Goal: Task Accomplishment & Management: Use online tool/utility

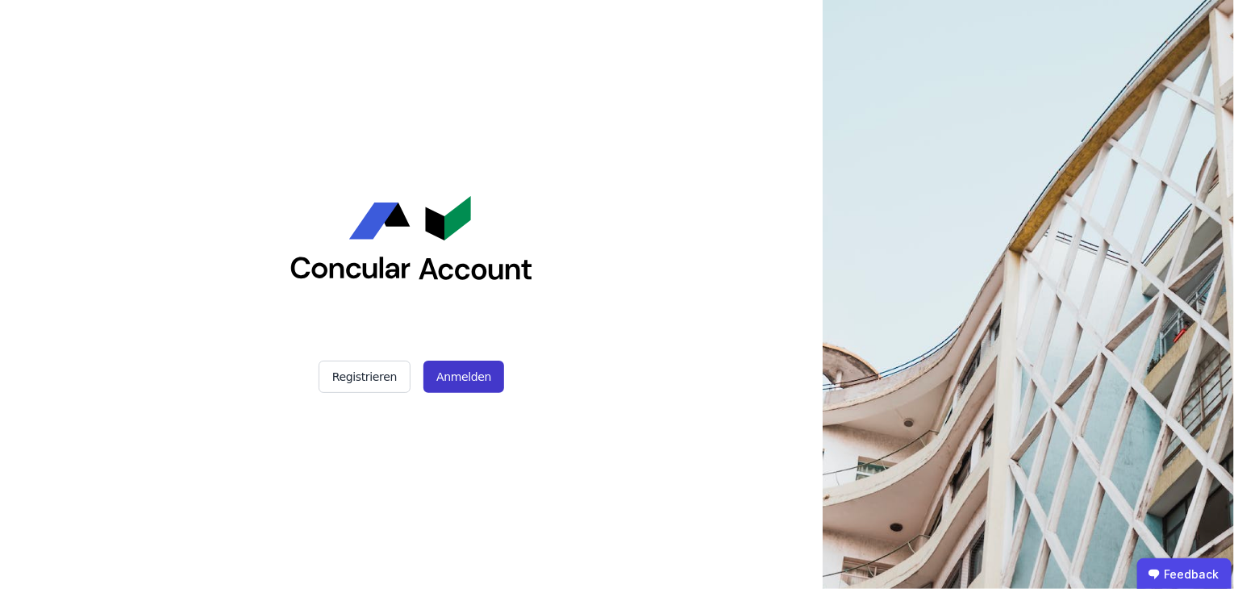
click at [457, 387] on div "Registrieren Anmelden" at bounding box center [411, 294] width 403 height 589
click at [467, 366] on button "Anmelden" at bounding box center [464, 377] width 81 height 32
click at [449, 373] on button "Anmelden" at bounding box center [464, 377] width 81 height 32
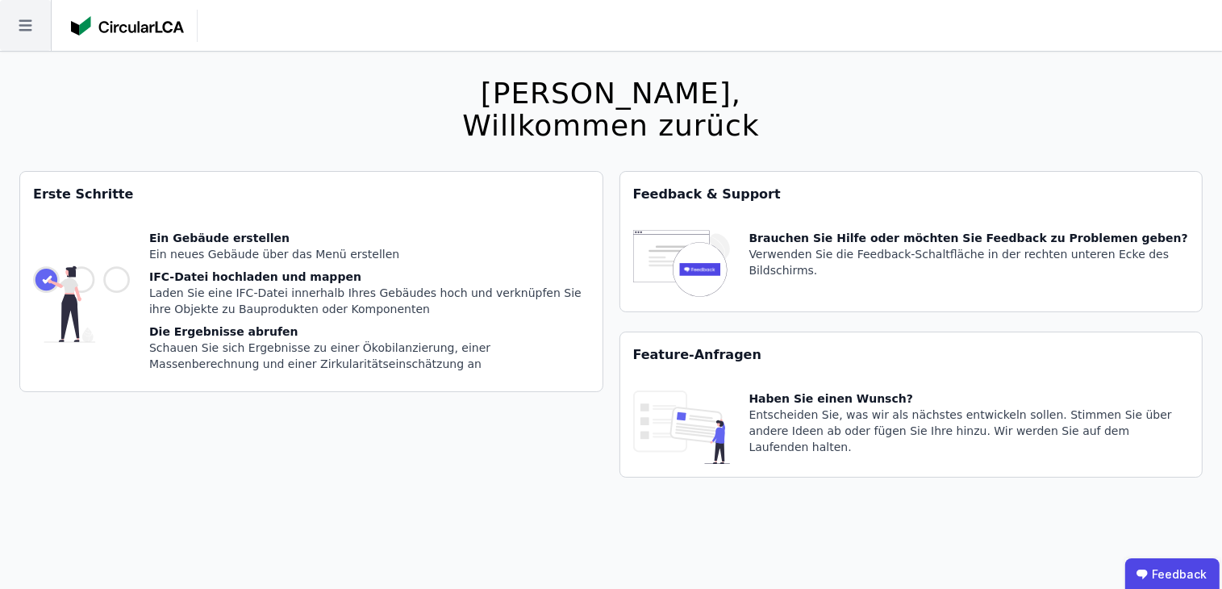
click at [13, 40] on icon at bounding box center [25, 25] width 51 height 51
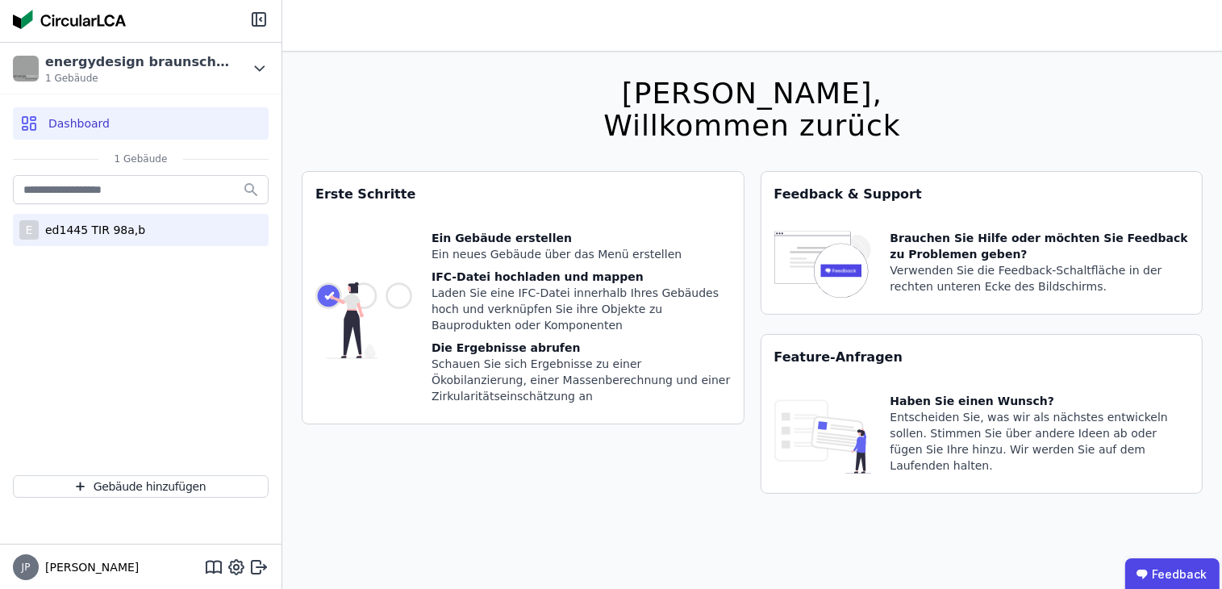
click at [100, 223] on div "ed1445 TIR 98a,b" at bounding box center [92, 230] width 106 height 16
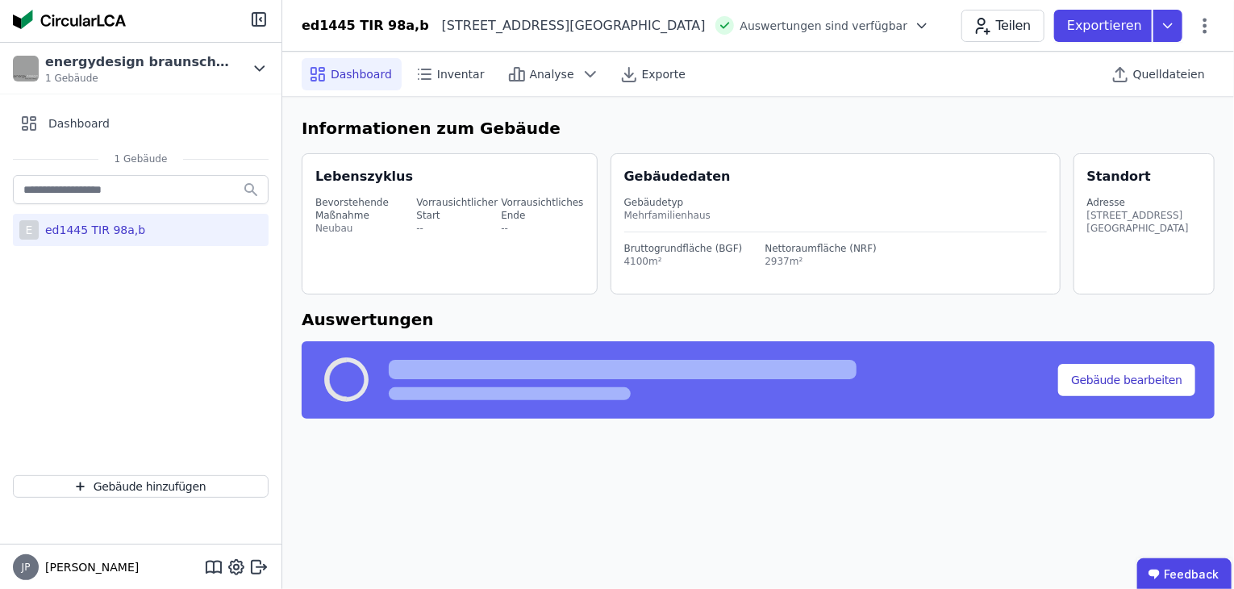
select select "*"
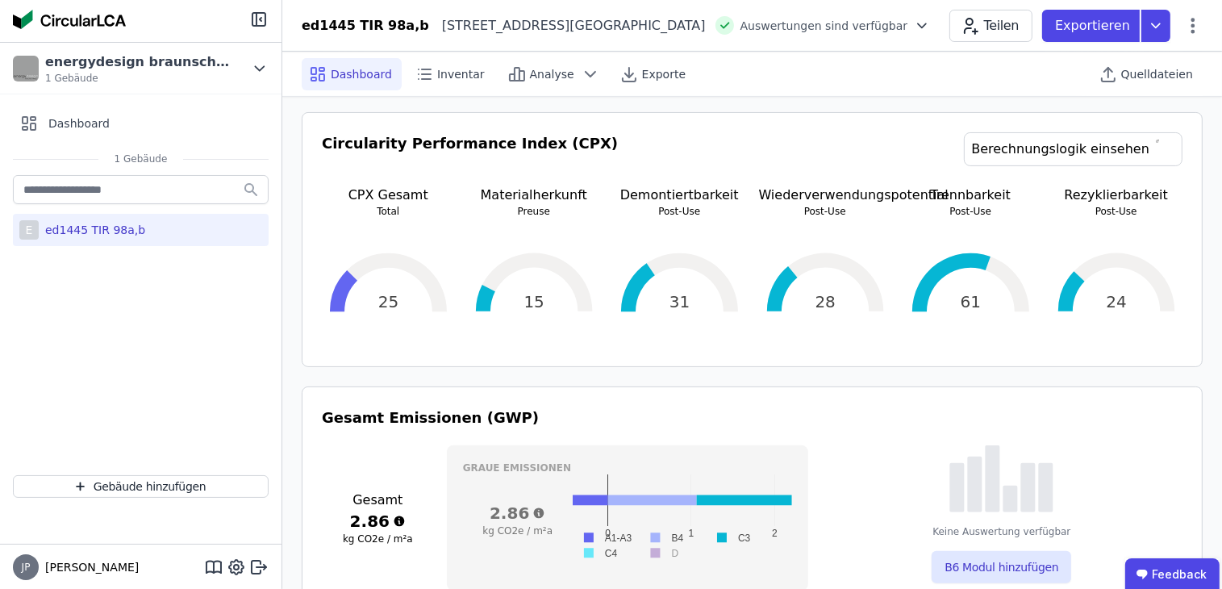
scroll to position [81, 0]
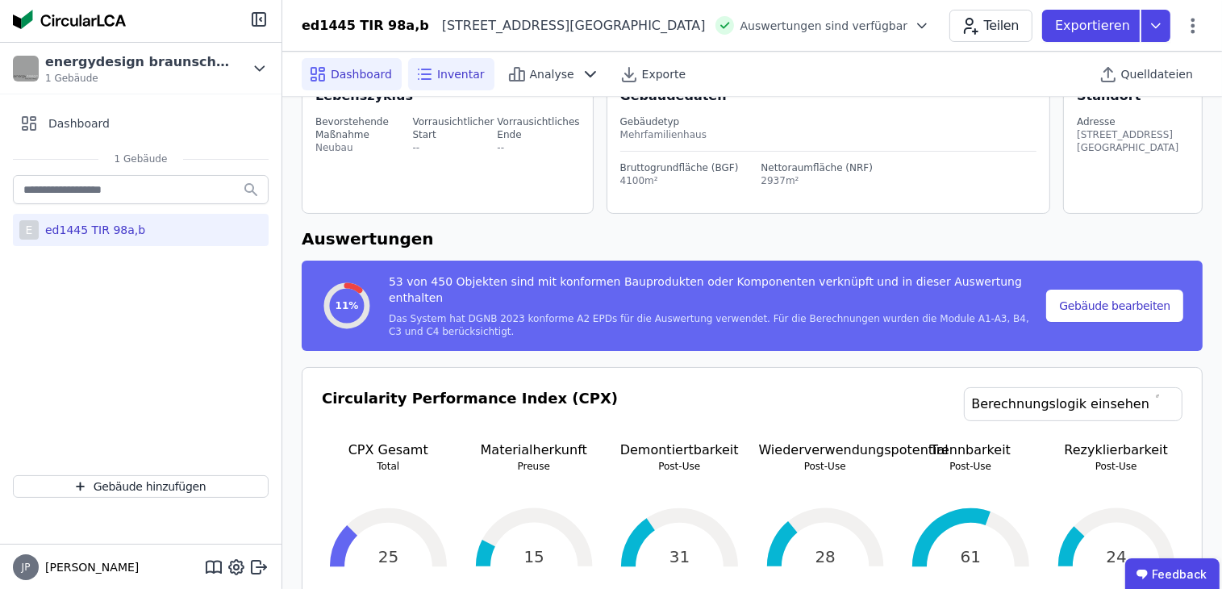
click at [443, 83] on div "Inventar" at bounding box center [451, 74] width 86 height 32
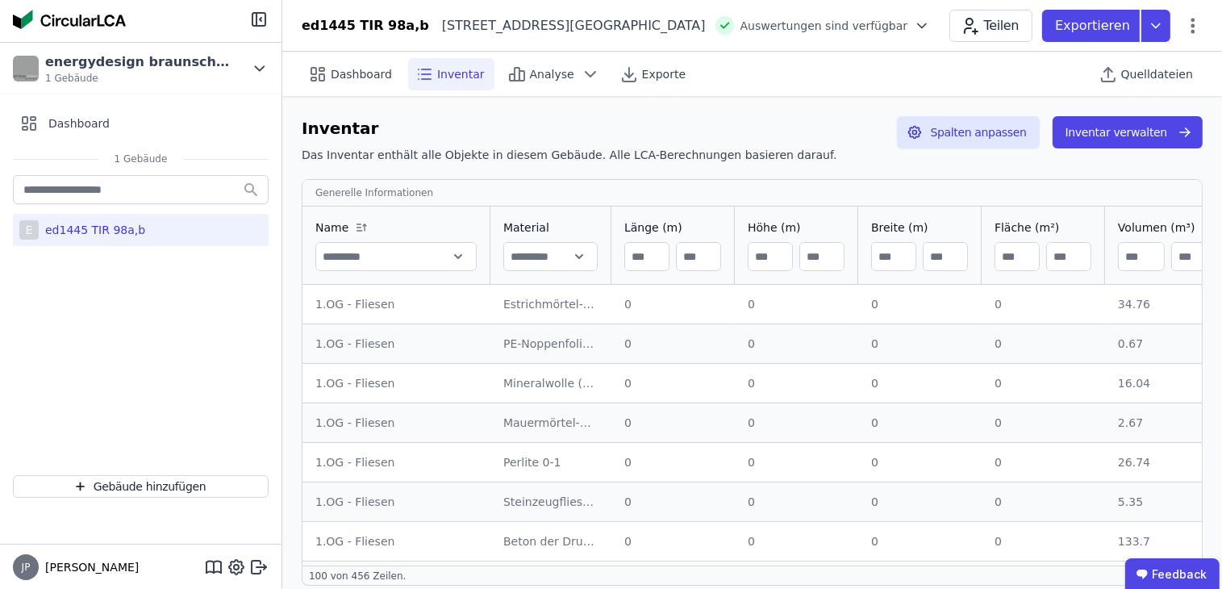
click at [428, 311] on td "1.OG - Fliesen 1.OG - Fliesen" at bounding box center [397, 304] width 188 height 39
click at [1169, 128] on button "Inventar verwalten" at bounding box center [1128, 132] width 150 height 32
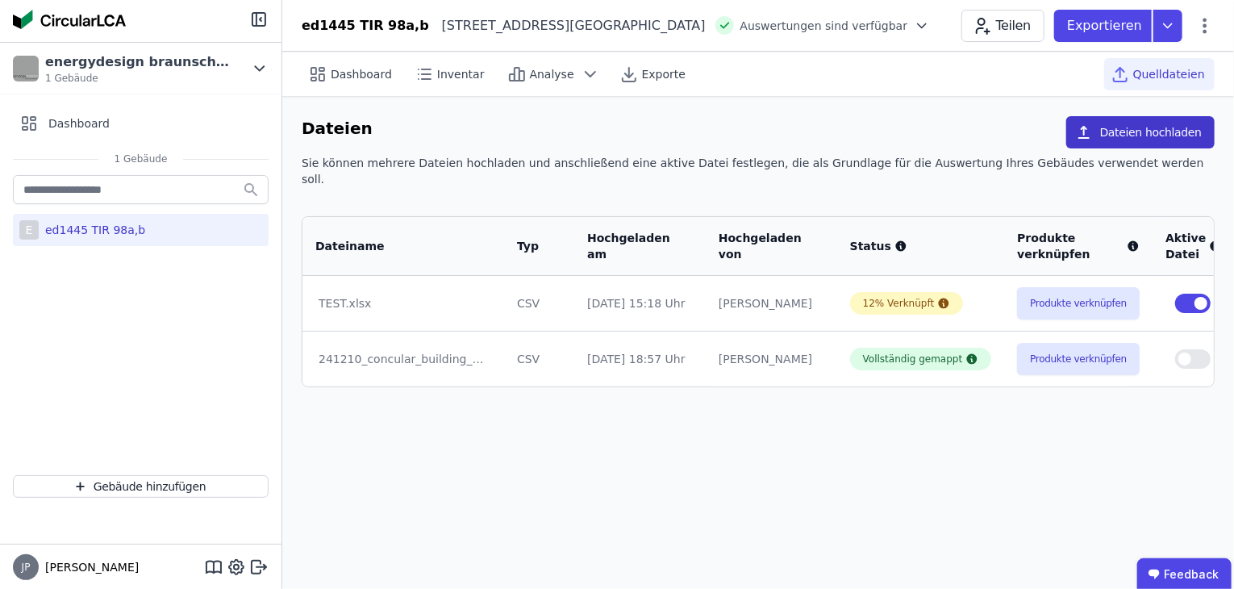
click at [1129, 131] on button "Dateien hochladen" at bounding box center [1141, 132] width 148 height 32
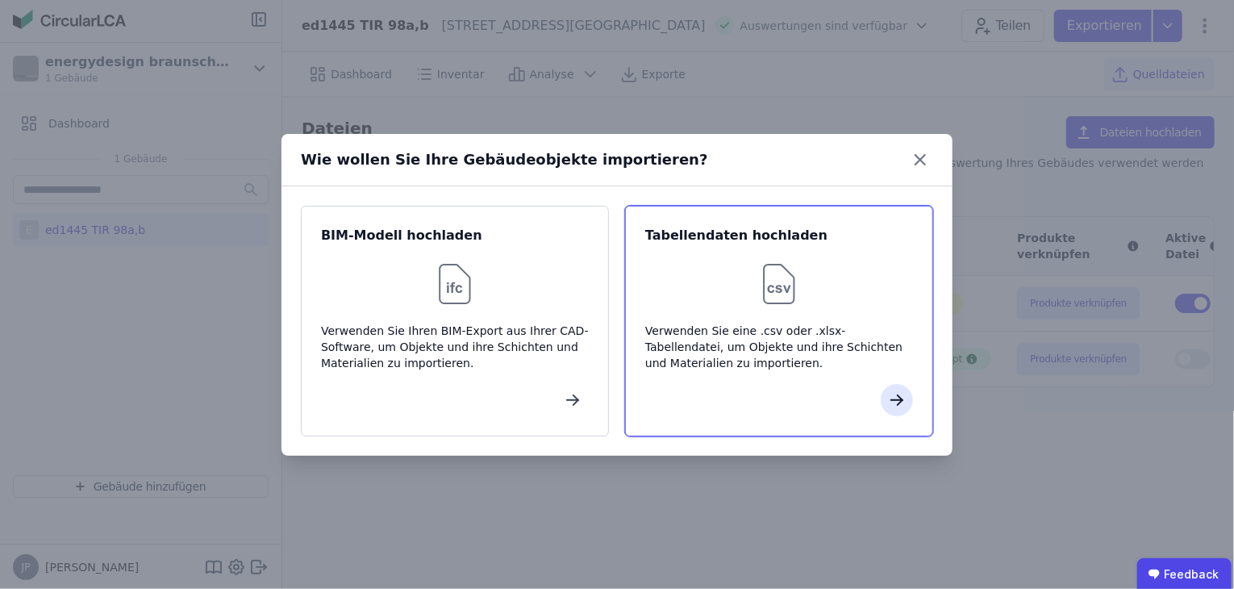
click at [890, 400] on icon "button" at bounding box center [896, 399] width 19 height 19
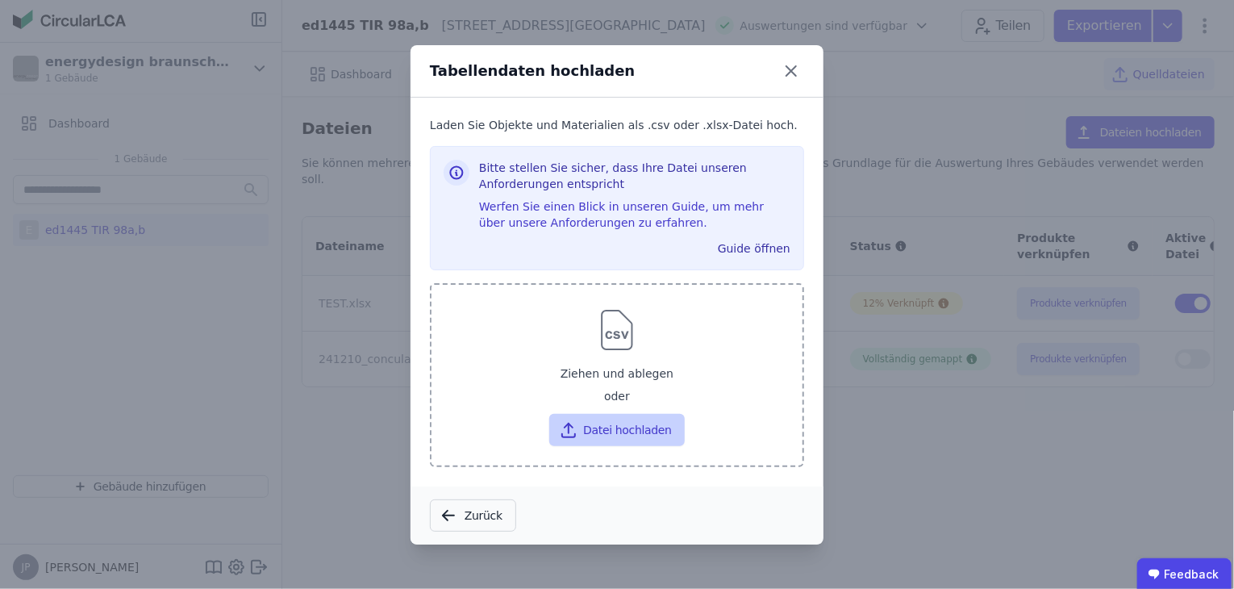
click at [613, 432] on button "Datei hochladen" at bounding box center [616, 430] width 135 height 32
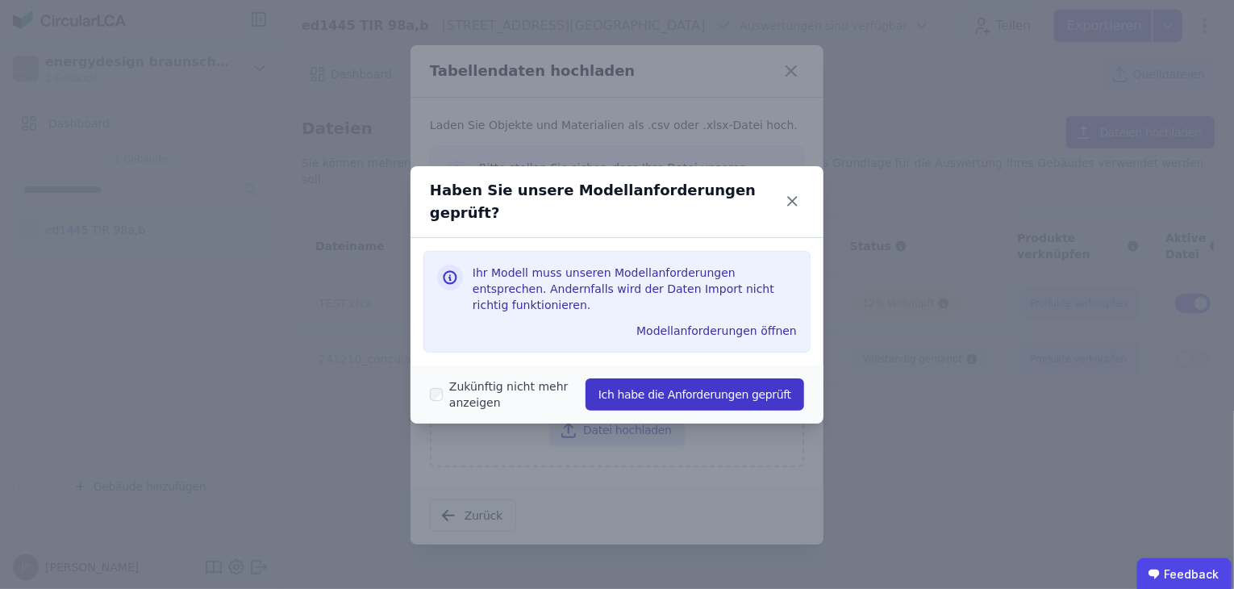
click at [663, 378] on button "Ich habe die Anforderungen geprüft" at bounding box center [695, 394] width 219 height 32
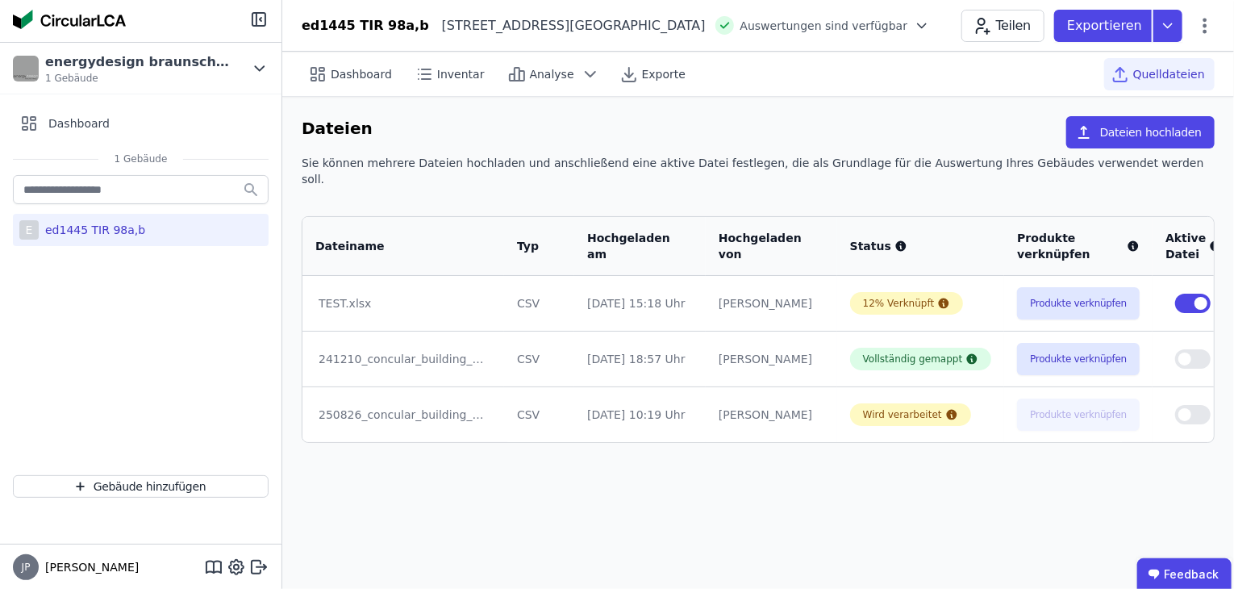
click at [1175, 294] on button "button" at bounding box center [1192, 303] width 35 height 19
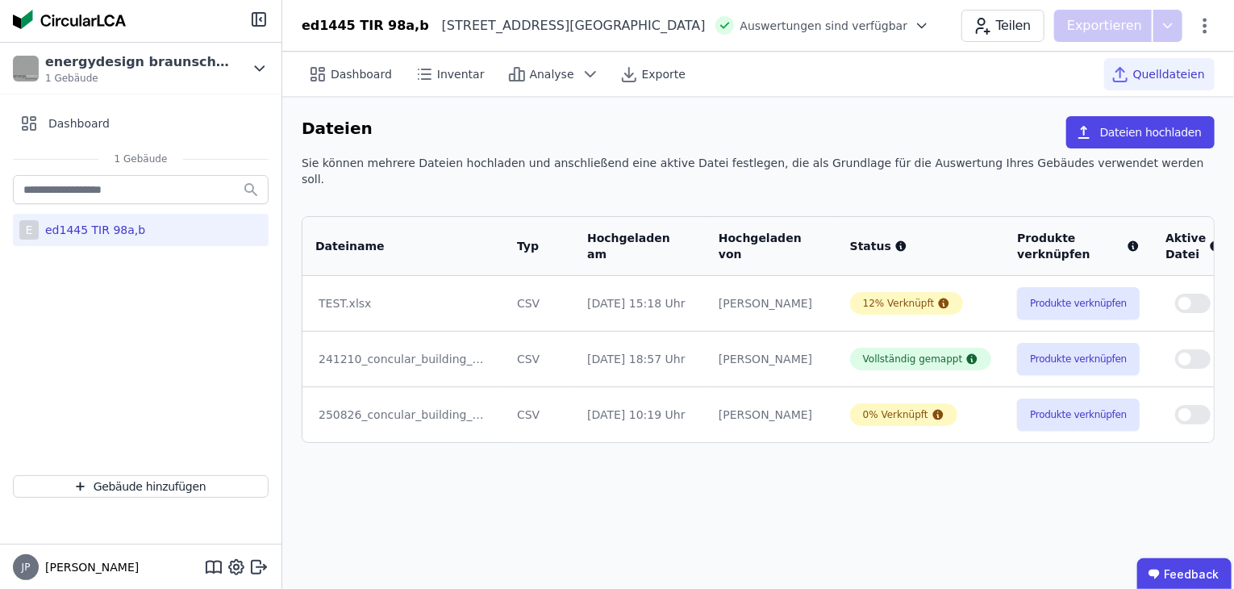
click at [649, 413] on td "[DATE] 10:19 Uhr" at bounding box center [640, 414] width 132 height 56
click at [1081, 413] on button "Produkte verknüpfen" at bounding box center [1078, 415] width 123 height 32
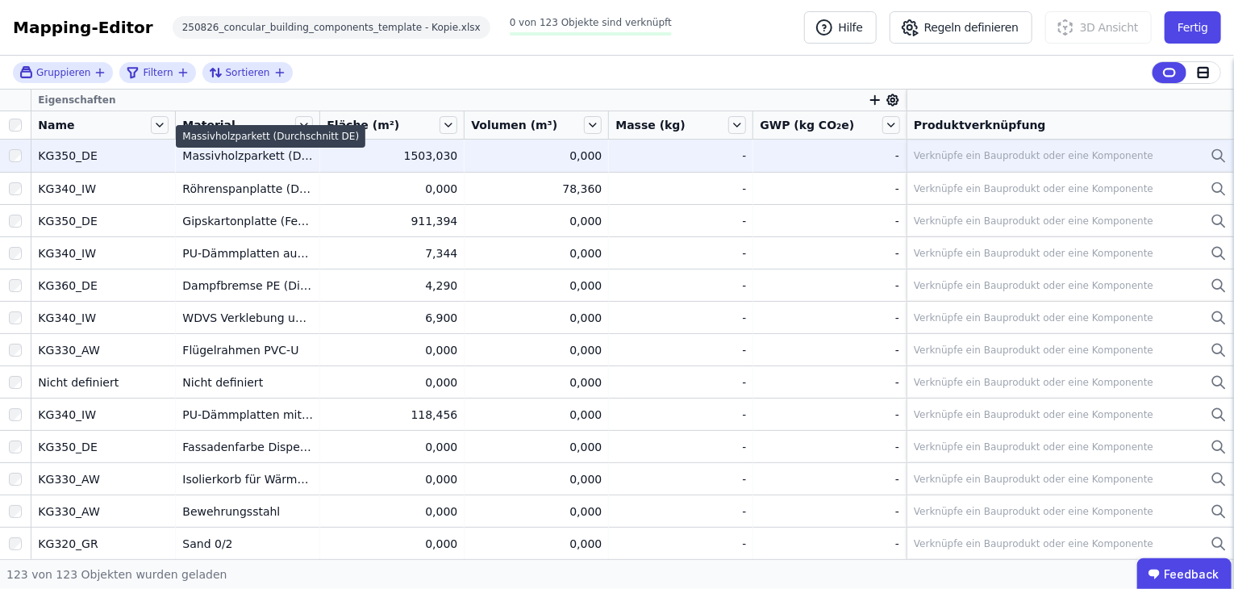
click at [220, 146] on div "Massivholzparkett (Durchschnitt DE)" at bounding box center [271, 136] width 190 height 23
click at [1214, 157] on icon at bounding box center [1219, 155] width 16 height 19
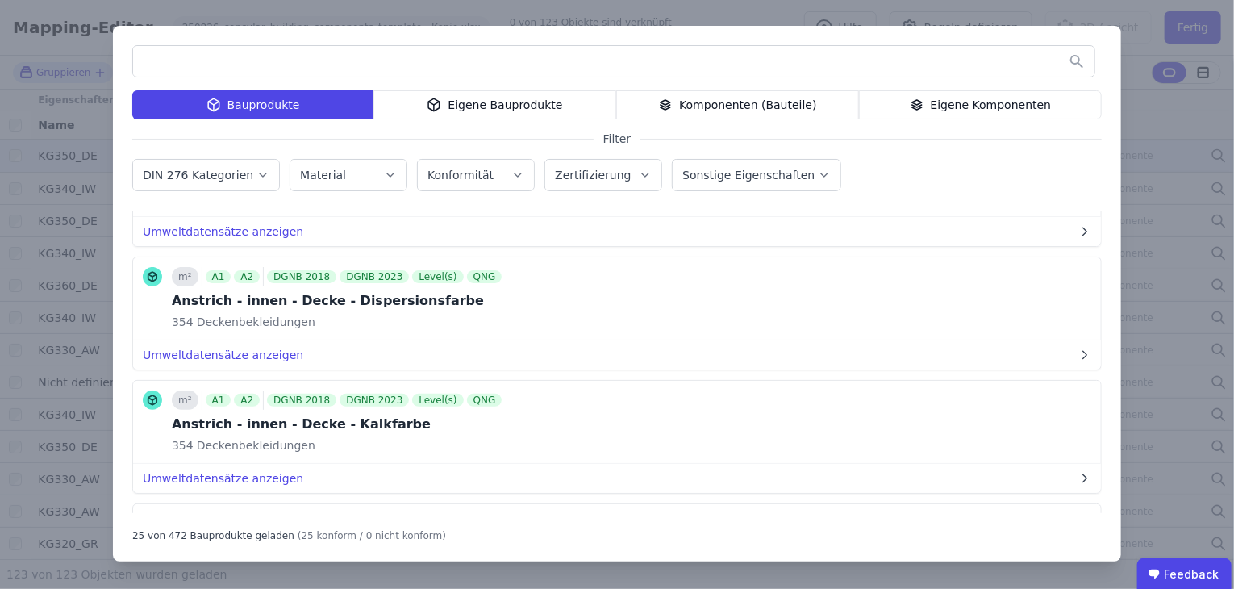
scroll to position [1291, 0]
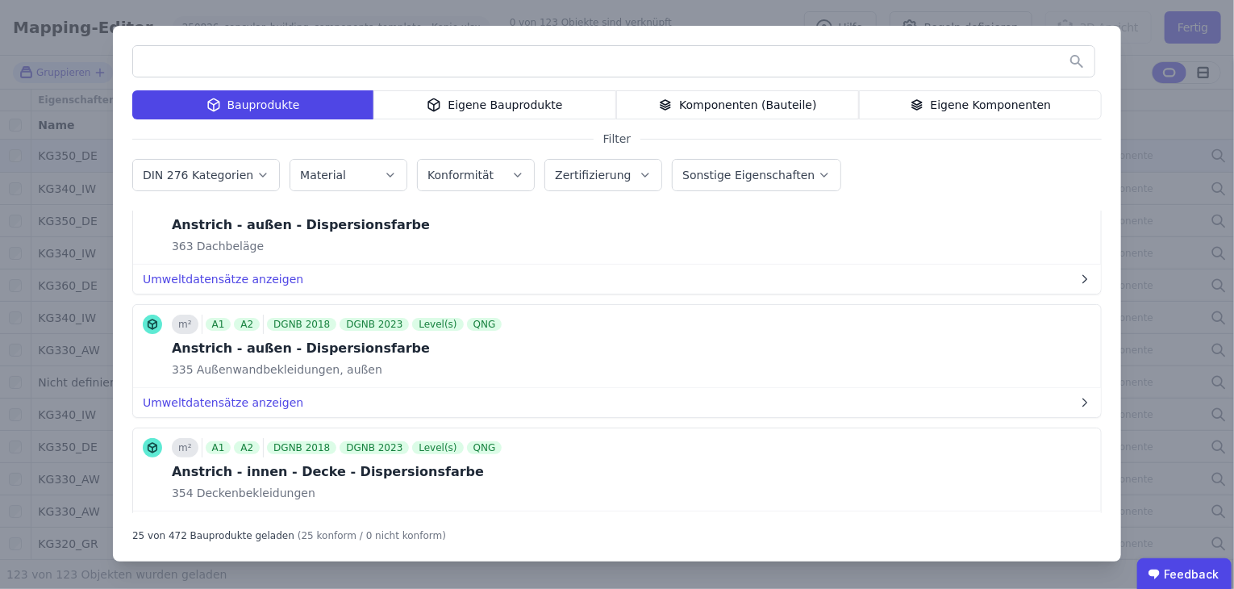
click at [783, 111] on div "Komponenten (Bauteile)" at bounding box center [737, 104] width 243 height 29
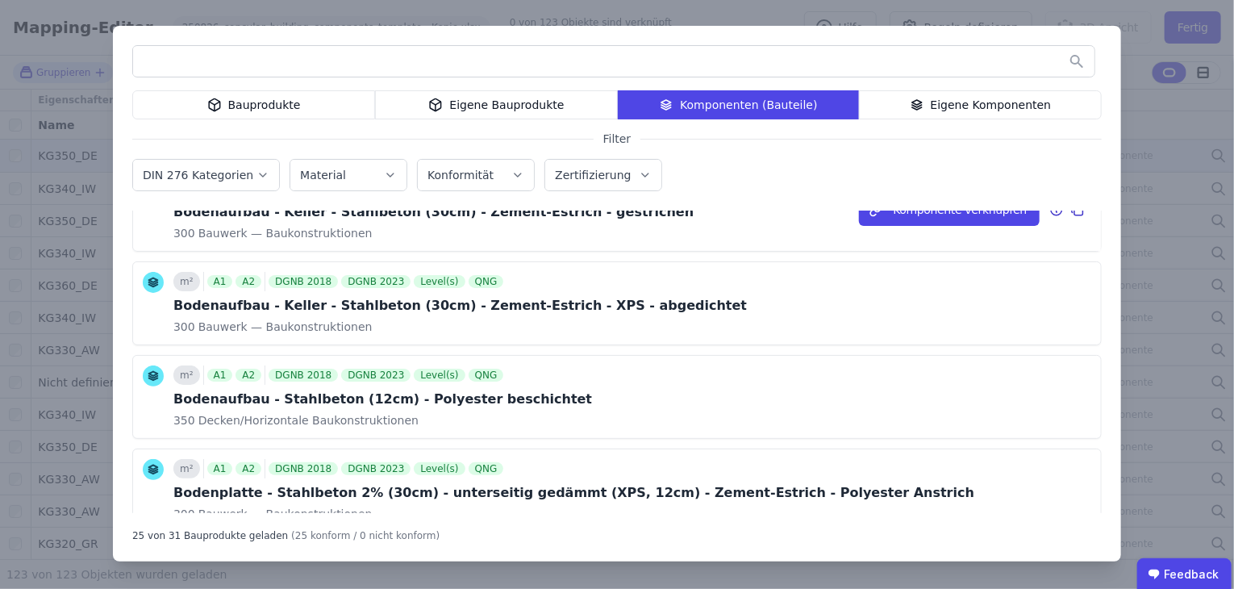
scroll to position [161, 0]
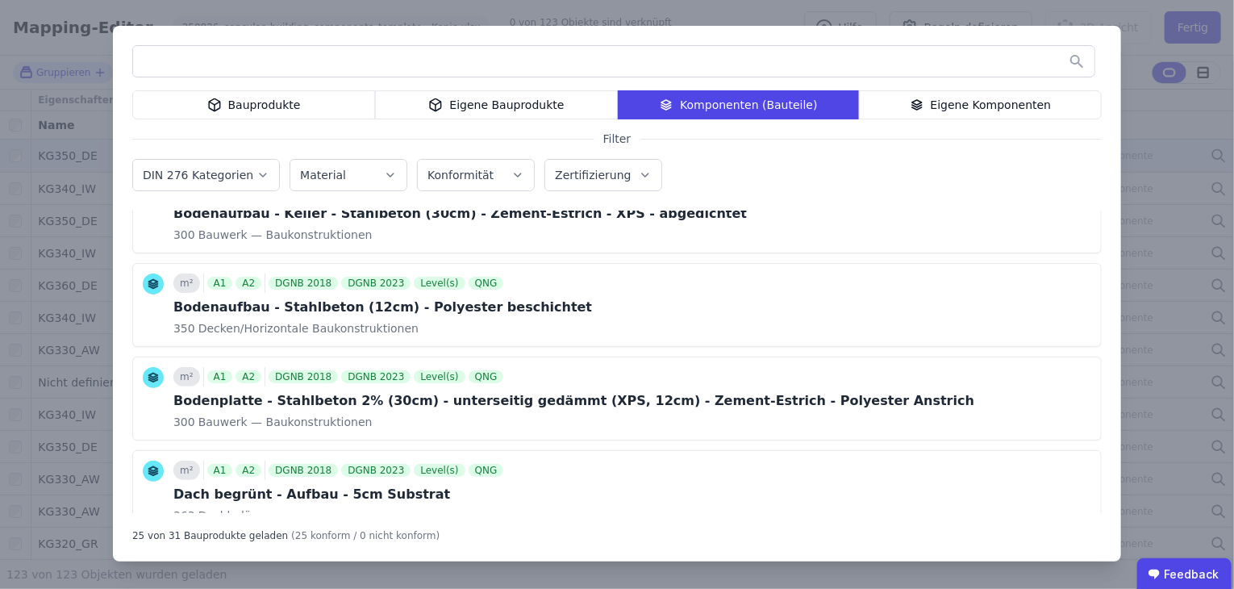
click at [264, 102] on div "Bauprodukte" at bounding box center [253, 104] width 243 height 29
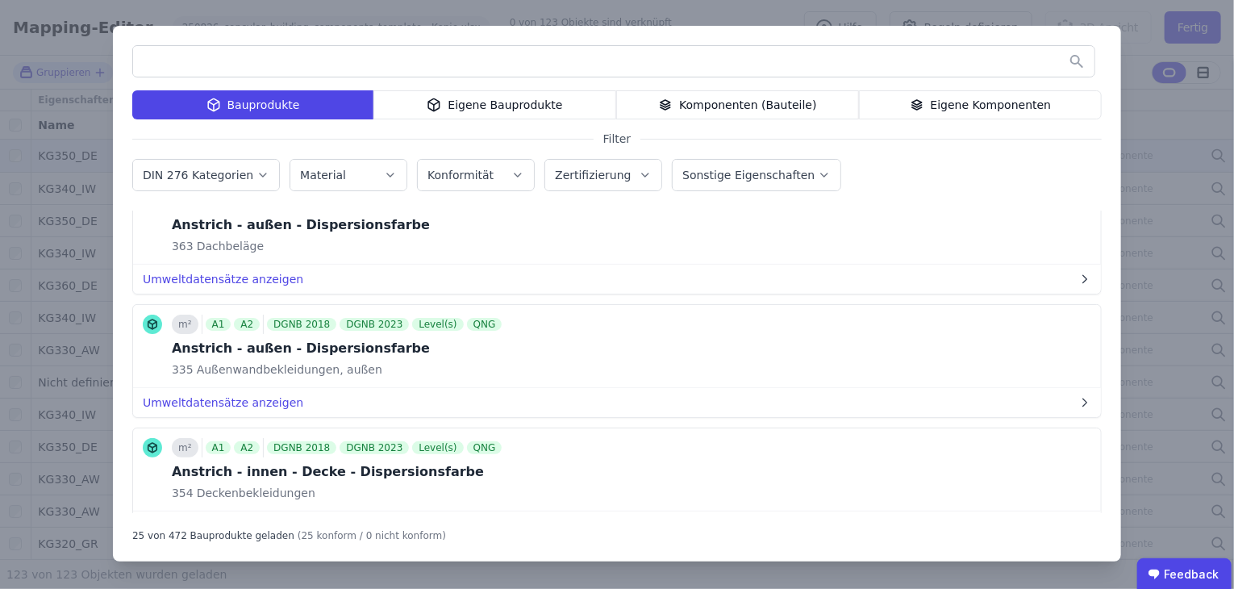
scroll to position [726, 0]
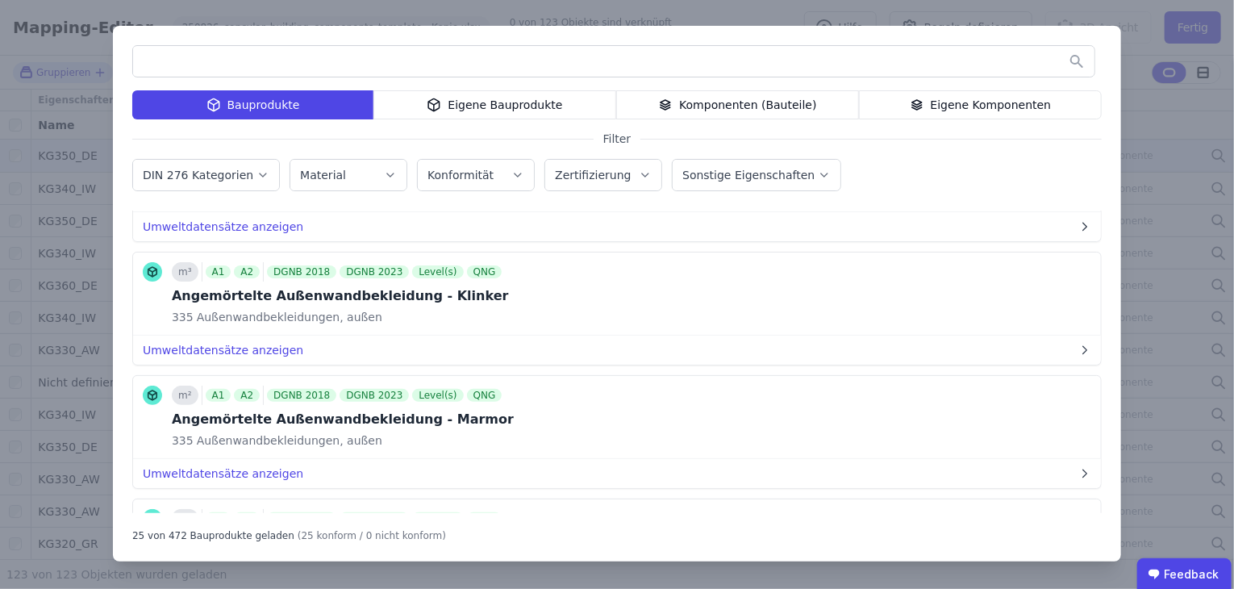
click at [306, 55] on input "text" at bounding box center [614, 61] width 962 height 29
type input "*******"
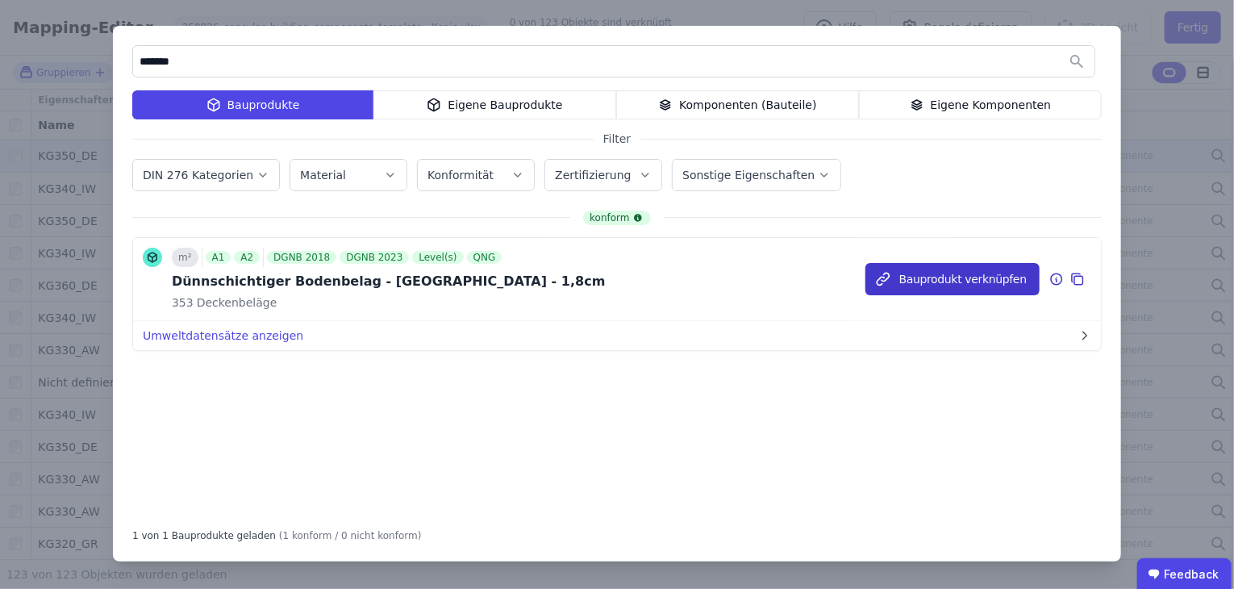
click at [961, 263] on button "Bauprodukt verknüpfen" at bounding box center [953, 279] width 174 height 32
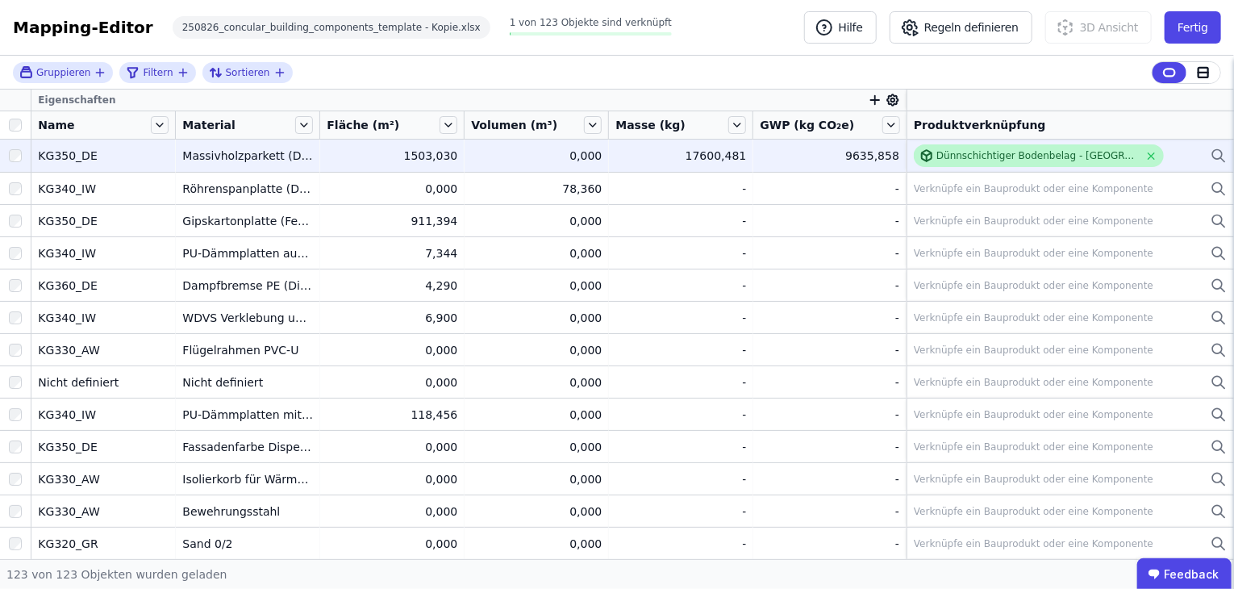
click at [1103, 150] on div "Dünnschichtiger Bodenbelag - [GEOGRAPHIC_DATA] - 1,8cm" at bounding box center [1038, 155] width 203 height 13
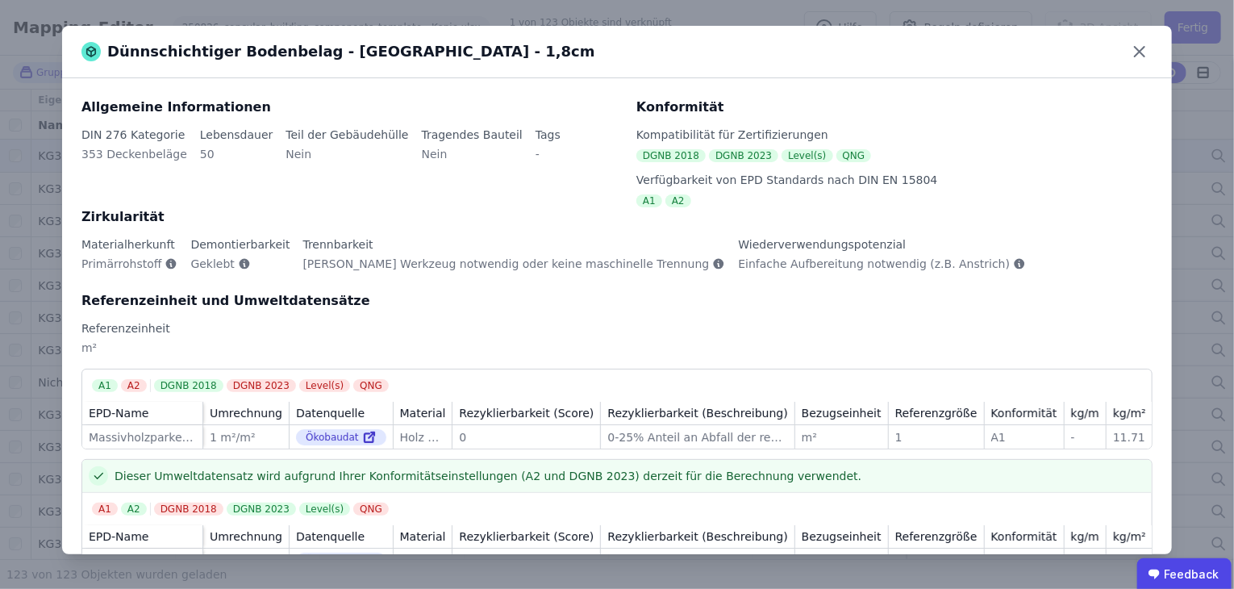
drag, startPoint x: 1149, startPoint y: 52, endPoint x: 503, endPoint y: 112, distance: 648.2
click at [1149, 52] on icon at bounding box center [1140, 52] width 26 height 26
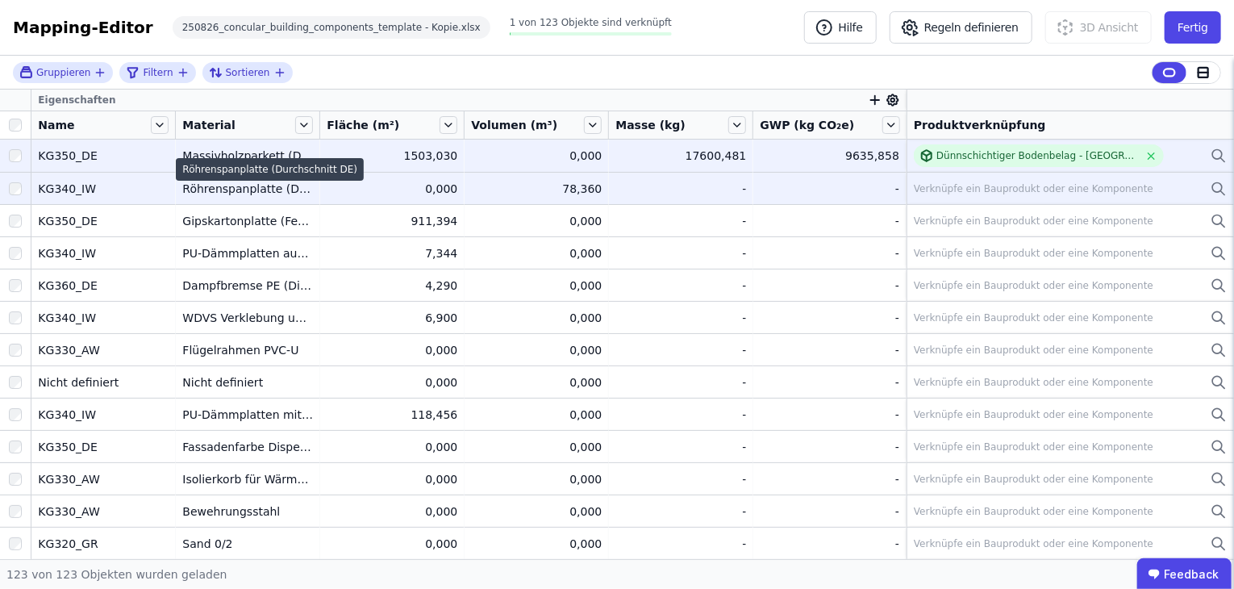
click at [257, 189] on div "Röhrenspanplatte (Durchschnitt DE)" at bounding box center [247, 189] width 131 height 16
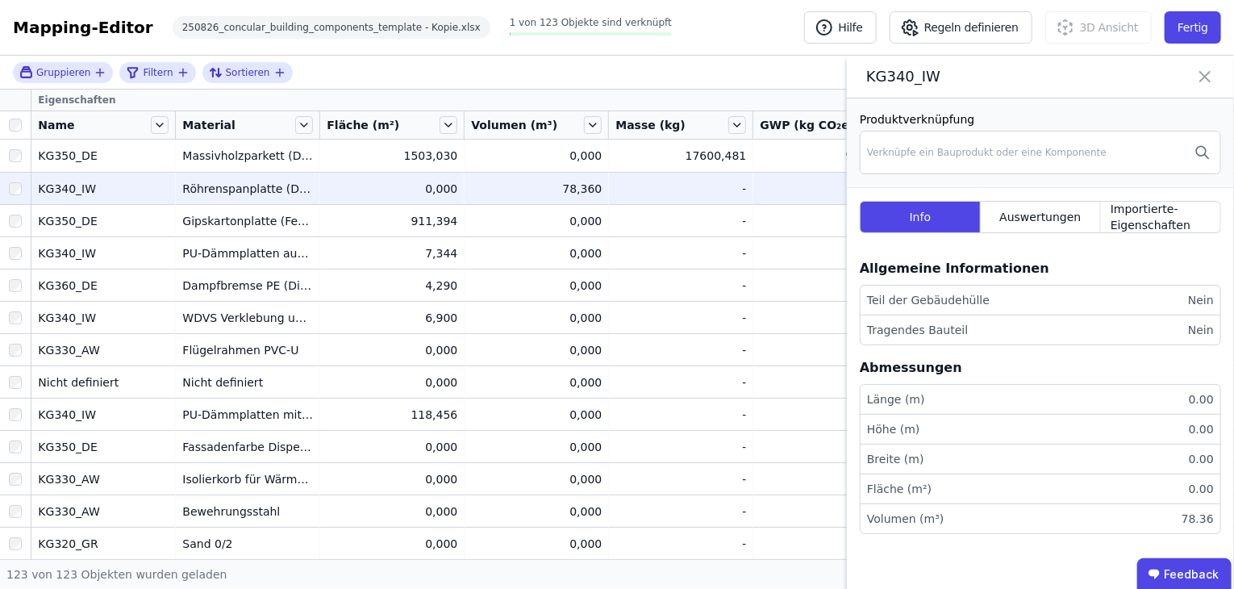
click at [791, 91] on div "Eigenschaften" at bounding box center [468, 100] width 875 height 21
click at [1200, 154] on icon at bounding box center [1203, 152] width 16 height 35
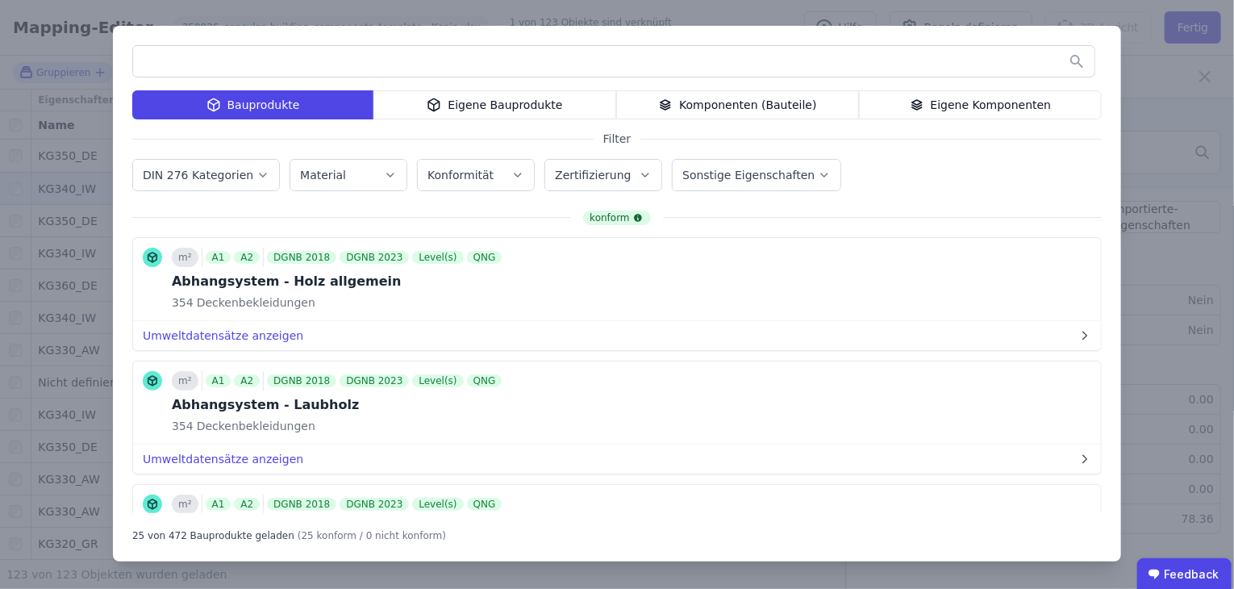
drag, startPoint x: 1060, startPoint y: 14, endPoint x: 1011, endPoint y: 66, distance: 71.9
click at [1061, 14] on div "Bauprodukte Eigene Bauprodukte Komponenten (Bauteile) Eigene Komponenten Filter…" at bounding box center [617, 294] width 1234 height 589
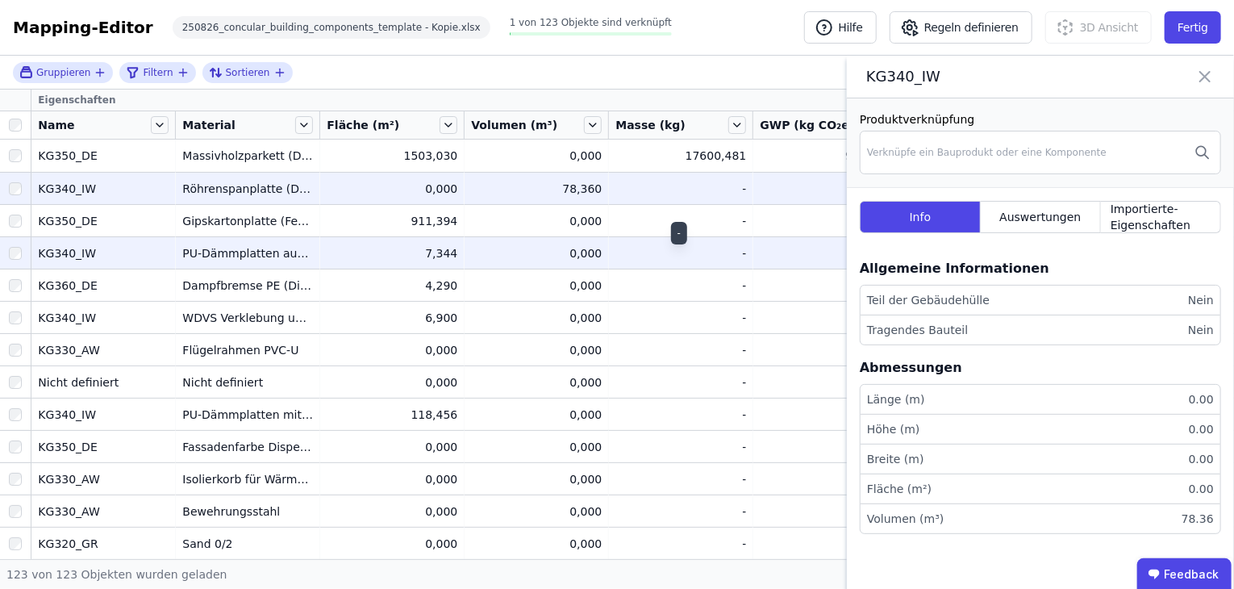
click at [704, 243] on td "- -" at bounding box center [681, 252] width 144 height 32
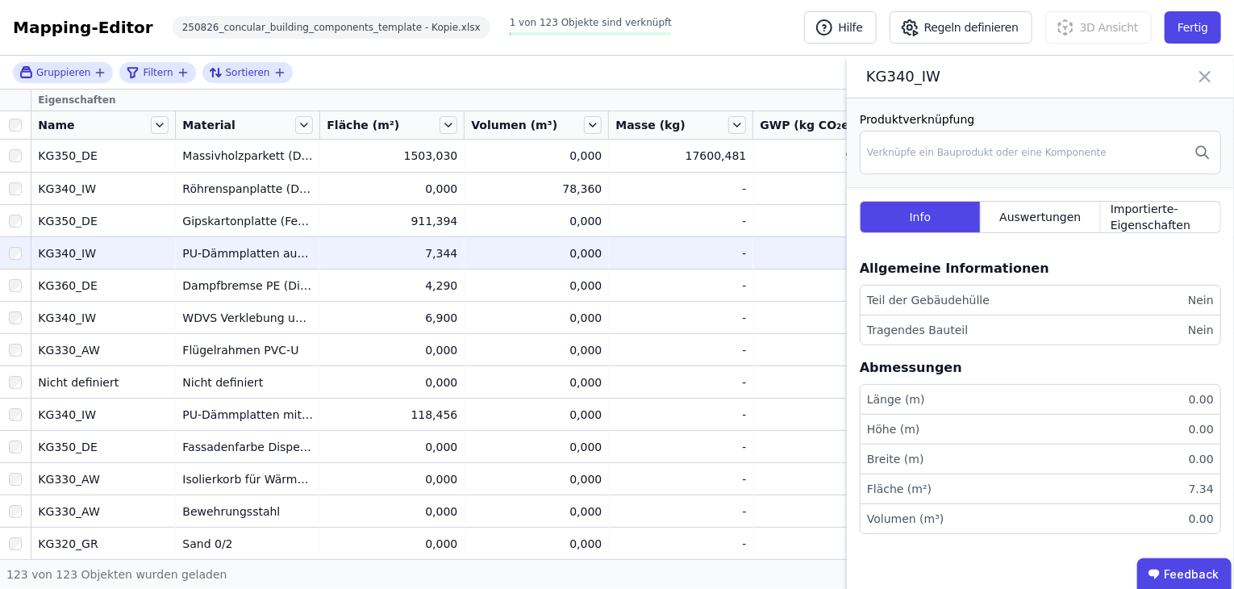
click at [1204, 81] on icon at bounding box center [1205, 76] width 19 height 23
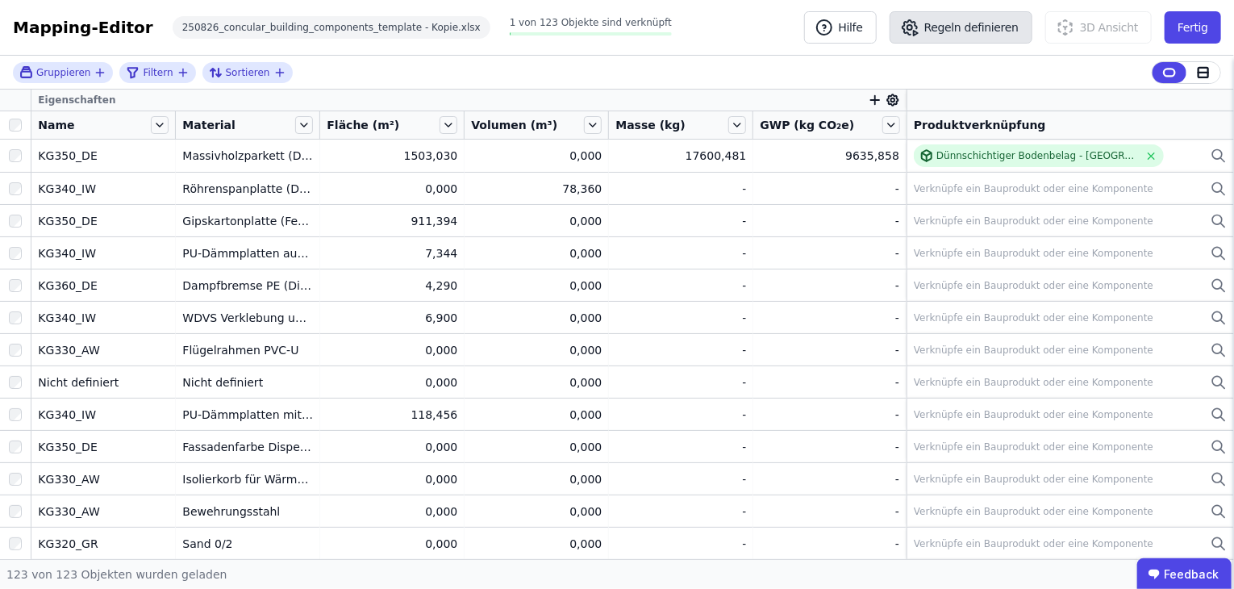
click at [972, 25] on button "Regeln definieren" at bounding box center [961, 27] width 143 height 32
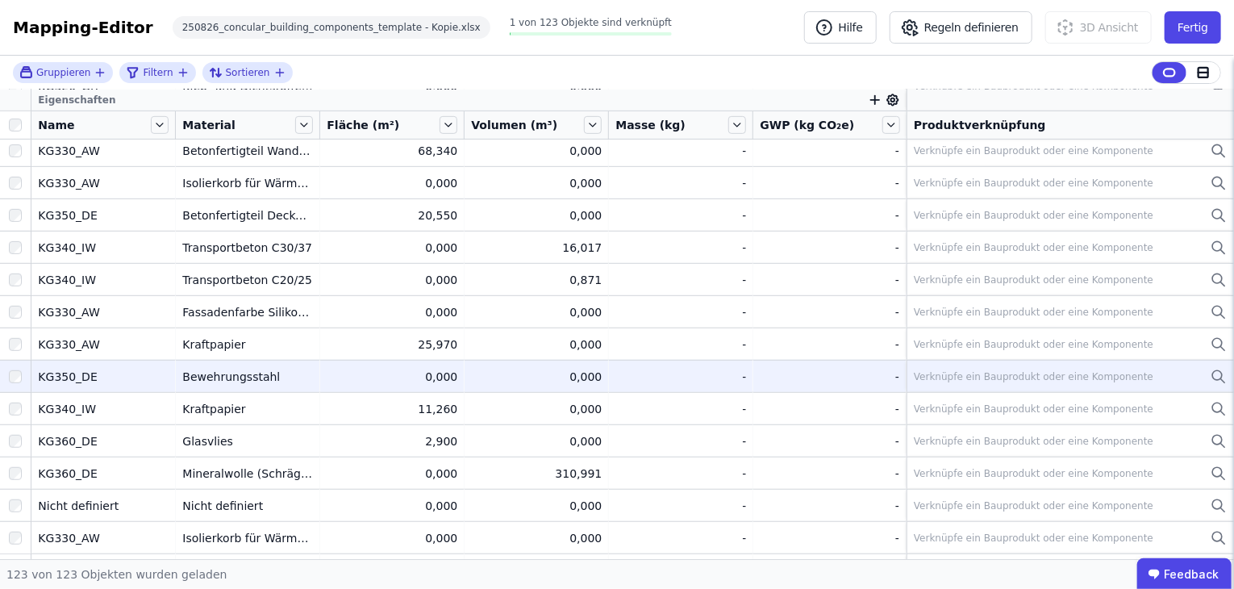
scroll to position [3550, 0]
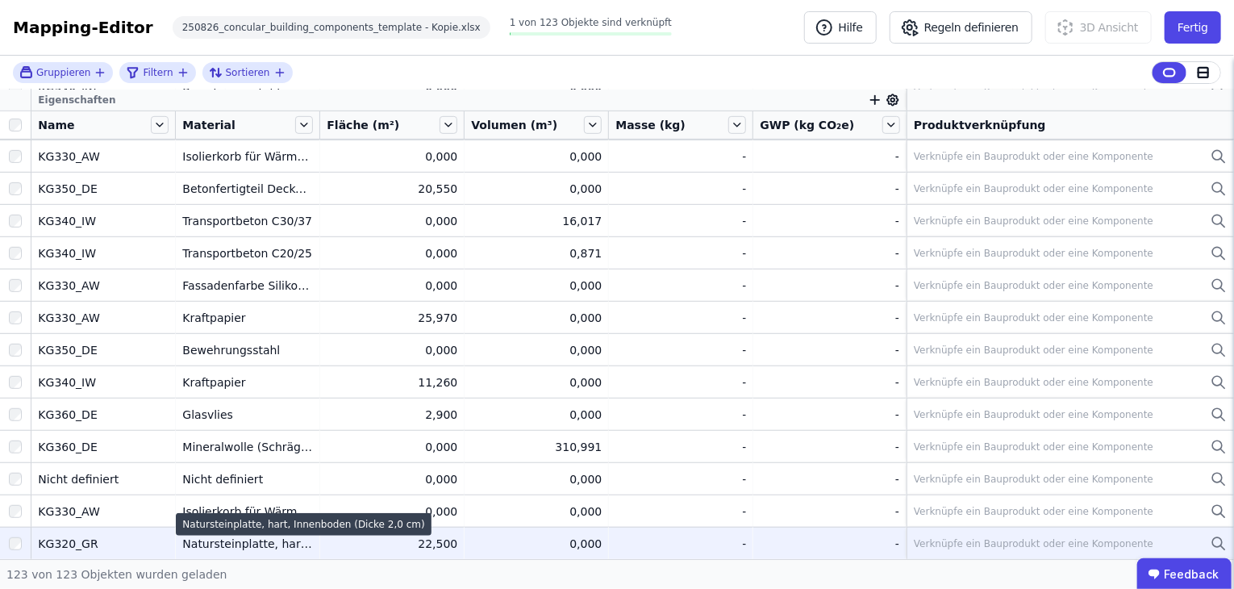
click at [290, 532] on div "Natursteinplatte, hart, Innenboden (Dicke 2,0 cm)" at bounding box center [303, 524] width 255 height 23
click at [283, 544] on div "Natursteinplatte, hart, Innenboden (Dicke 2,0 cm)" at bounding box center [247, 544] width 131 height 16
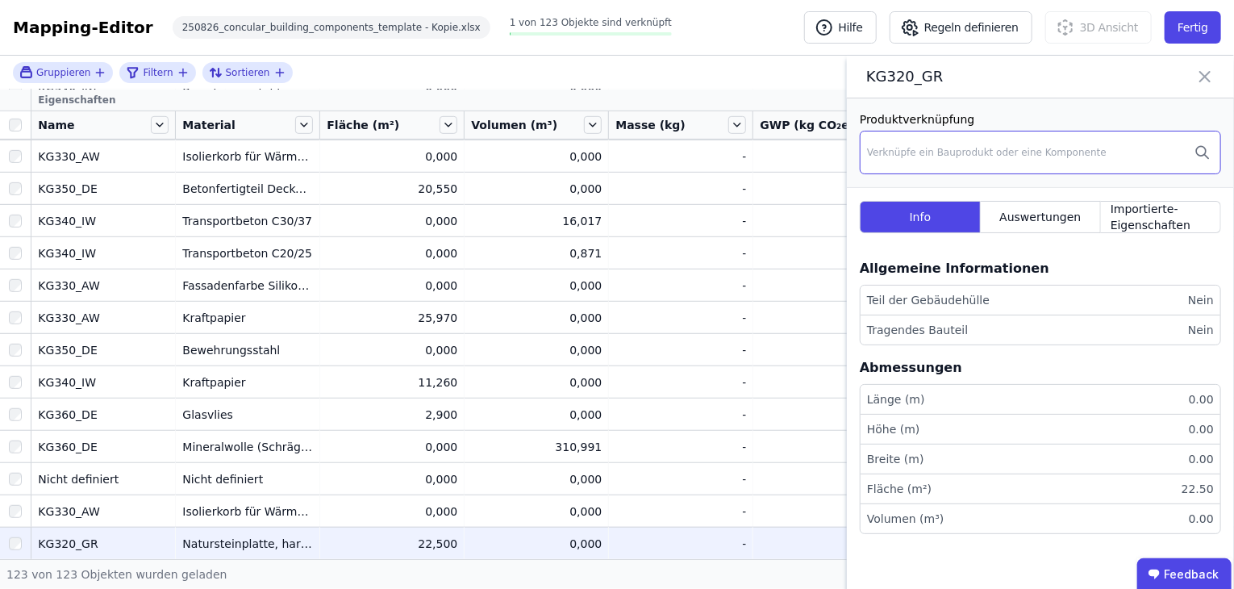
click at [984, 149] on div "Verknüpfe ein Bauprodukt oder eine Komponente" at bounding box center [987, 152] width 240 height 13
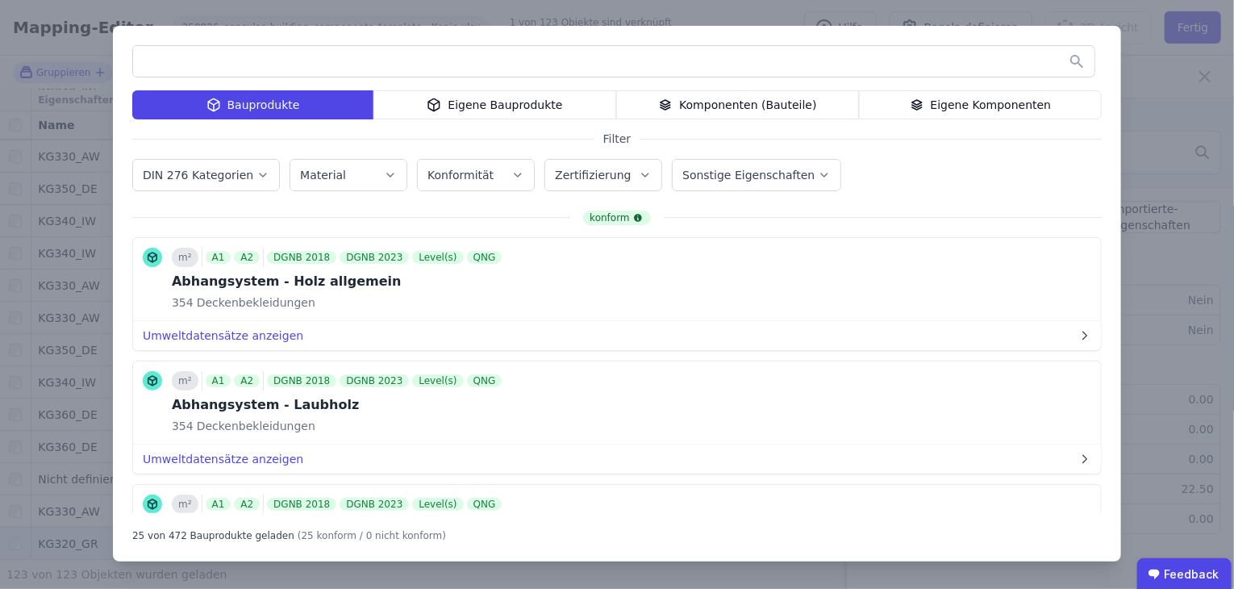
click at [378, 62] on input "text" at bounding box center [614, 61] width 962 height 29
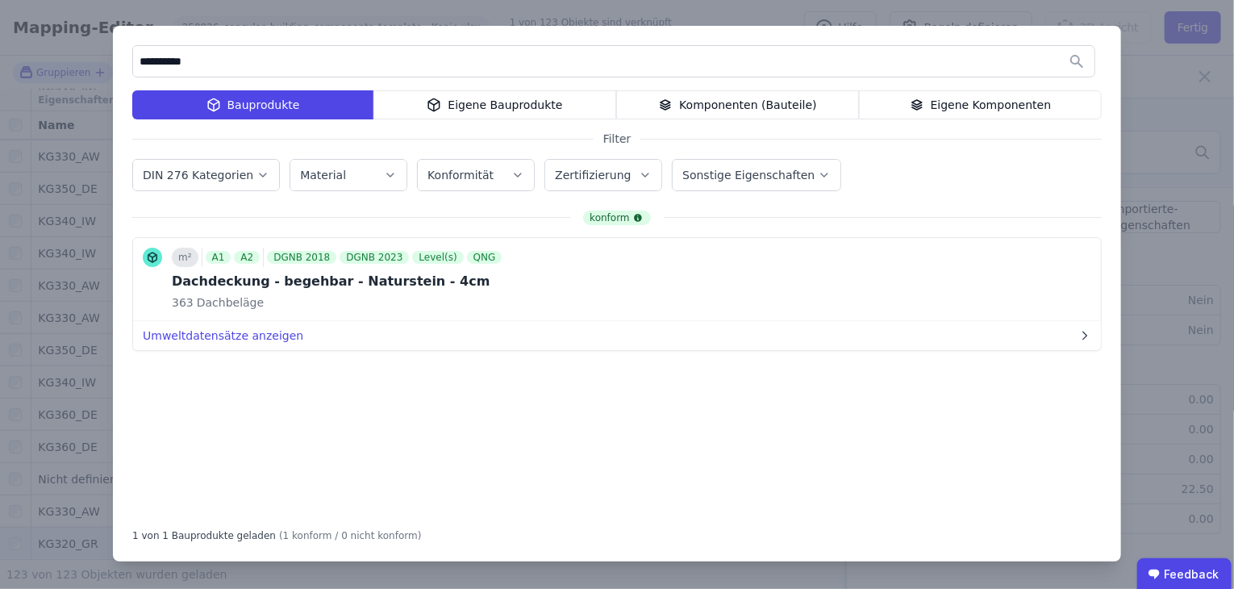
drag, startPoint x: 187, startPoint y: 64, endPoint x: 2, endPoint y: 40, distance: 186.2
click at [2, 40] on div "**********" at bounding box center [617, 294] width 1234 height 589
type input "**********"
click at [760, 106] on div "Komponenten (Bauteile)" at bounding box center [737, 104] width 243 height 29
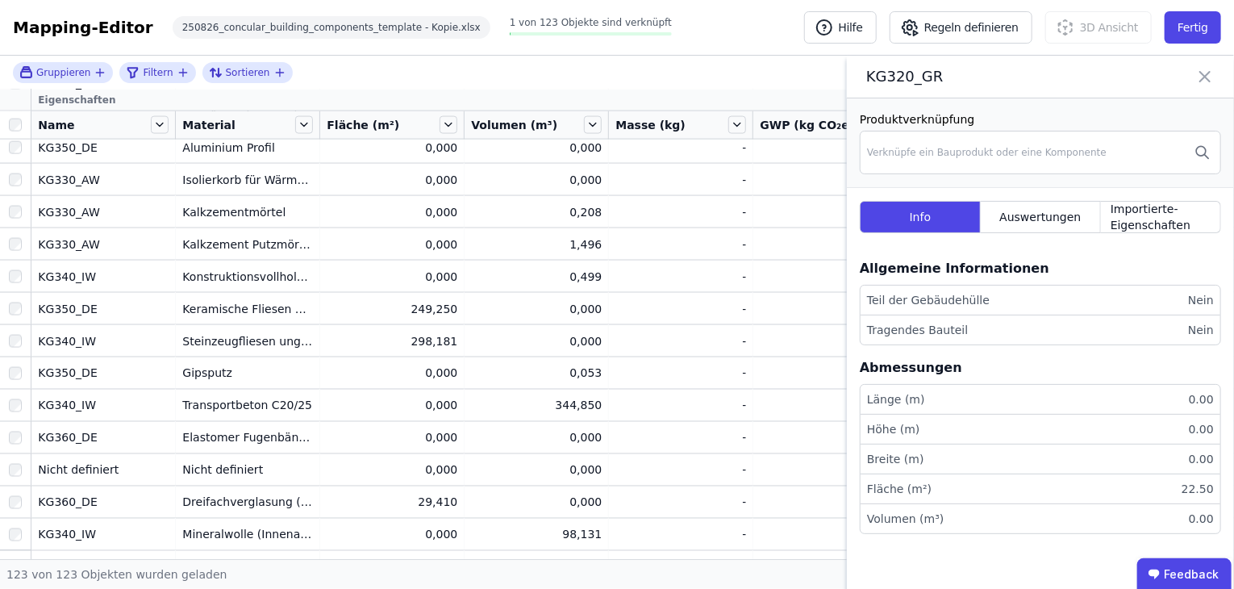
scroll to position [1210, 0]
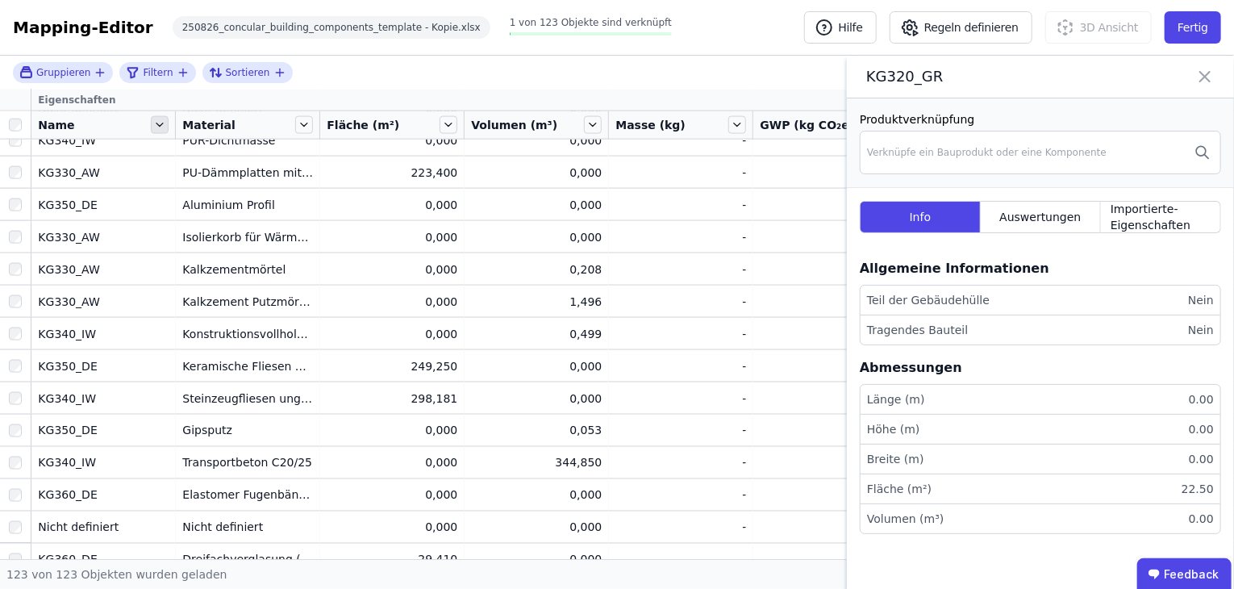
click at [157, 123] on icon at bounding box center [160, 125] width 18 height 18
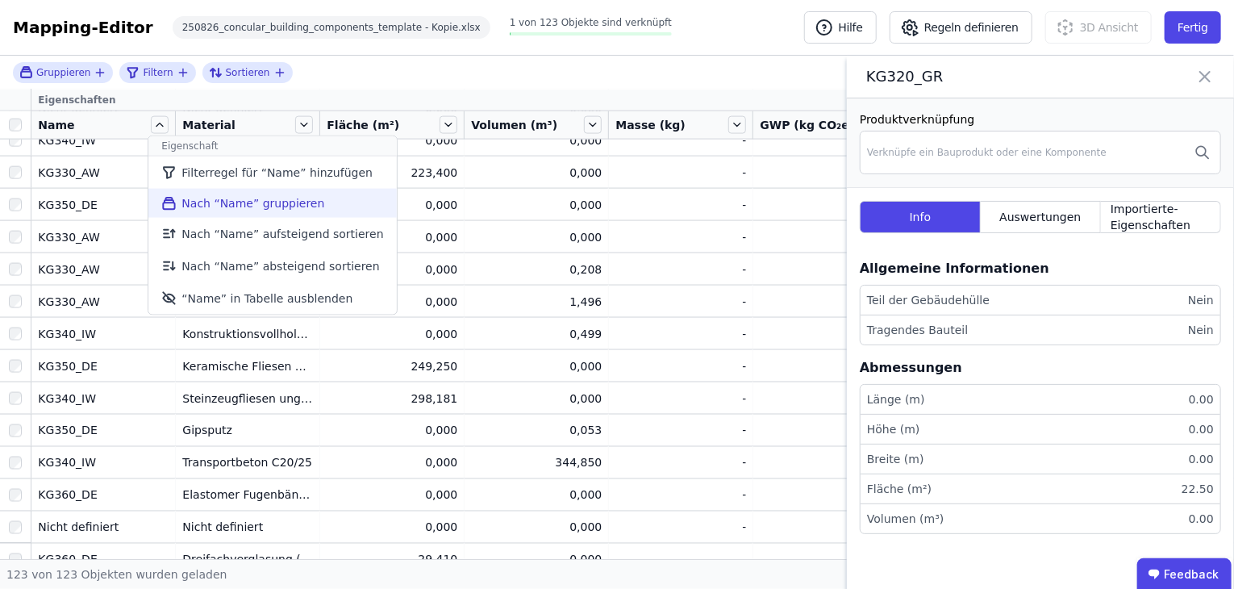
click at [218, 199] on li "Nach “Name” gruppieren" at bounding box center [272, 203] width 248 height 29
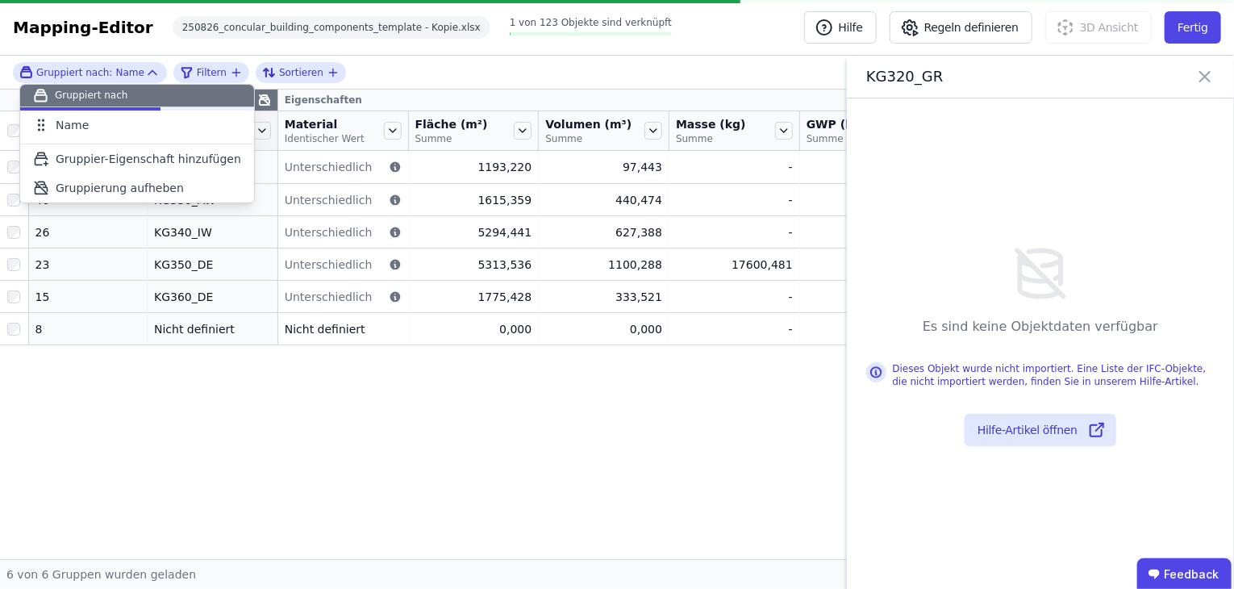
scroll to position [0, 0]
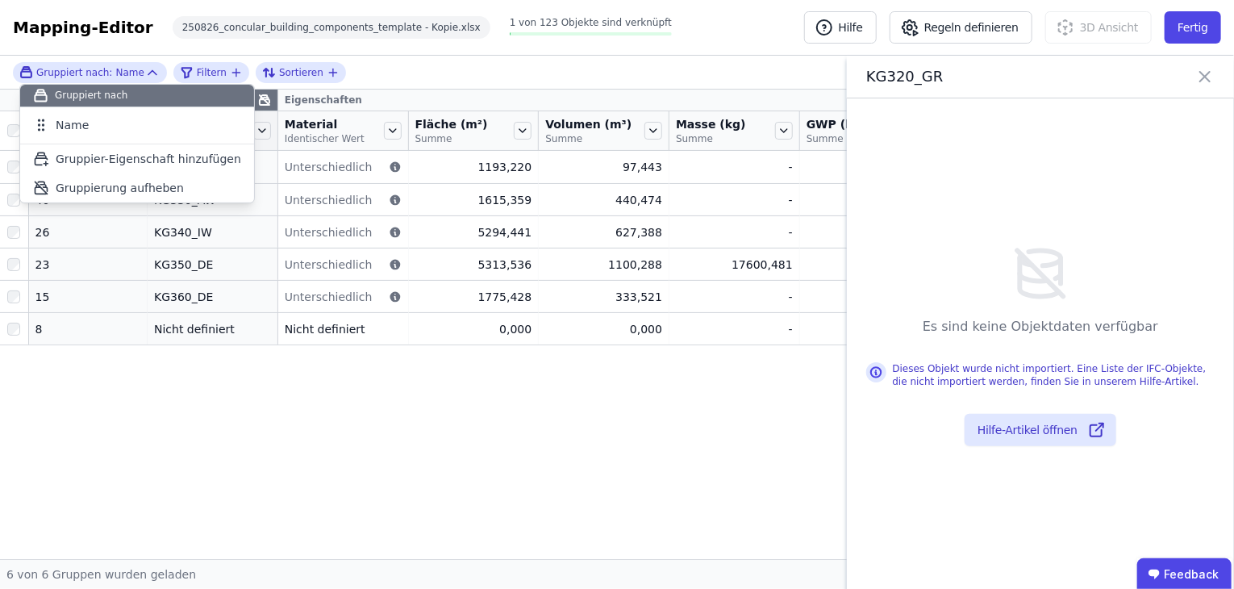
click at [132, 453] on div "Gruppier-Eigenschaften Eigenschaften Anzahl Objekte Name Material Identischer W…" at bounding box center [617, 325] width 1234 height 470
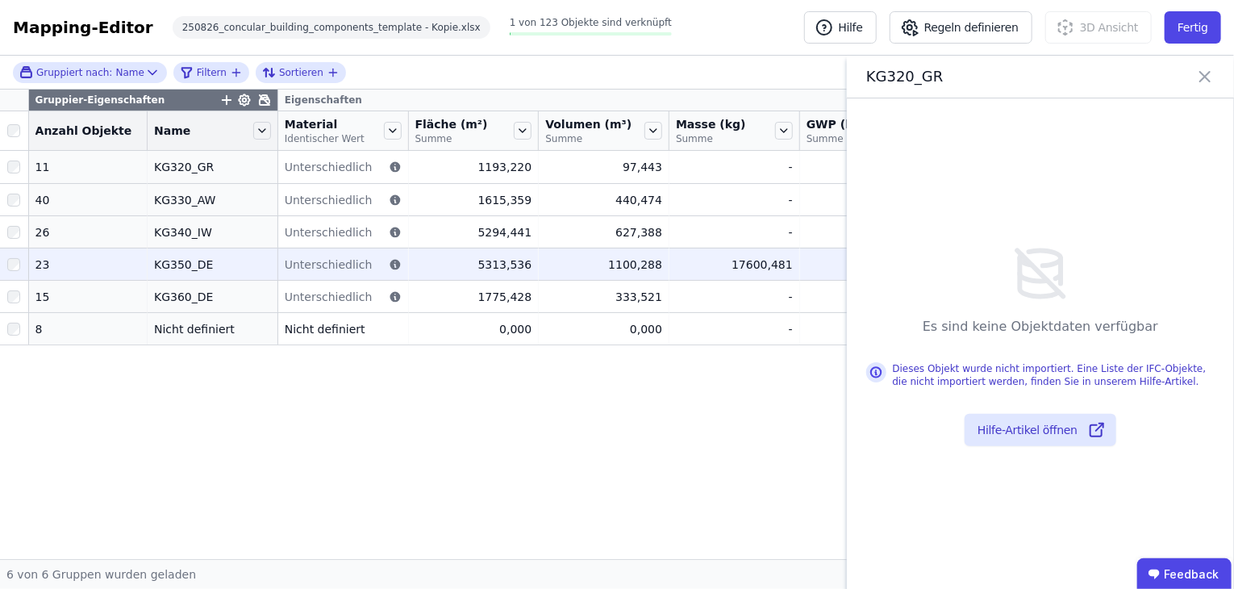
click at [175, 258] on div "KG350_DE" at bounding box center [212, 265] width 117 height 16
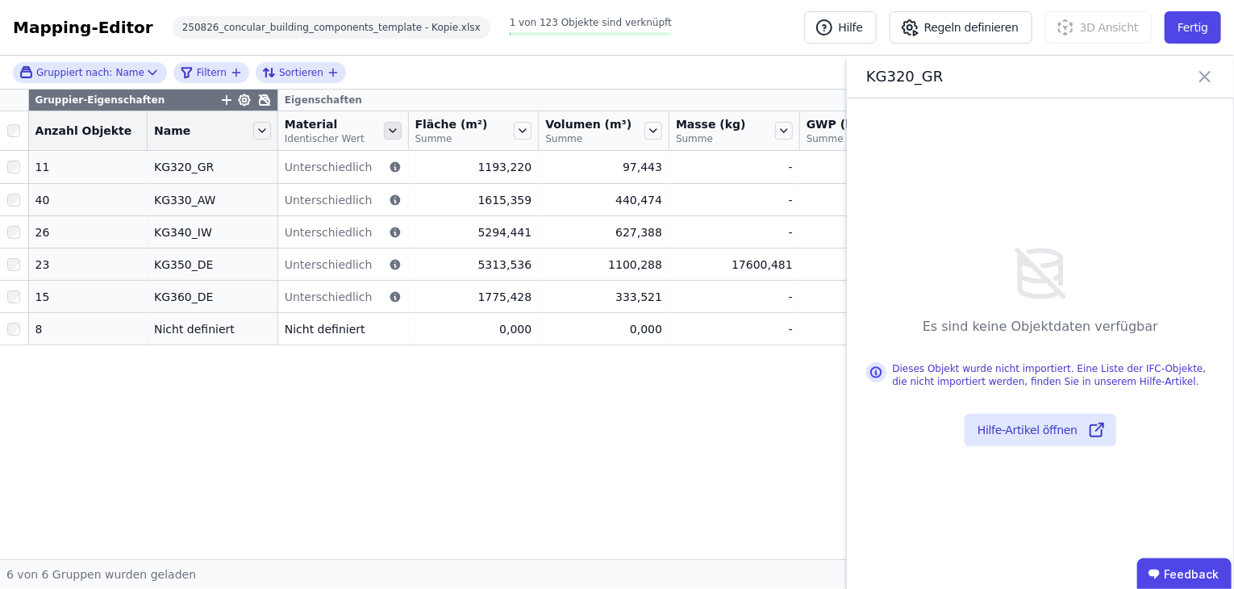
click at [387, 127] on icon at bounding box center [393, 131] width 18 height 18
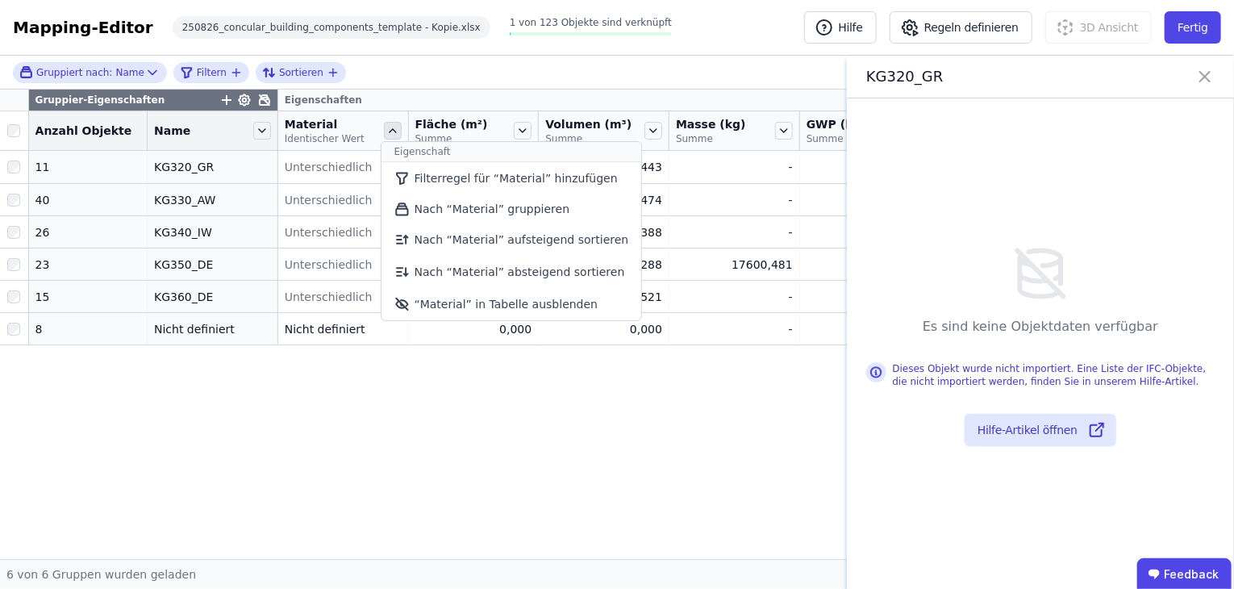
click at [387, 127] on icon at bounding box center [393, 131] width 18 height 18
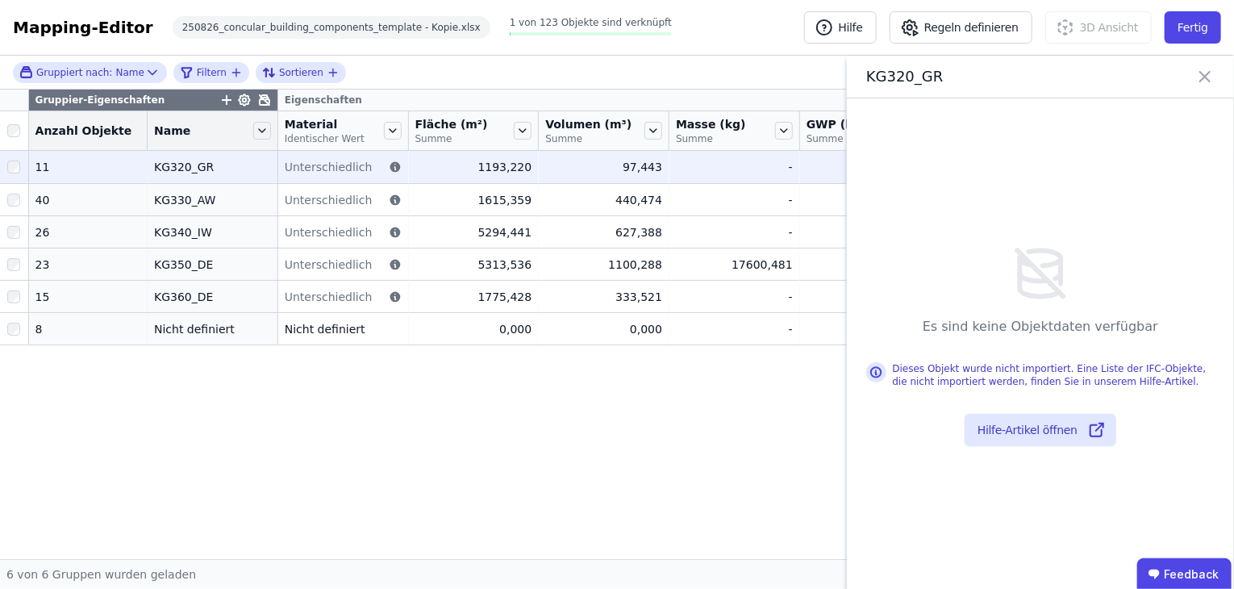
click at [156, 172] on div "KG320_GR" at bounding box center [212, 167] width 117 height 16
click at [171, 159] on div "KG320_GR" at bounding box center [212, 167] width 117 height 16
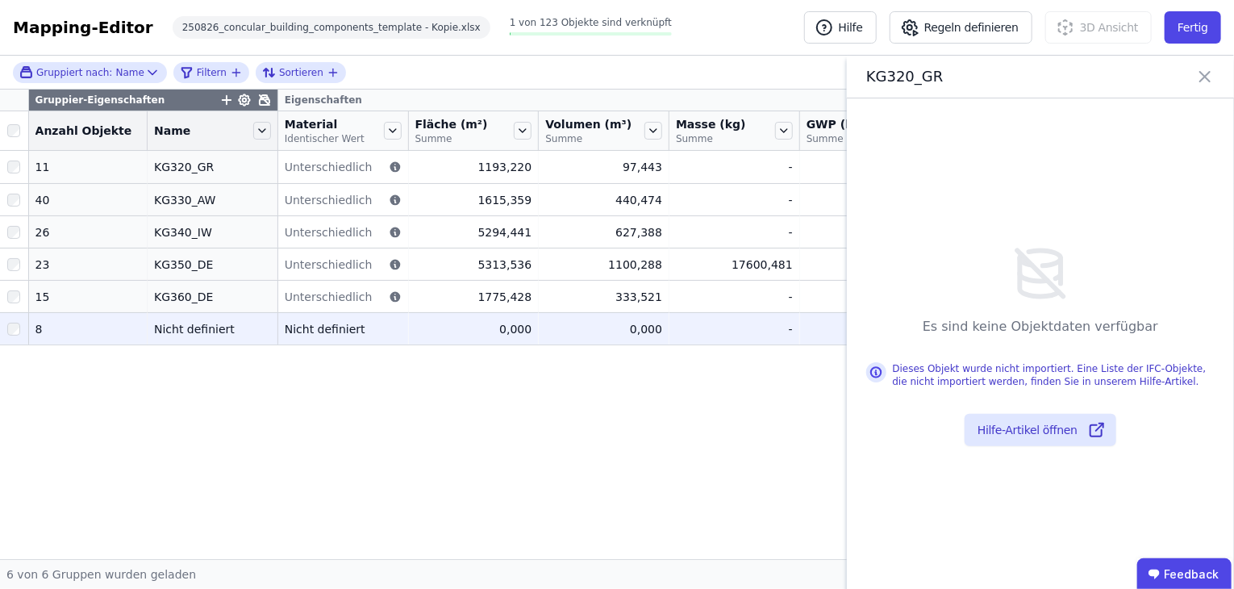
click at [161, 327] on div "Nicht definiert" at bounding box center [212, 329] width 117 height 16
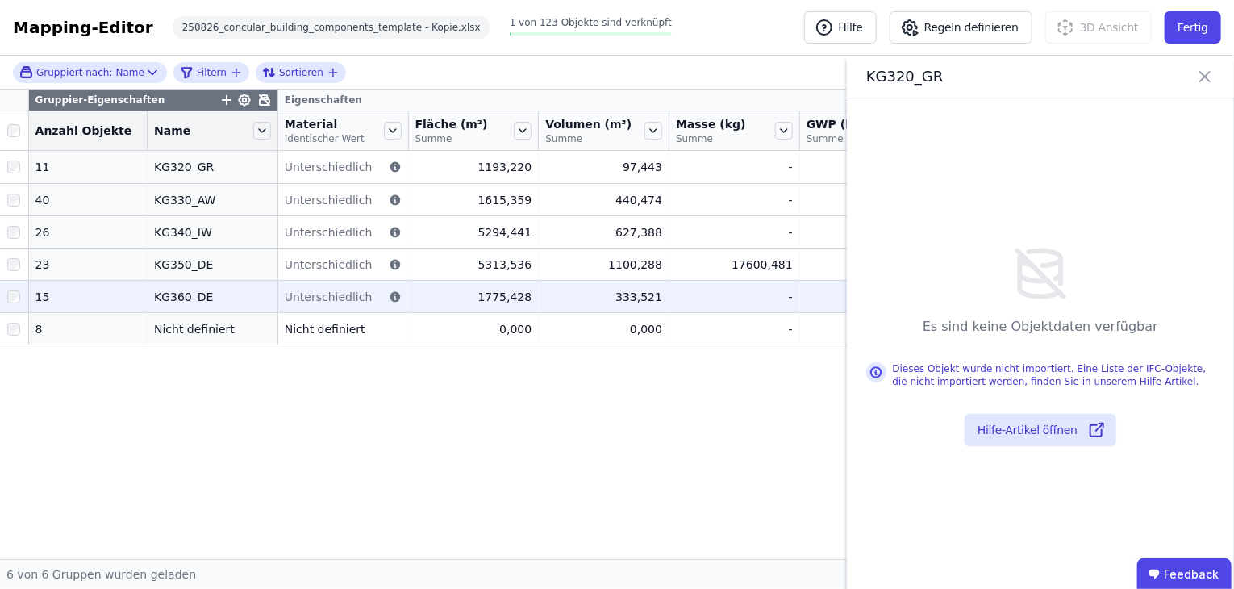
click at [167, 297] on div "KG360_DE" at bounding box center [212, 297] width 117 height 16
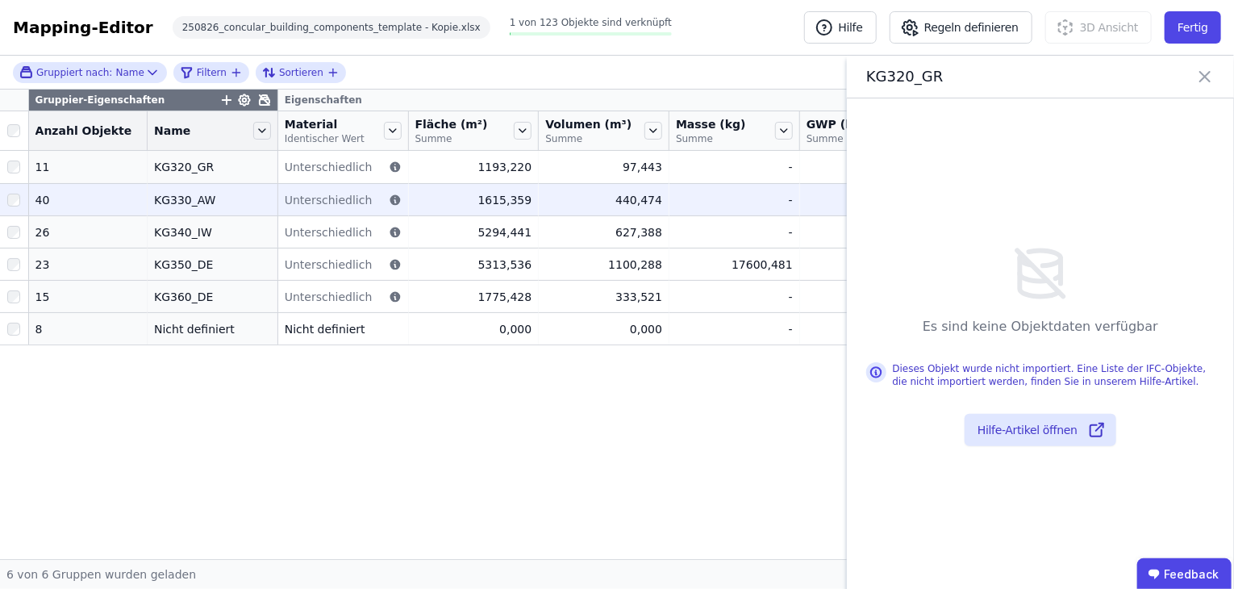
drag, startPoint x: 171, startPoint y: 253, endPoint x: 171, endPoint y: 207, distance: 45.2
click at [173, 253] on td "KG350_DE KG350_DE" at bounding box center [213, 264] width 131 height 32
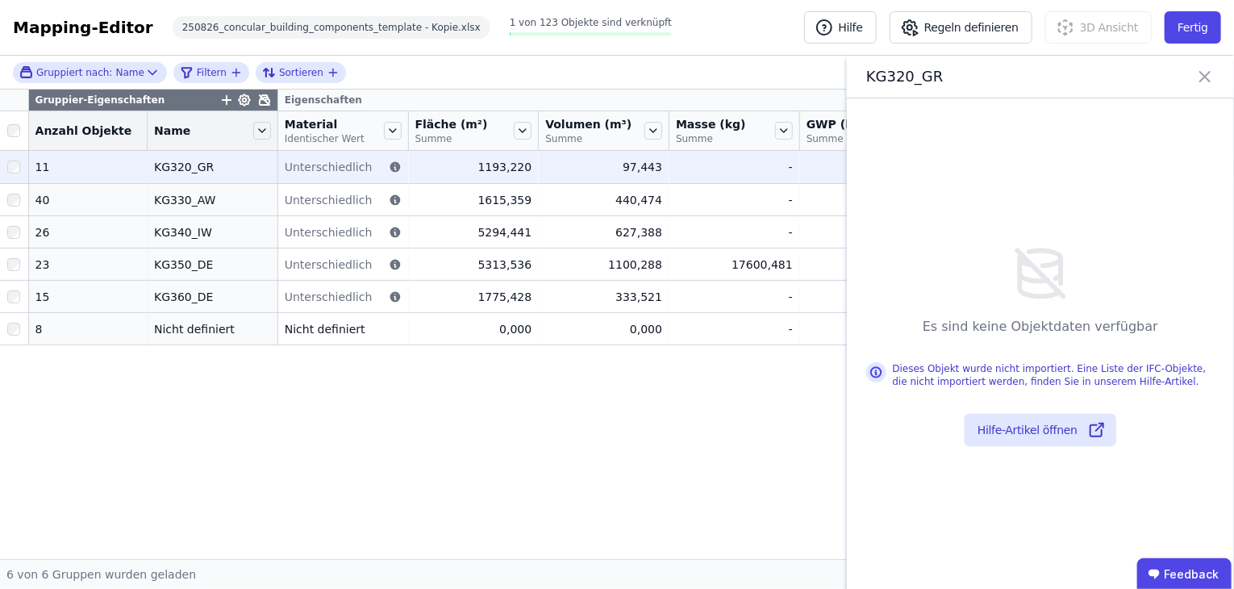
click at [165, 178] on td "KG320_GR KG320_GR" at bounding box center [213, 167] width 131 height 32
click at [386, 162] on div at bounding box center [394, 167] width 16 height 16
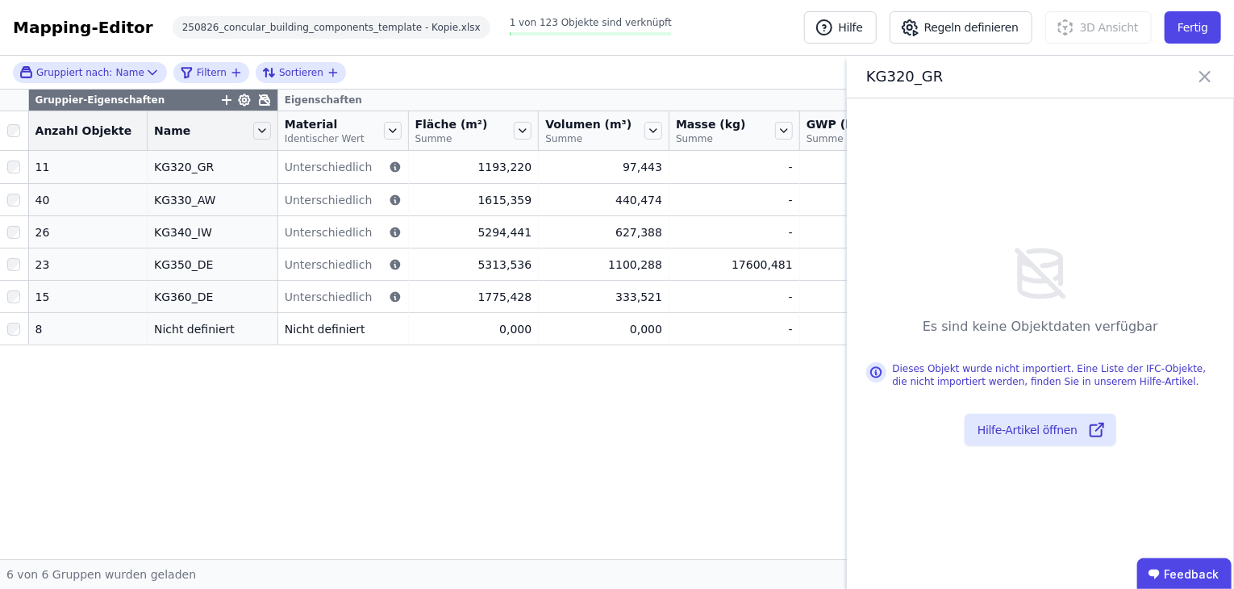
click at [1213, 74] on icon at bounding box center [1205, 76] width 19 height 23
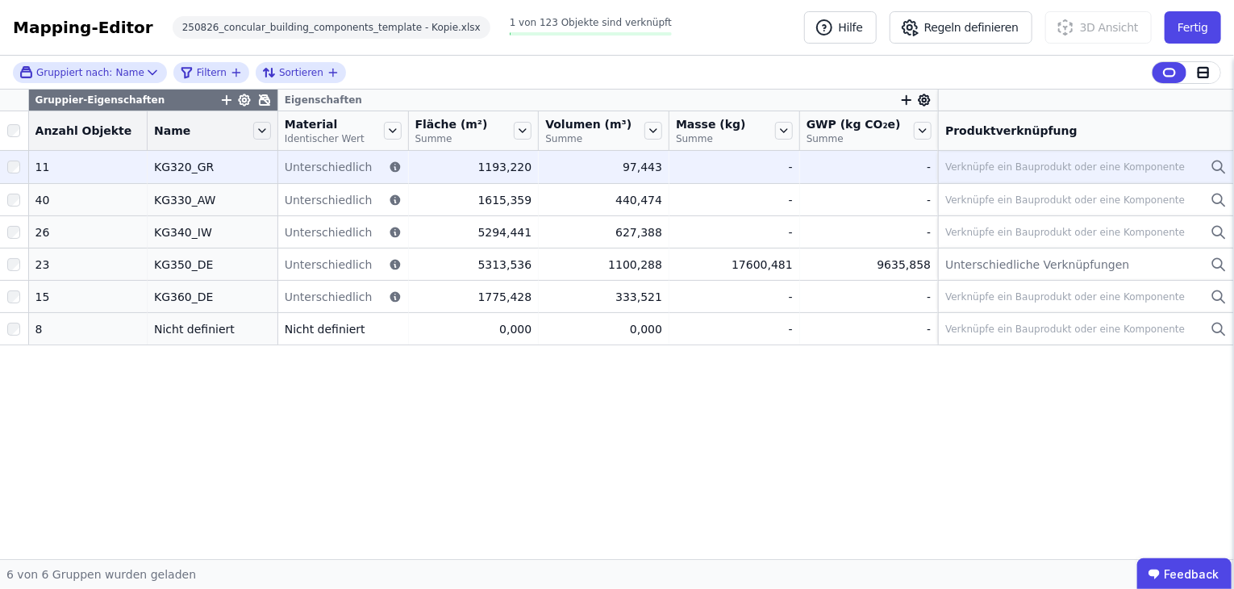
click at [45, 165] on div "11" at bounding box center [87, 167] width 105 height 16
click at [291, 169] on span "Unterschiedlich" at bounding box center [329, 167] width 88 height 16
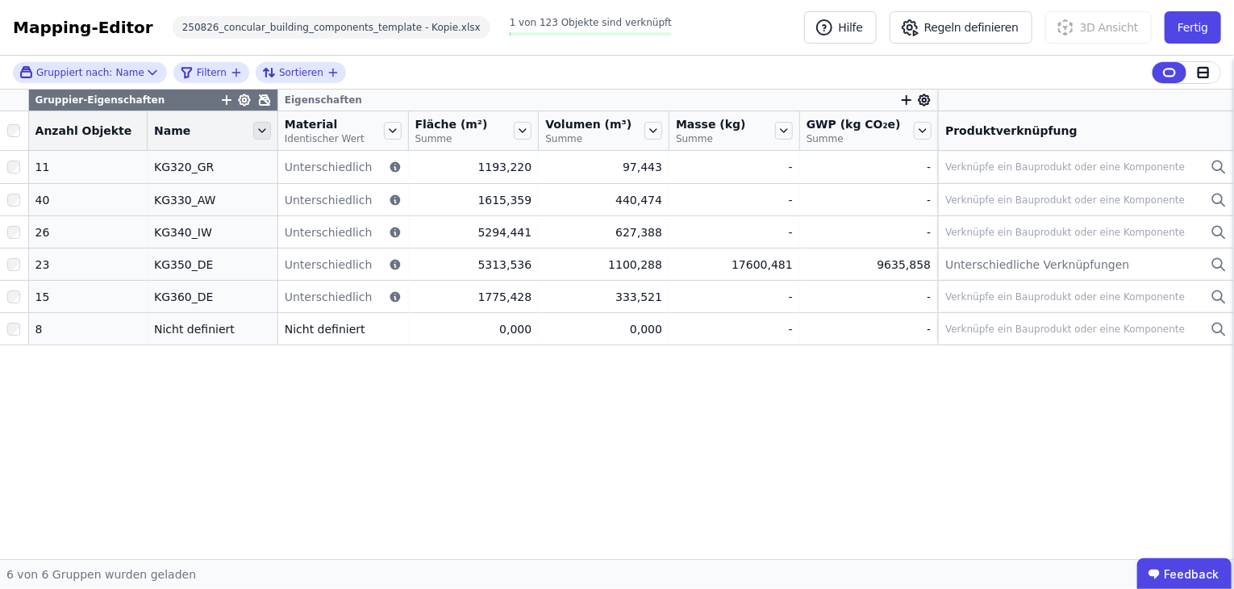
click at [257, 134] on icon at bounding box center [262, 131] width 18 height 18
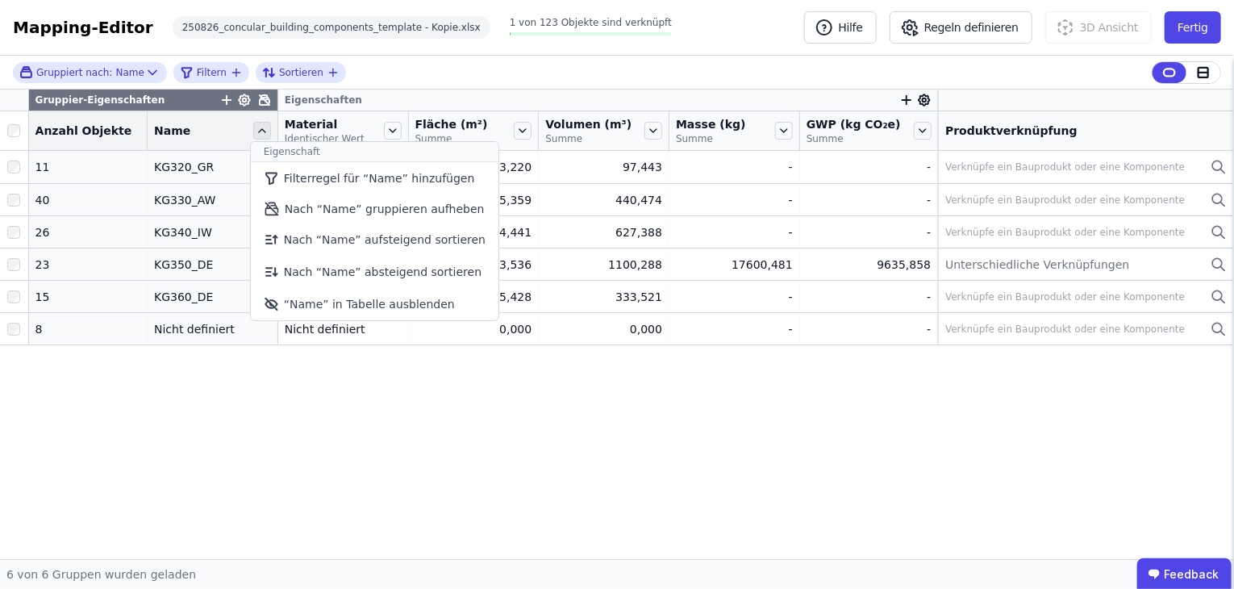
click at [257, 134] on icon at bounding box center [262, 131] width 18 height 18
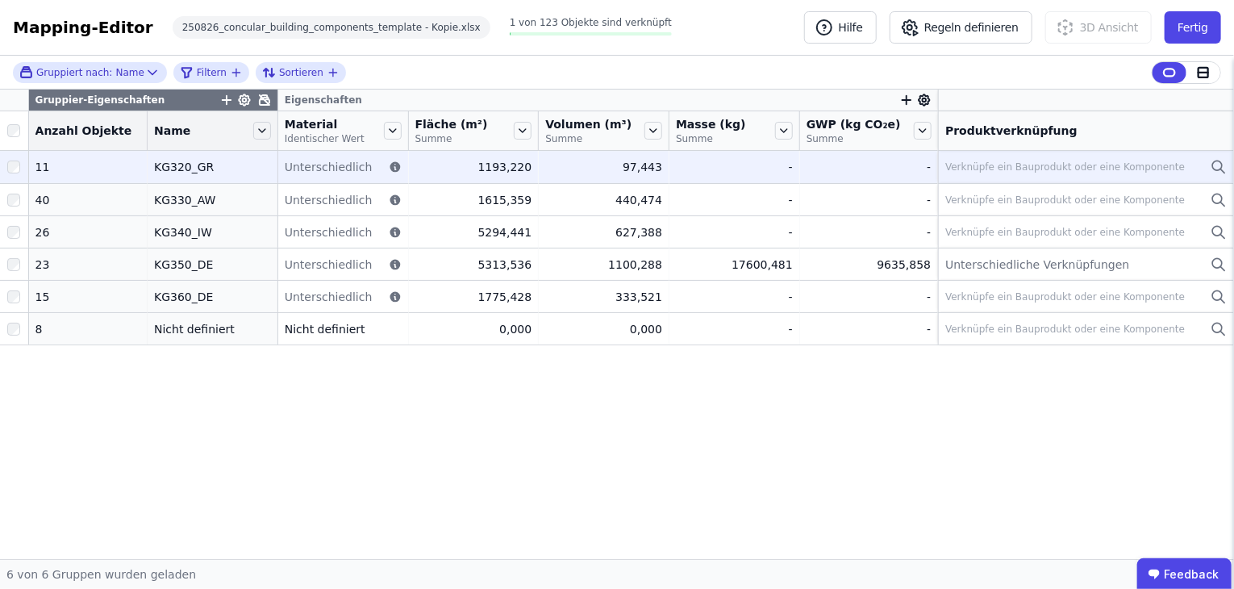
click at [997, 165] on div "Verknüpfe ein Bauprodukt oder eine Komponente" at bounding box center [1066, 167] width 240 height 13
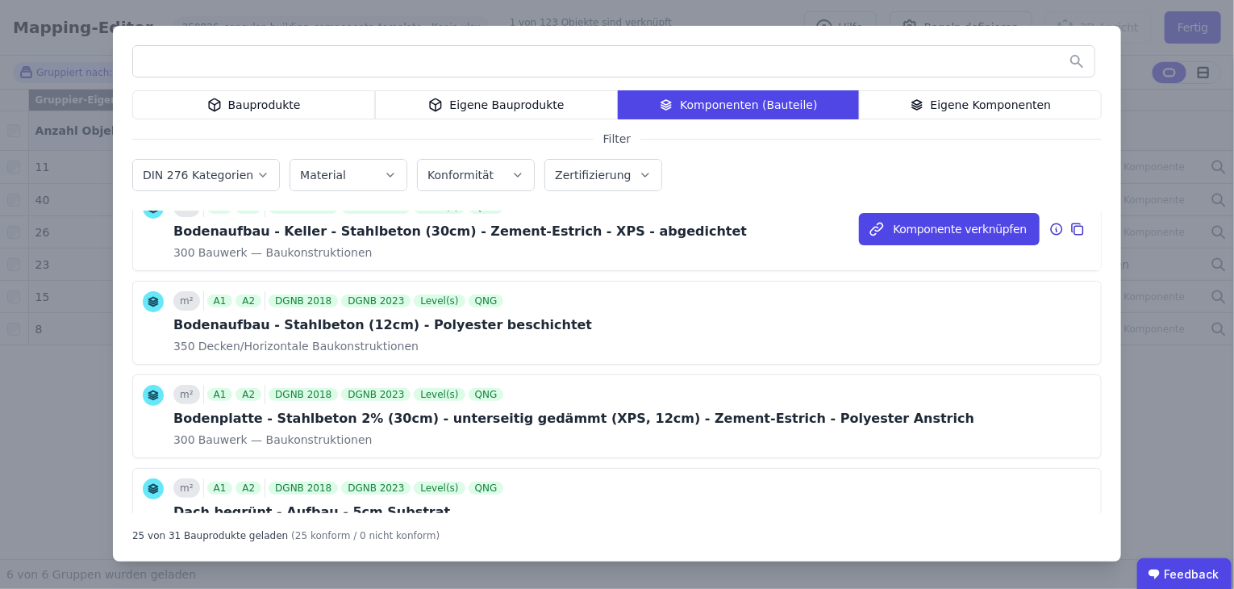
scroll to position [161, 0]
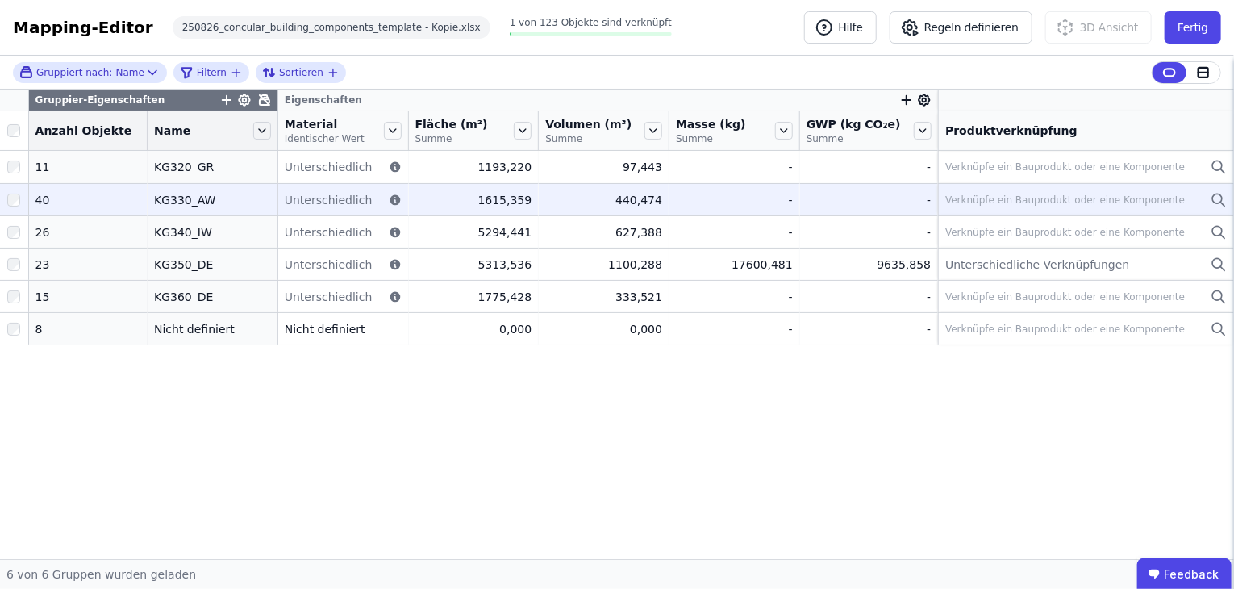
click at [160, 207] on td "KG330_AW KG330_AW" at bounding box center [213, 199] width 131 height 32
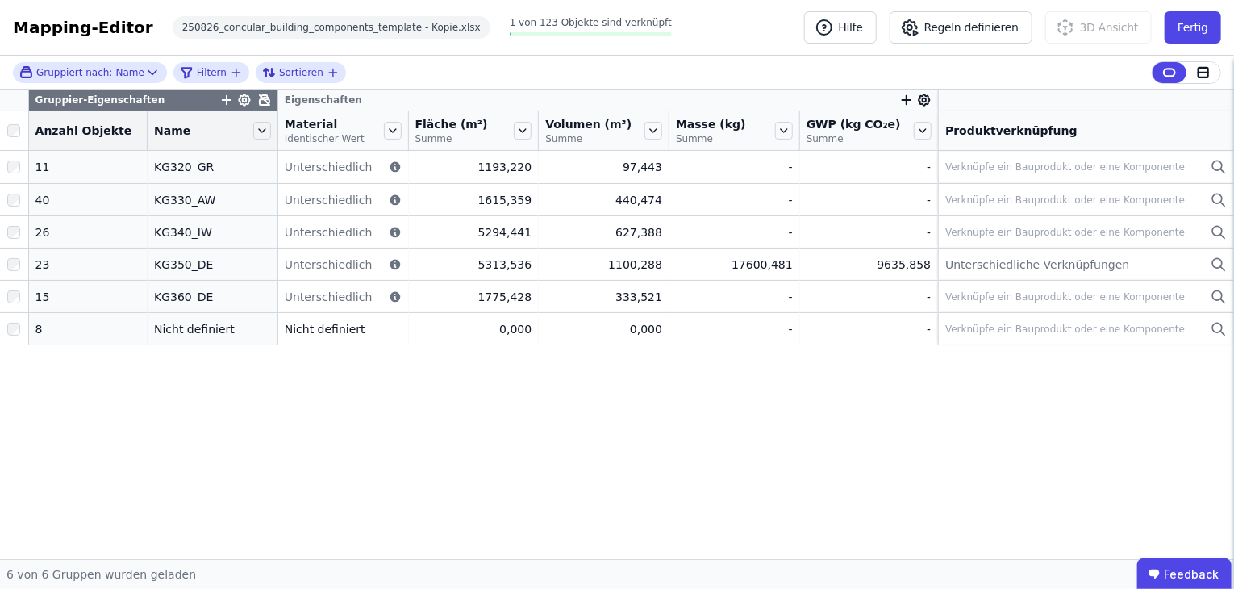
click at [77, 133] on span "Anzahl Objekte" at bounding box center [83, 131] width 97 height 16
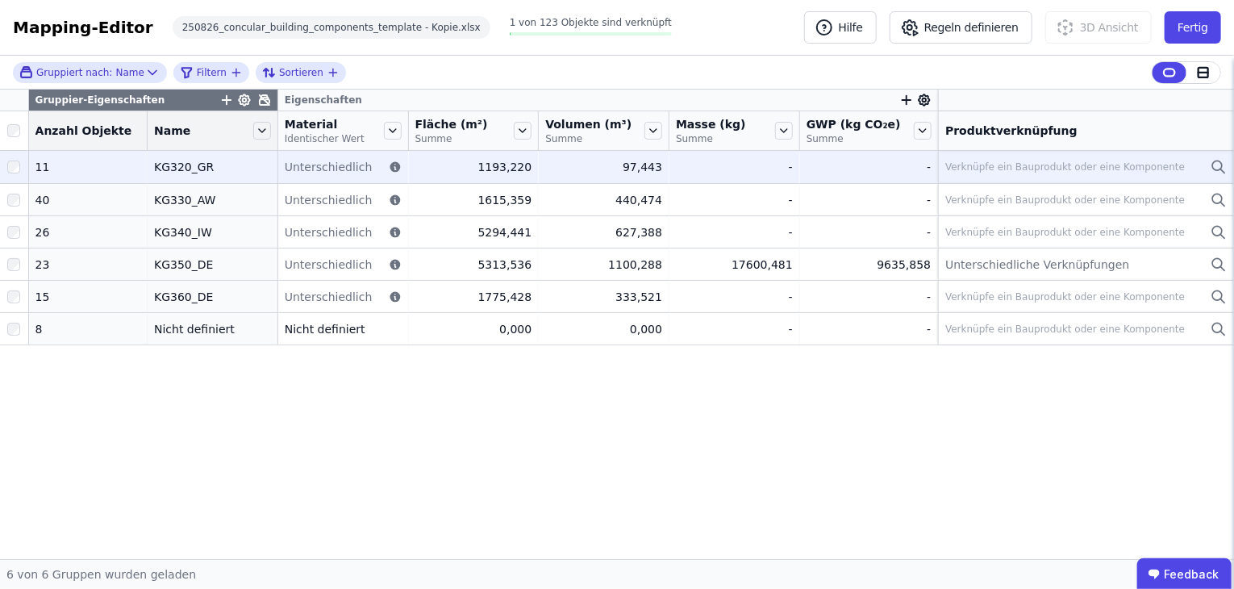
click at [44, 166] on div "11" at bounding box center [87, 167] width 105 height 16
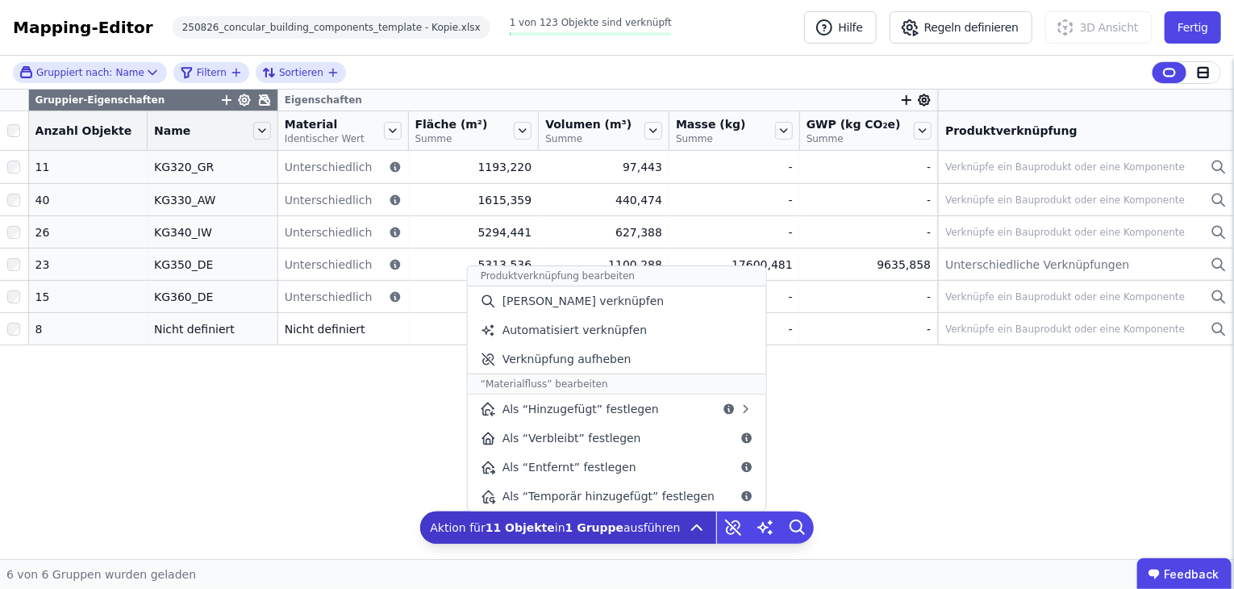
click at [618, 524] on span "Aktion für 11 Objekte in 1 Gruppe ausführen" at bounding box center [555, 528] width 250 height 16
click at [560, 330] on span "Automatisiert verknüpfen" at bounding box center [575, 330] width 144 height 16
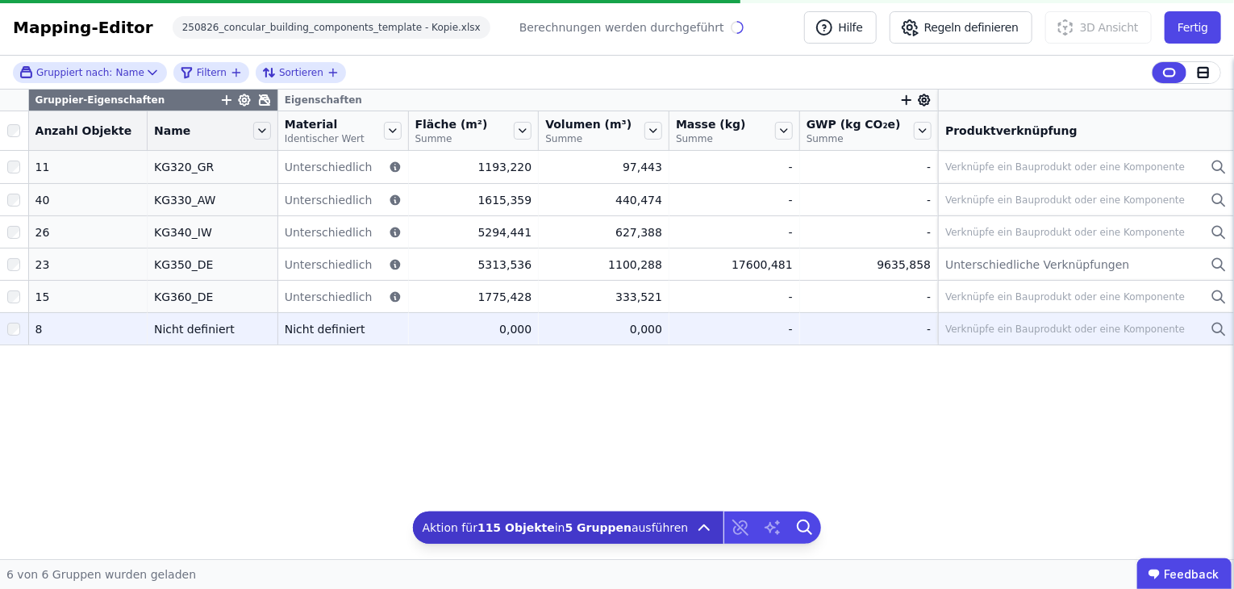
click at [8, 330] on div at bounding box center [14, 329] width 28 height 29
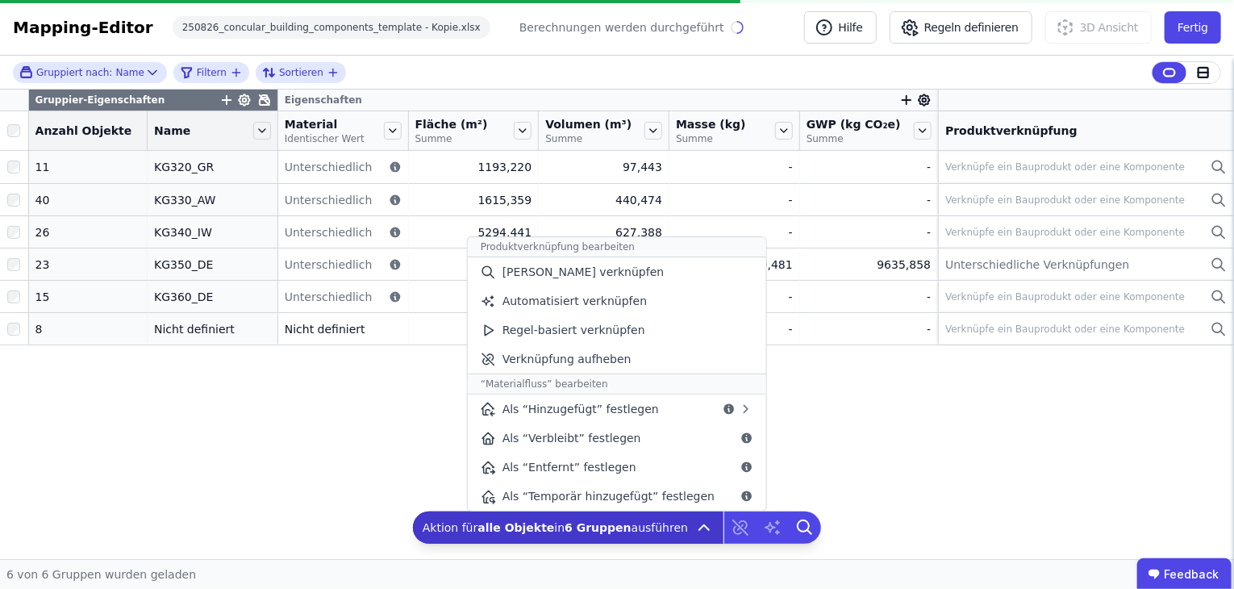
click at [559, 532] on span "Aktion für alle Objekte in 6 Gruppen ausführen" at bounding box center [555, 528] width 265 height 16
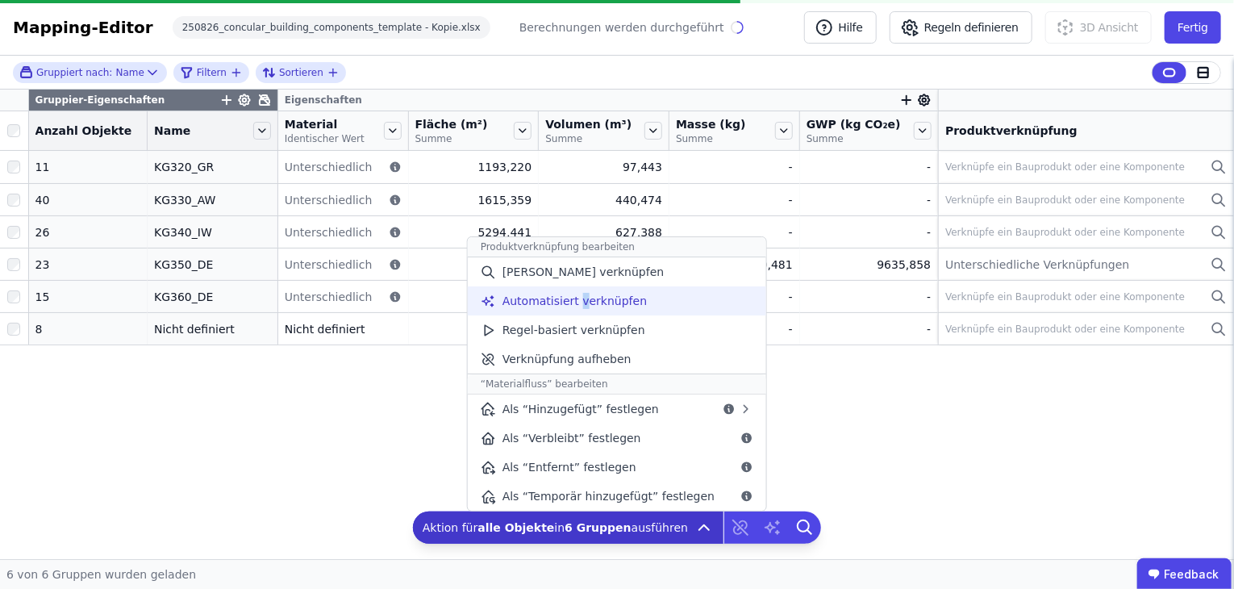
click at [589, 301] on span "Automatisiert verknüpfen" at bounding box center [575, 301] width 144 height 16
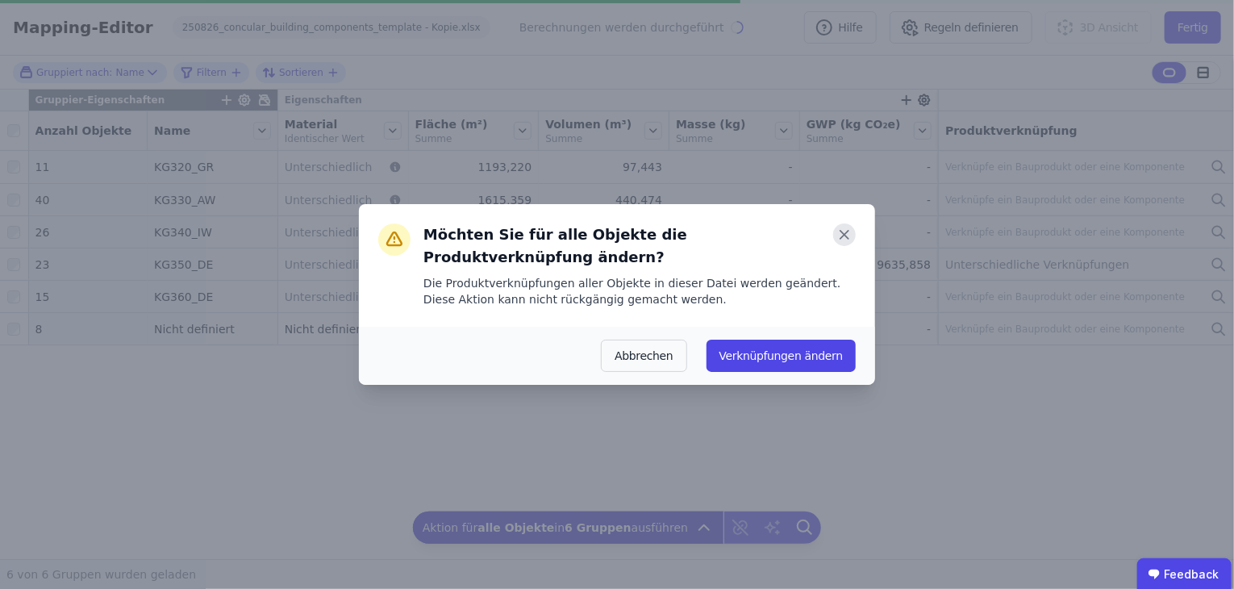
click at [841, 240] on icon at bounding box center [844, 234] width 23 height 23
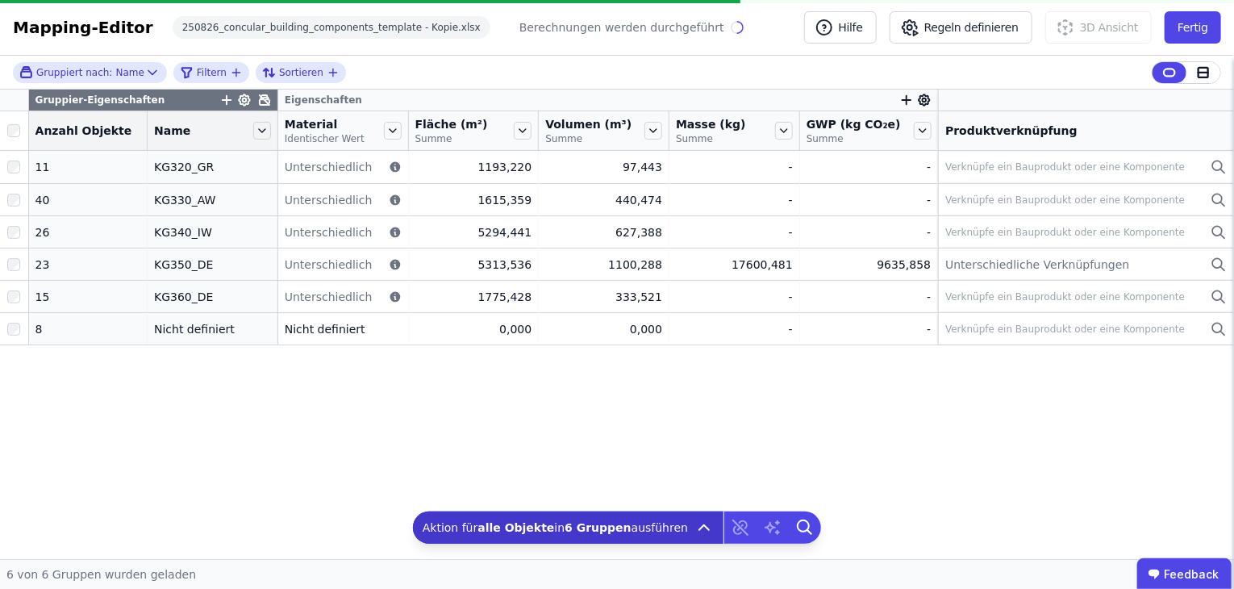
click at [174, 104] on div "Gruppier-Eigenschaften" at bounding box center [153, 100] width 248 height 21
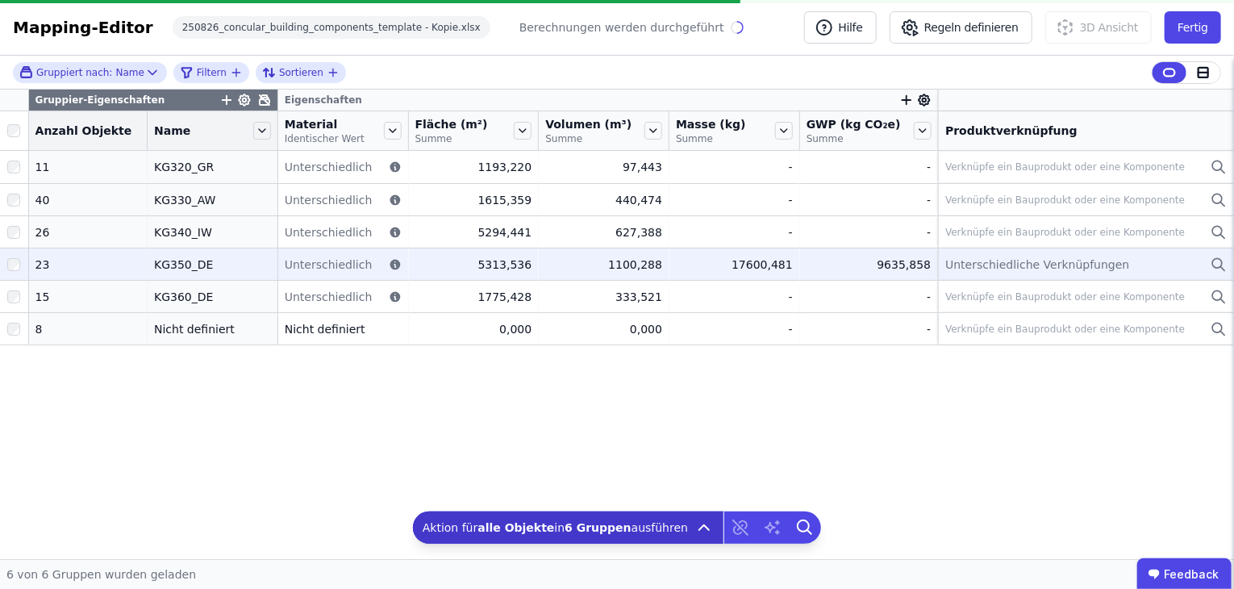
click at [1053, 269] on span "Unterschiedliche Verknüpfungen" at bounding box center [1038, 265] width 184 height 16
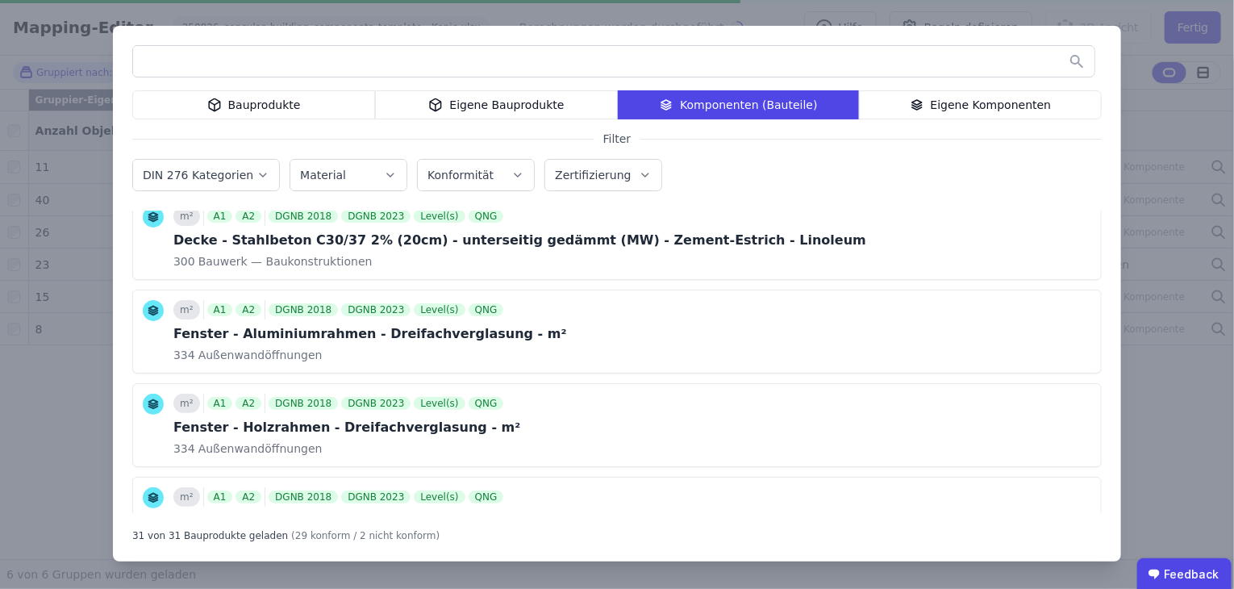
scroll to position [893, 0]
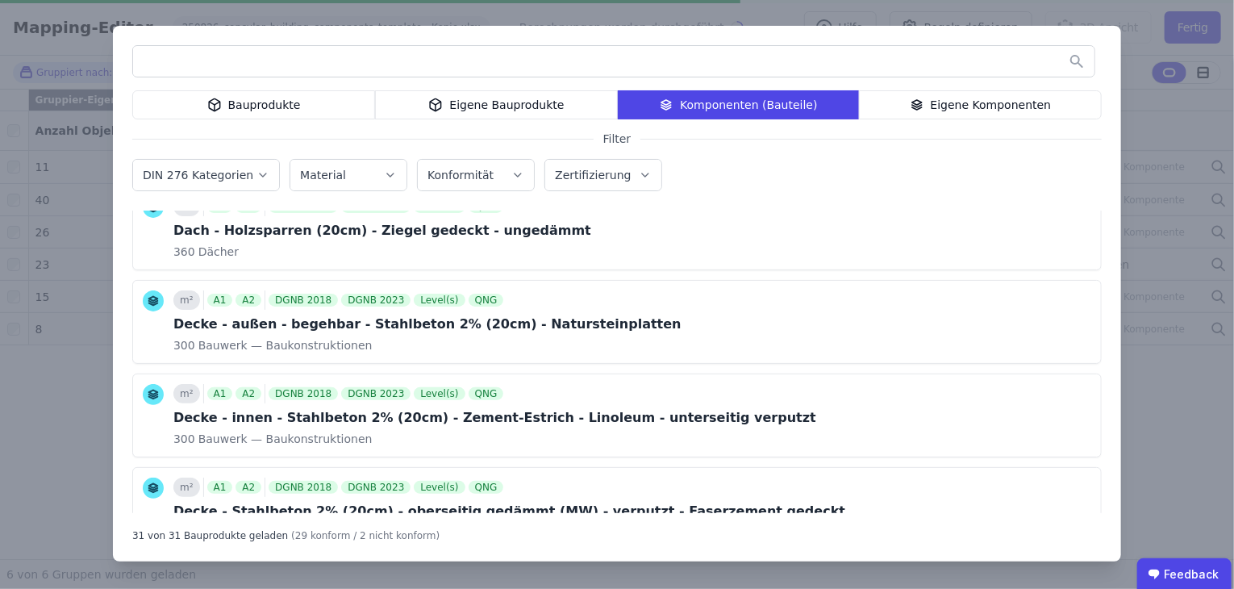
click at [981, 14] on div "Bauprodukte Eigene Bauprodukte Komponenten (Bauteile) Eigene Komponenten Filter…" at bounding box center [617, 294] width 1234 height 589
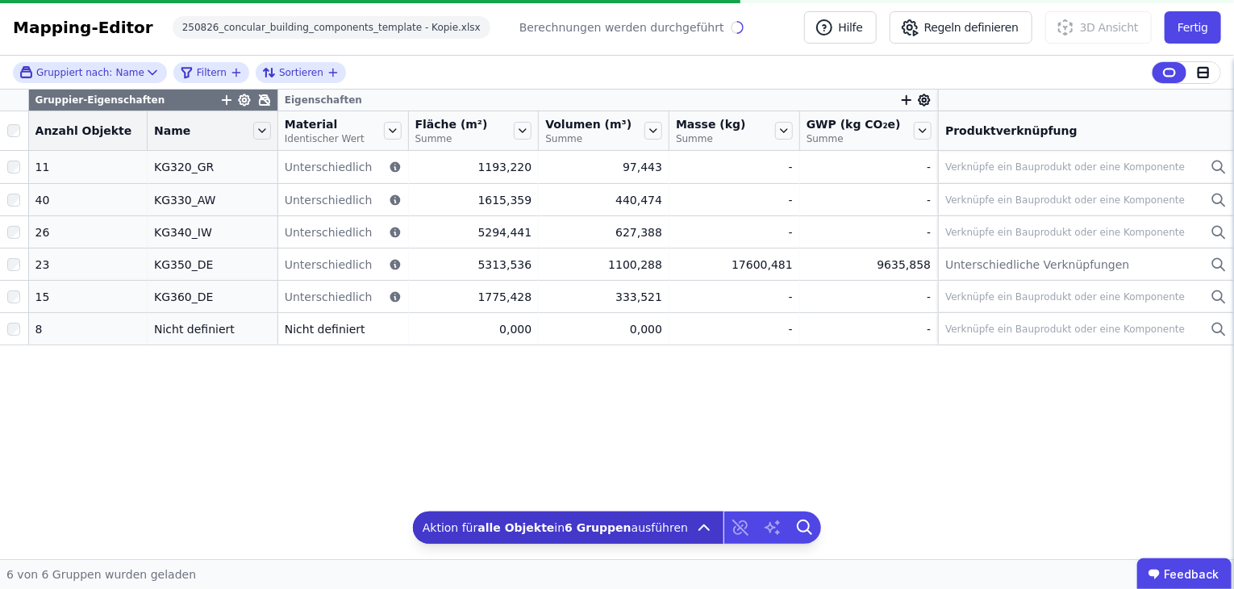
click at [219, 98] on icon "button" at bounding box center [226, 100] width 15 height 15
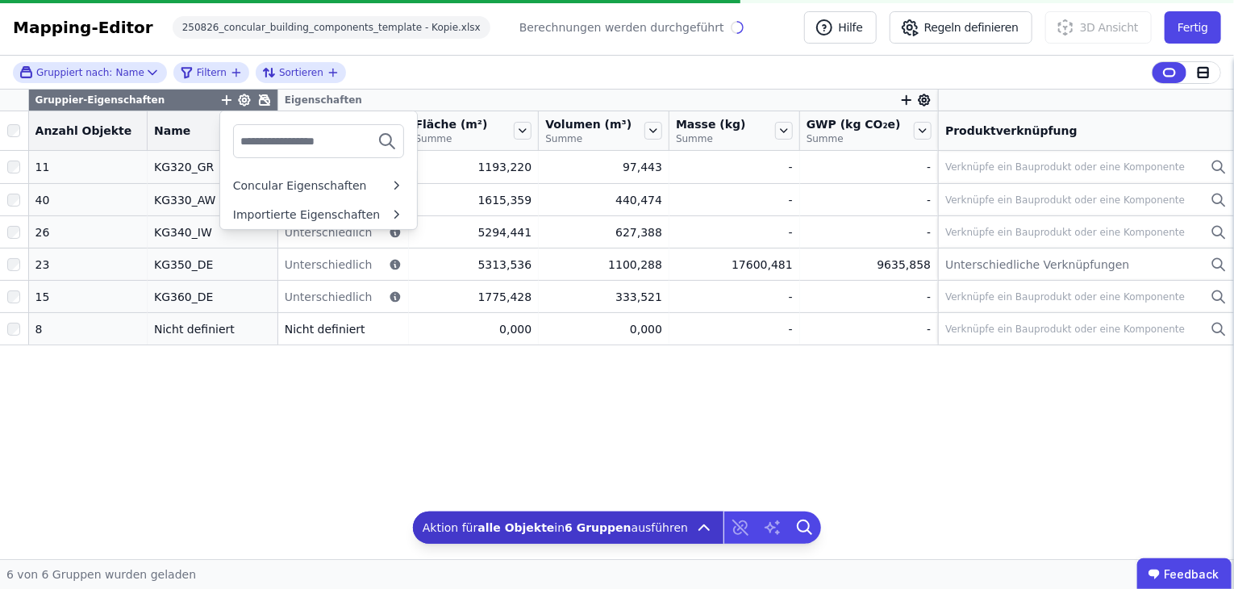
click at [219, 98] on icon "button" at bounding box center [226, 100] width 15 height 15
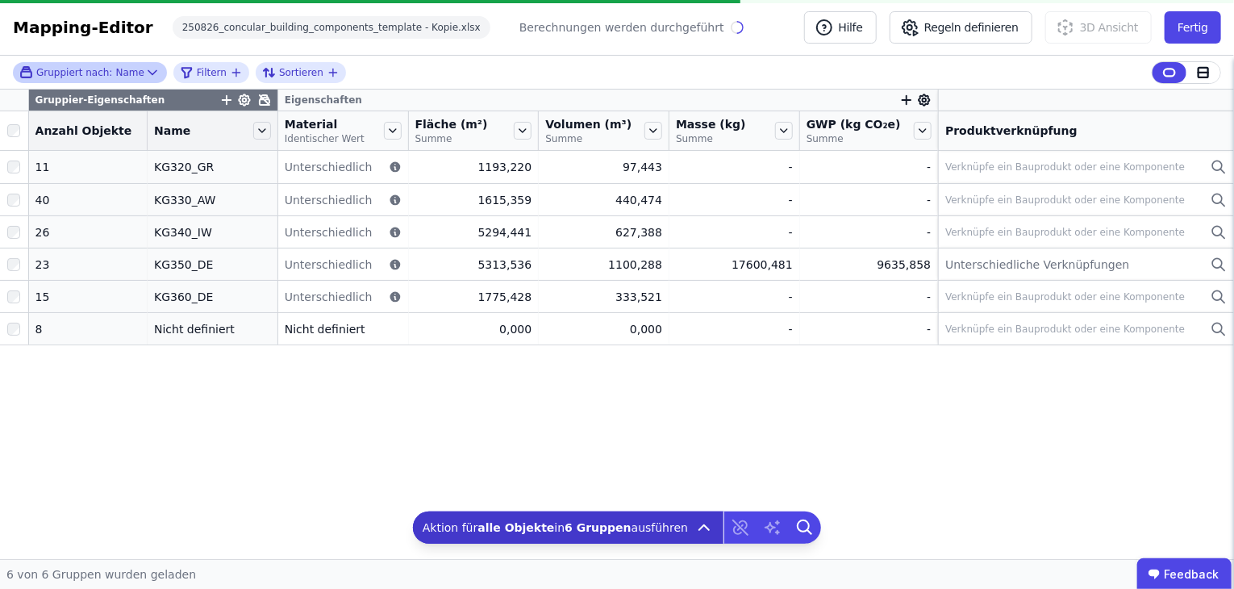
click at [144, 71] on icon at bounding box center [152, 73] width 16 height 16
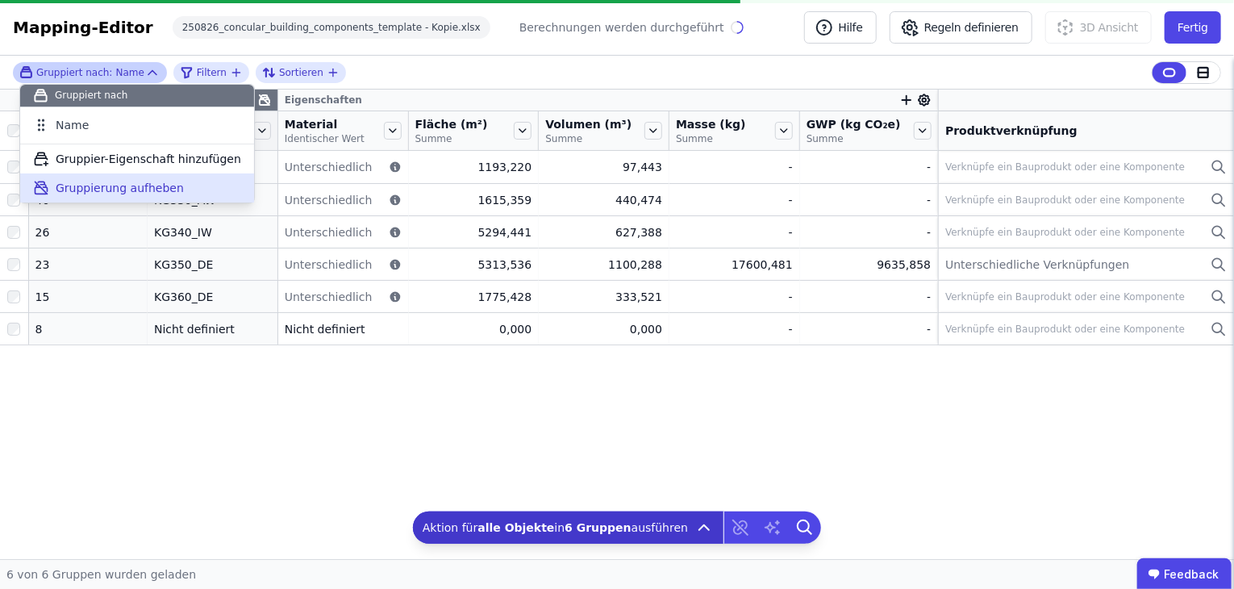
click at [139, 190] on span "Gruppierung aufheben" at bounding box center [120, 188] width 128 height 16
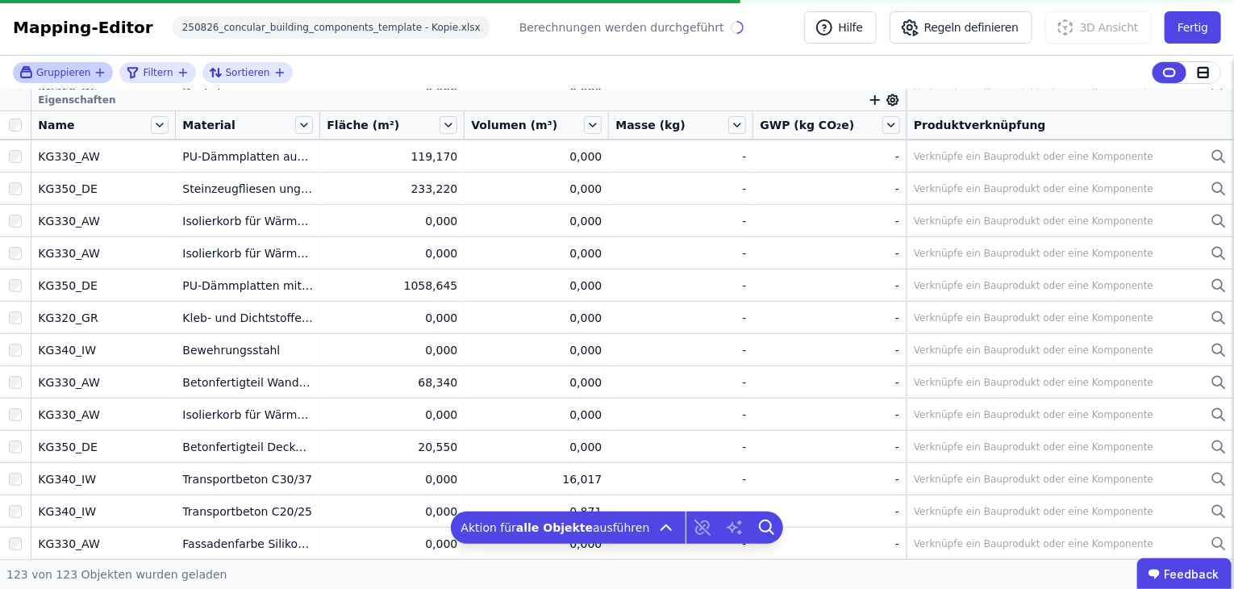
scroll to position [3550, 0]
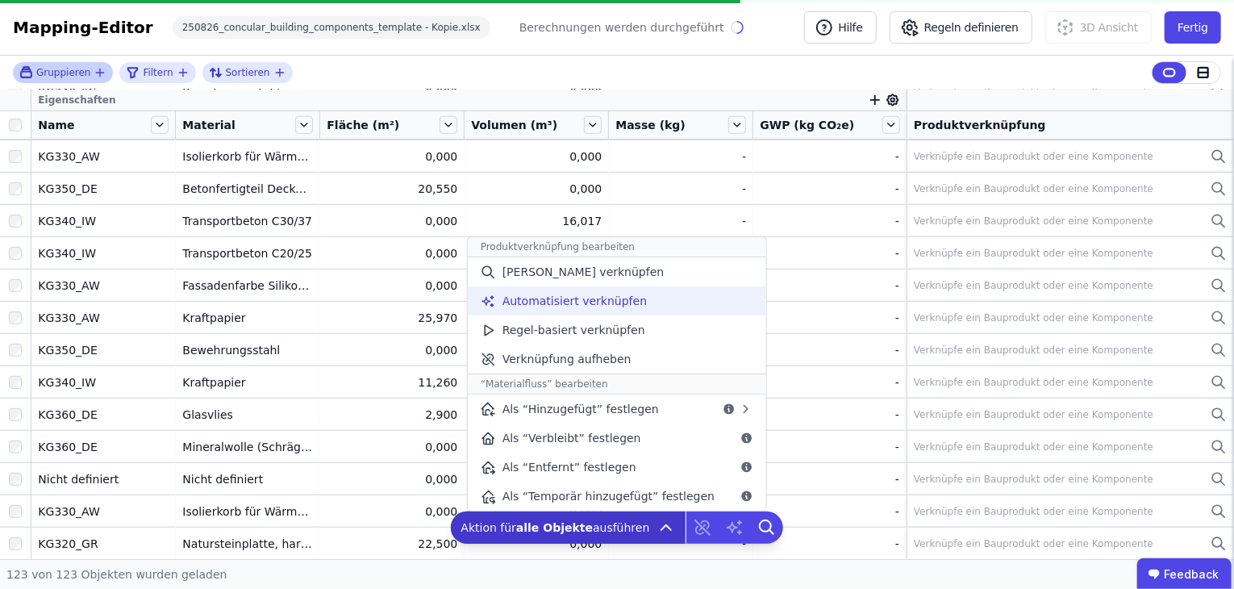
click at [581, 289] on div "Automatisiert verknüpfen" at bounding box center [617, 300] width 299 height 29
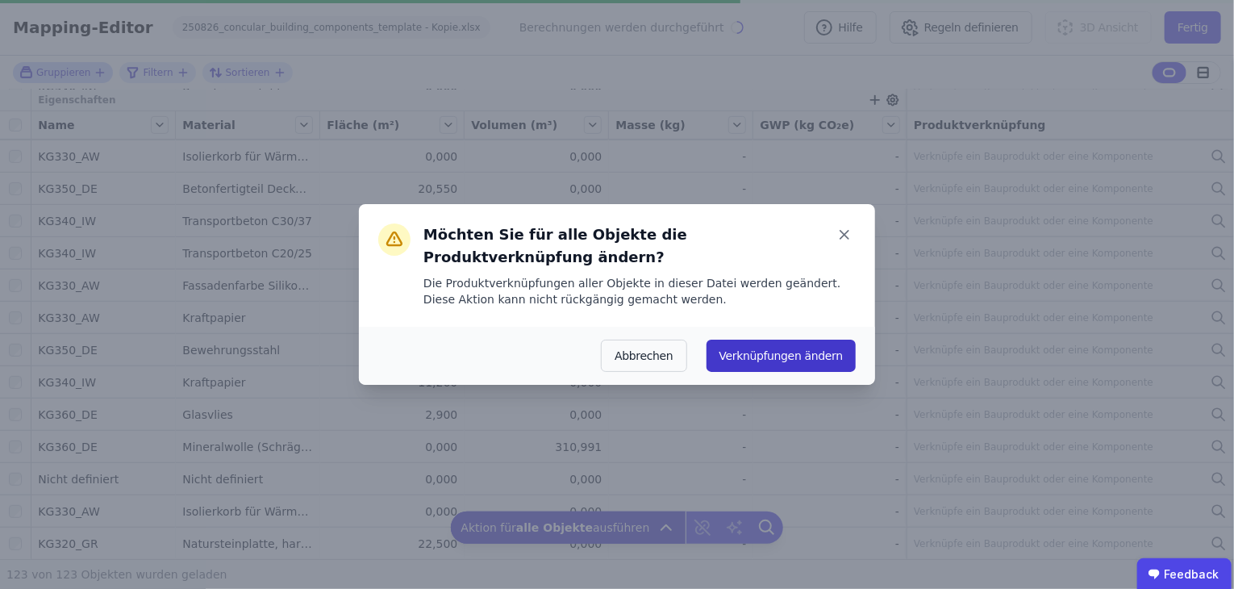
click at [791, 349] on button "Verknüpfungen ändern" at bounding box center [781, 356] width 149 height 32
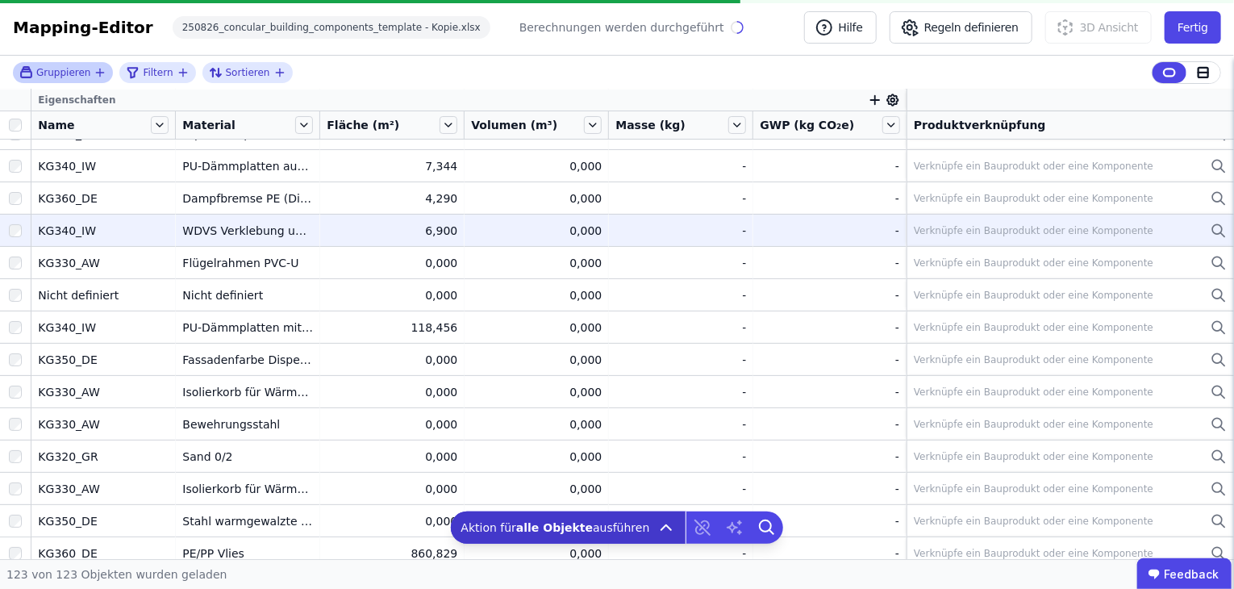
scroll to position [0, 0]
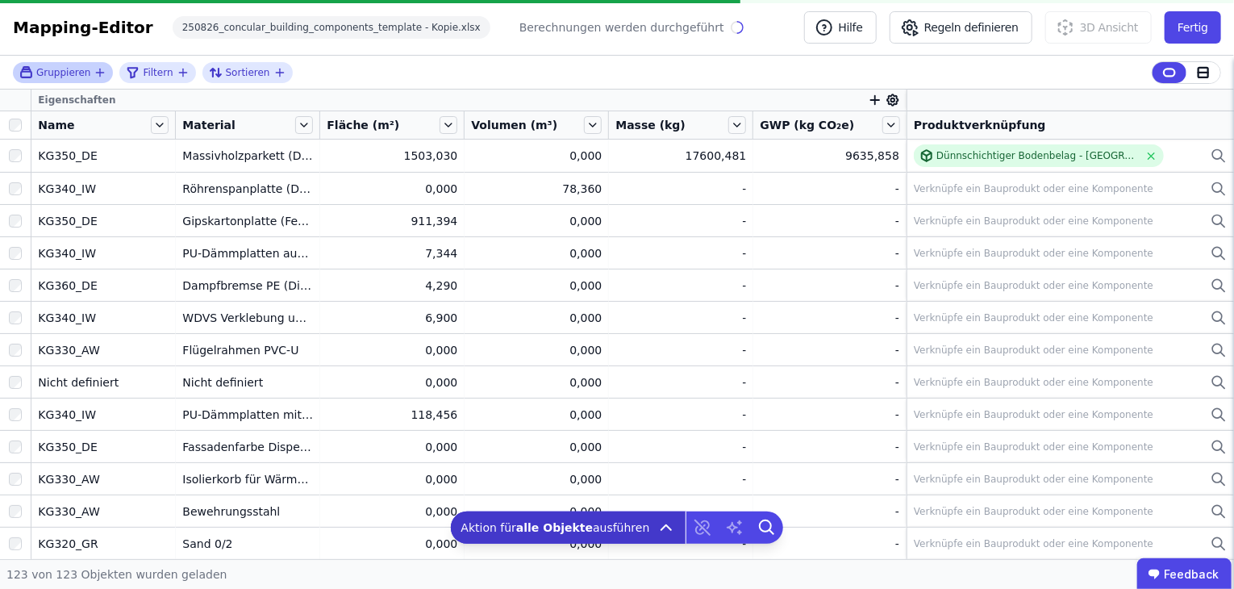
click at [567, 22] on div "Berechnungen werden durchgeführt" at bounding box center [622, 27] width 205 height 16
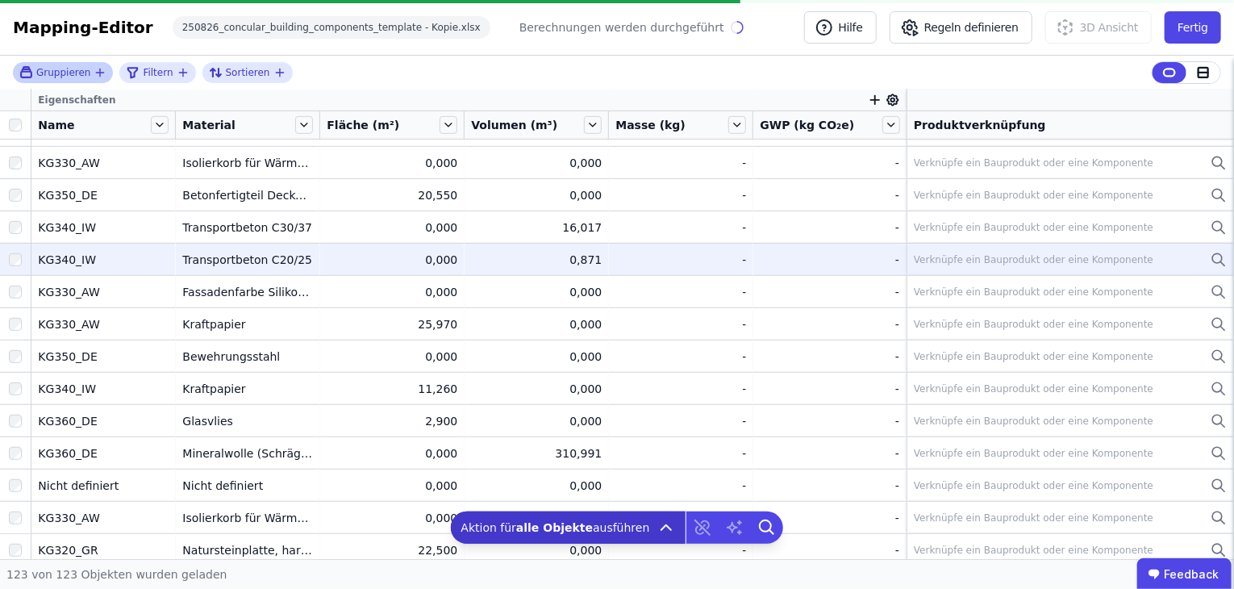
scroll to position [3550, 0]
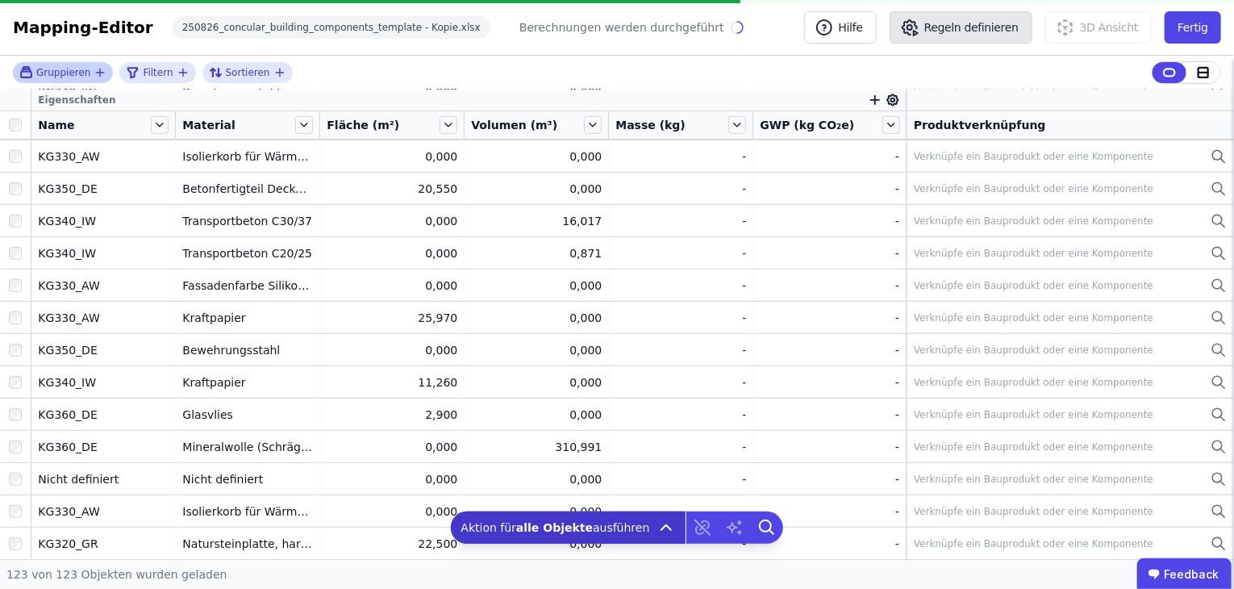
click at [955, 23] on button "Regeln definieren" at bounding box center [961, 27] width 143 height 32
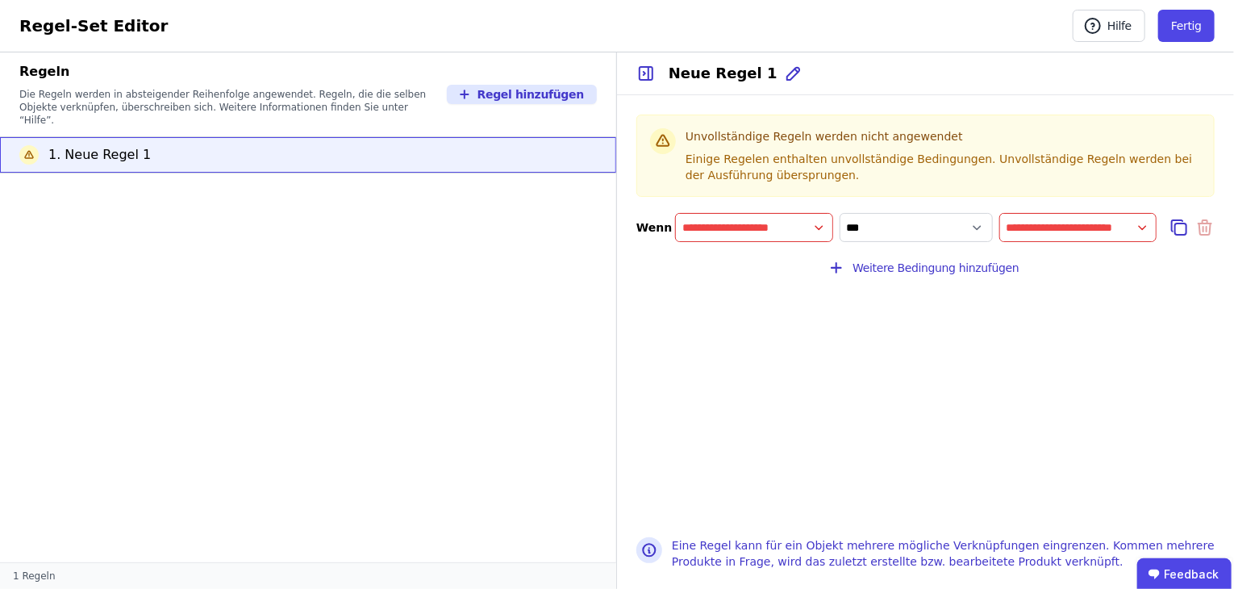
click at [823, 228] on input "filter_by" at bounding box center [754, 227] width 157 height 29
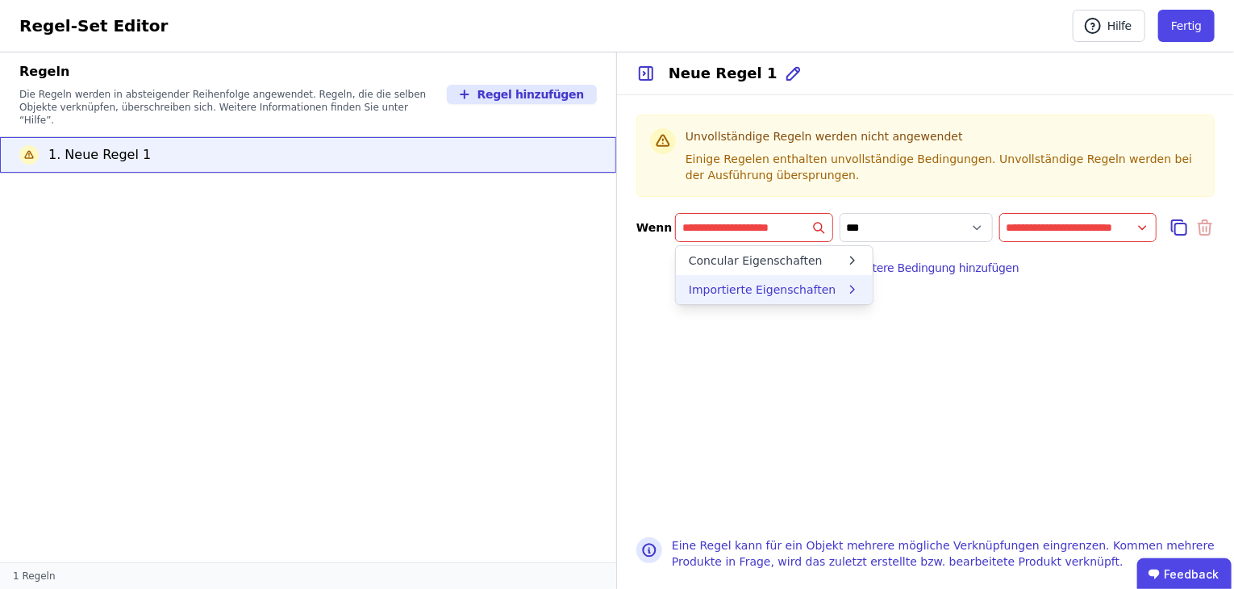
click at [794, 294] on div "Importierte Eigenschaften" at bounding box center [763, 290] width 148 height 16
click at [1041, 237] on input "value" at bounding box center [1078, 227] width 157 height 29
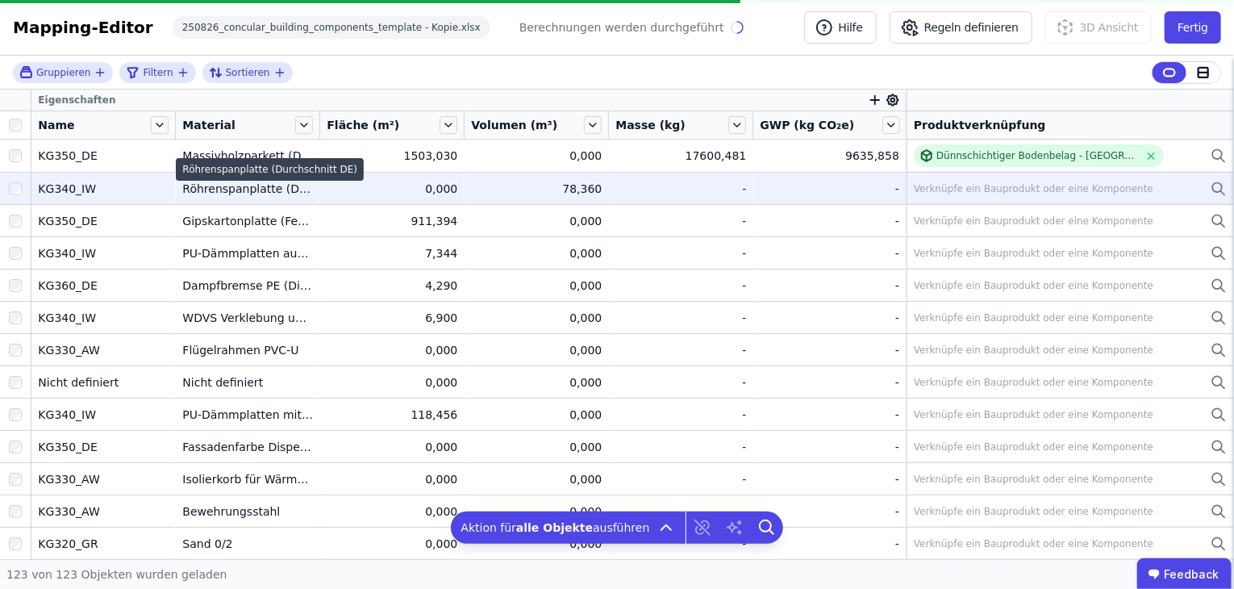
click at [219, 190] on div "Röhrenspanplatte (Durchschnitt DE)" at bounding box center [247, 189] width 131 height 16
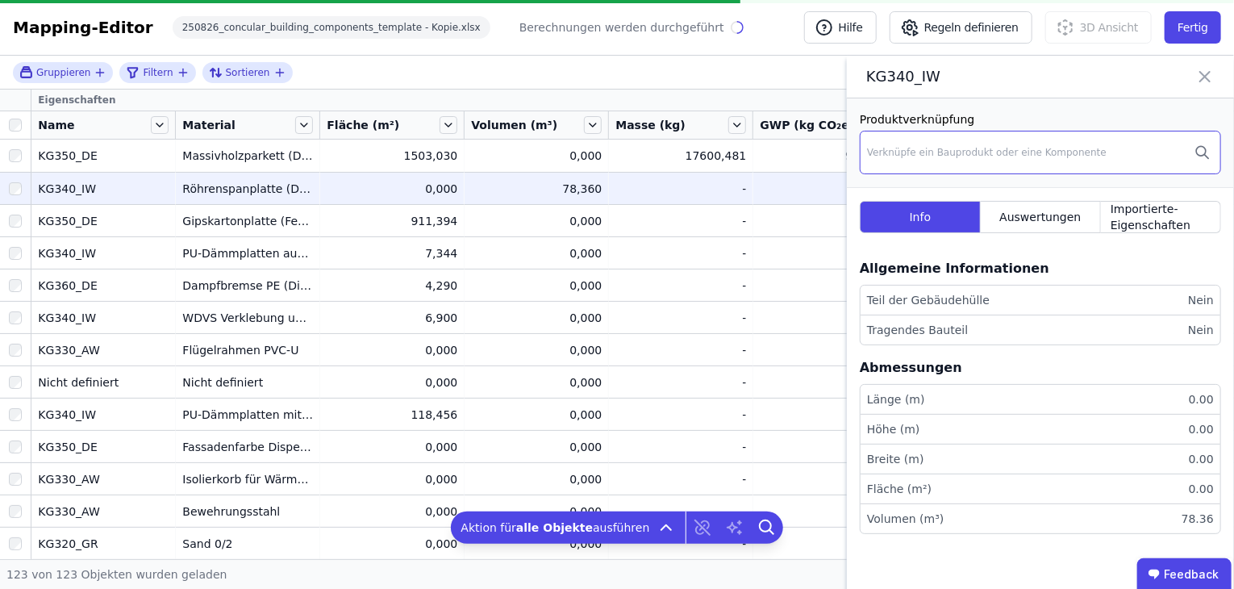
click at [902, 151] on div "Verknüpfe ein Bauprodukt oder eine Komponente" at bounding box center [987, 152] width 240 height 13
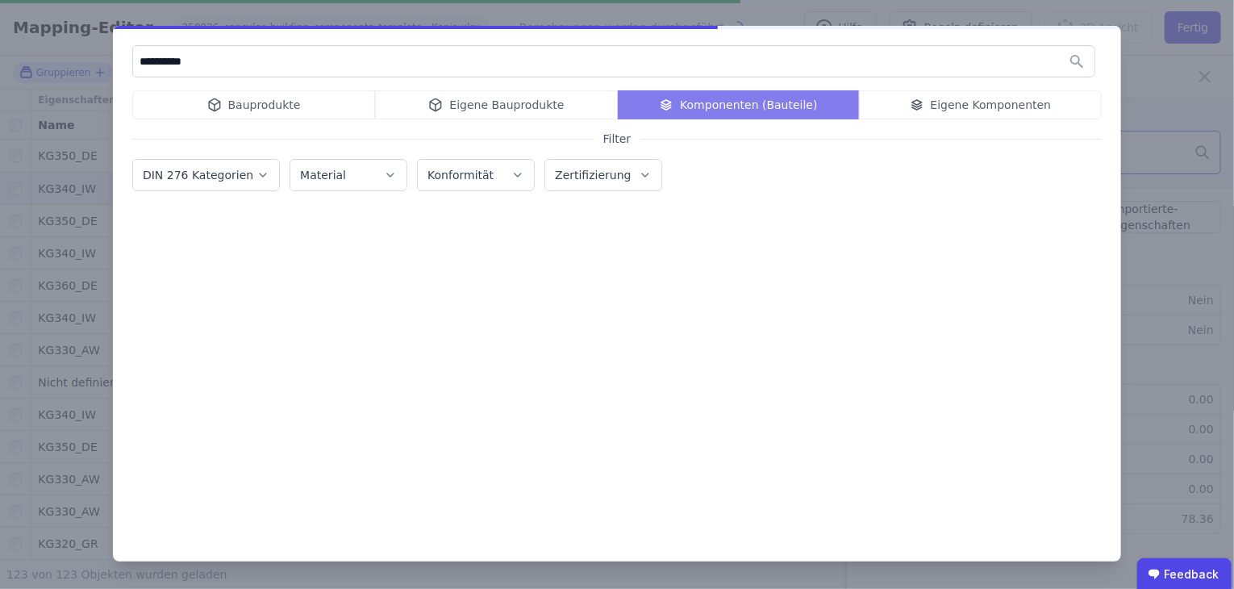
type input "**********"
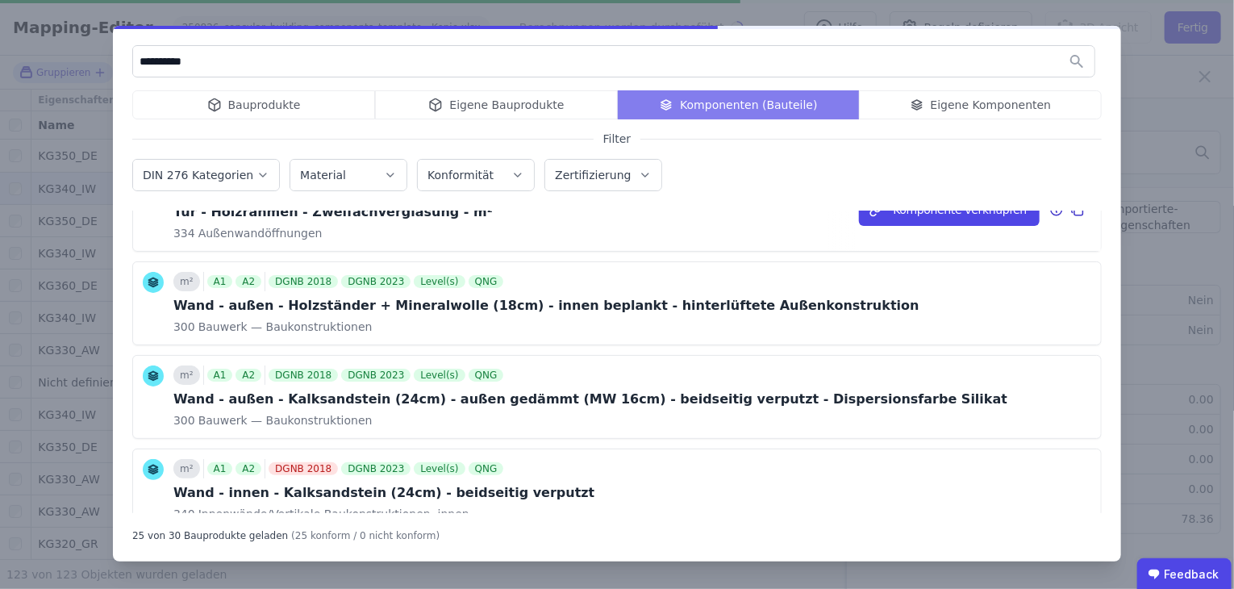
scroll to position [2052, 0]
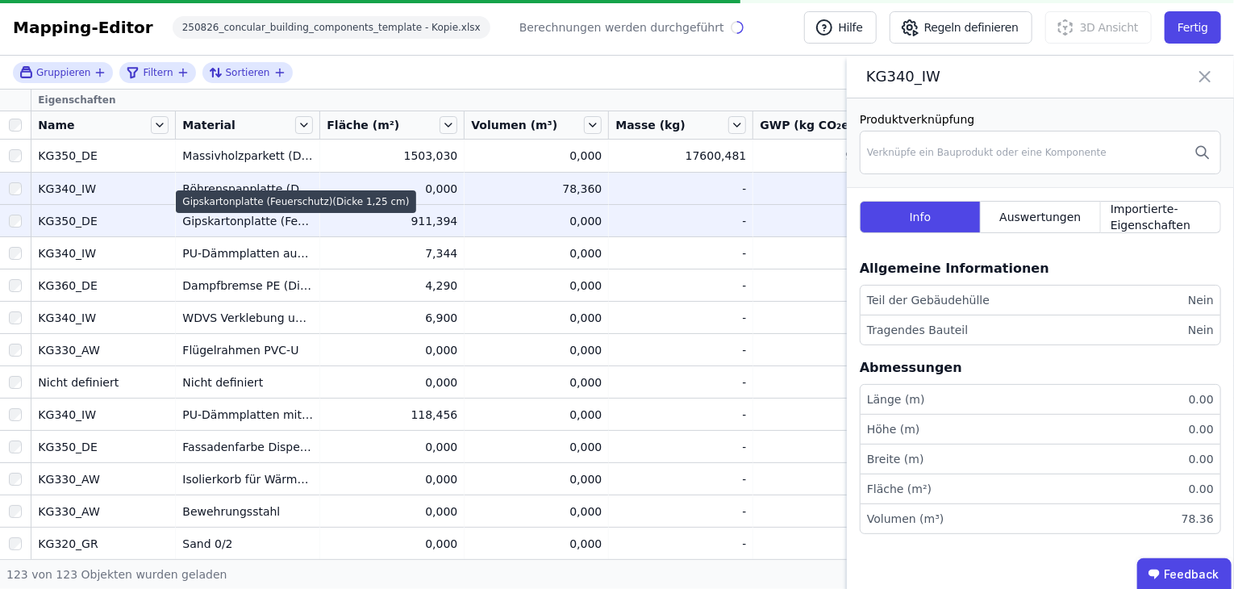
click at [255, 211] on div "Gipskartonplatte (Feuerschutz)(Dicke 1,25 cm)" at bounding box center [296, 201] width 240 height 23
click at [242, 226] on div "Gipskartonplatte (Feuerschutz)(Dicke 1,25 cm)" at bounding box center [247, 221] width 131 height 16
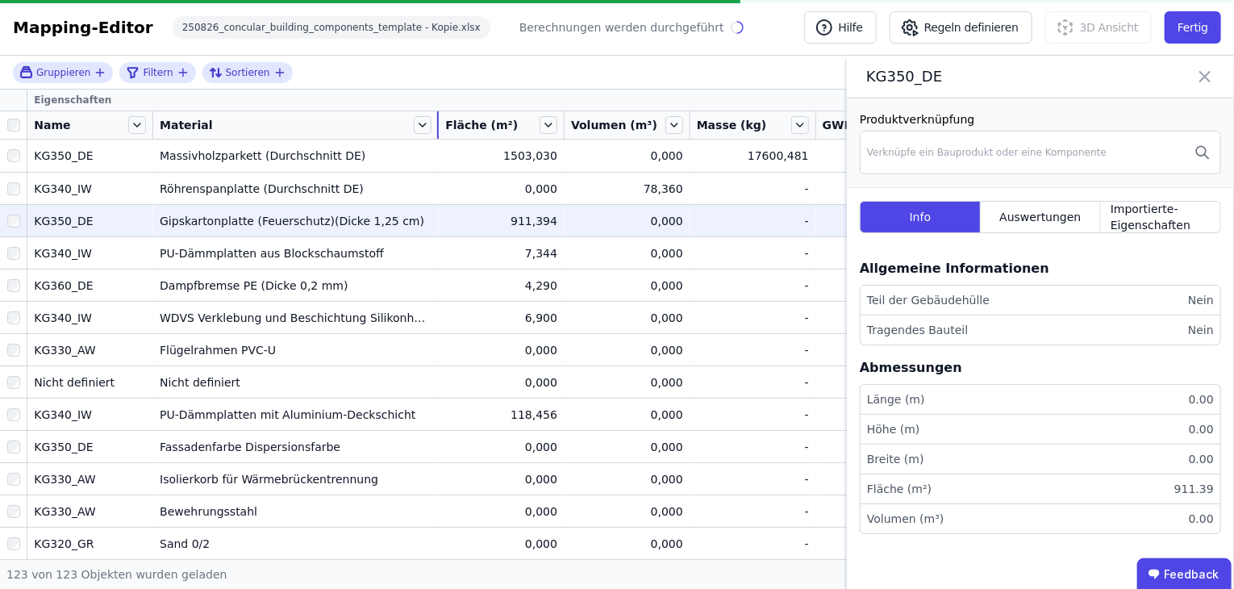
drag, startPoint x: 319, startPoint y: 127, endPoint x: 487, endPoint y: 132, distance: 168.7
click at [487, 132] on tr "Name Material Fläche (m²) Volumen (m³) Masse (kg) GWP (kg CO₂e) Produktverknüpf…" at bounding box center [617, 125] width 1234 height 28
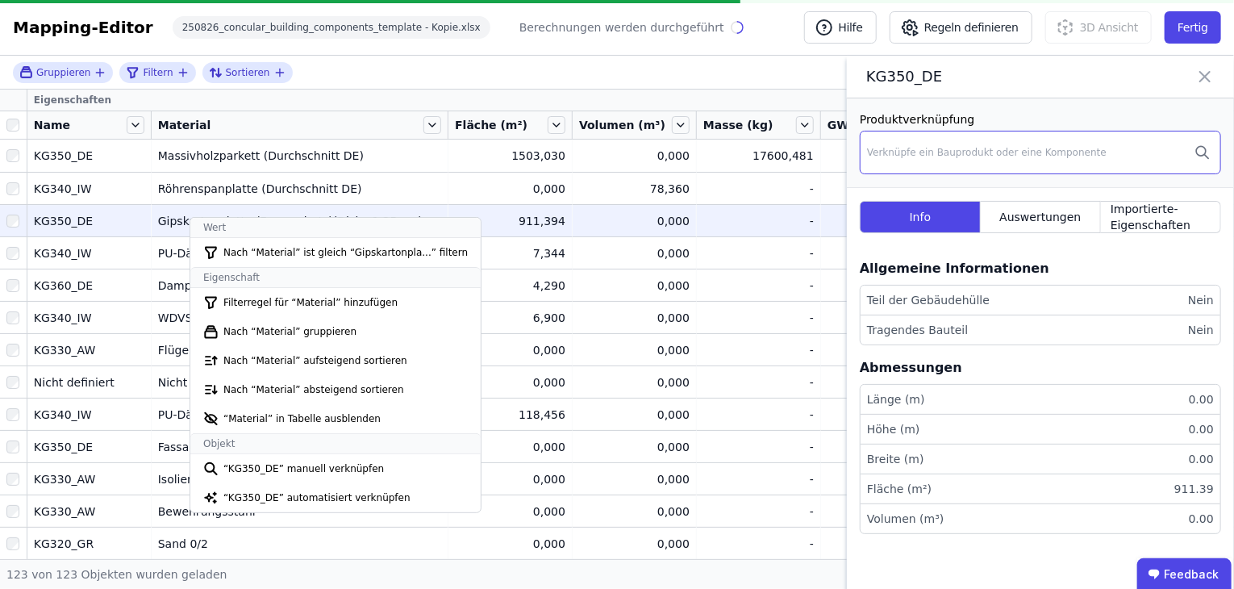
click at [886, 154] on div "Verknüpfe ein Bauprodukt oder eine Komponente" at bounding box center [987, 152] width 240 height 13
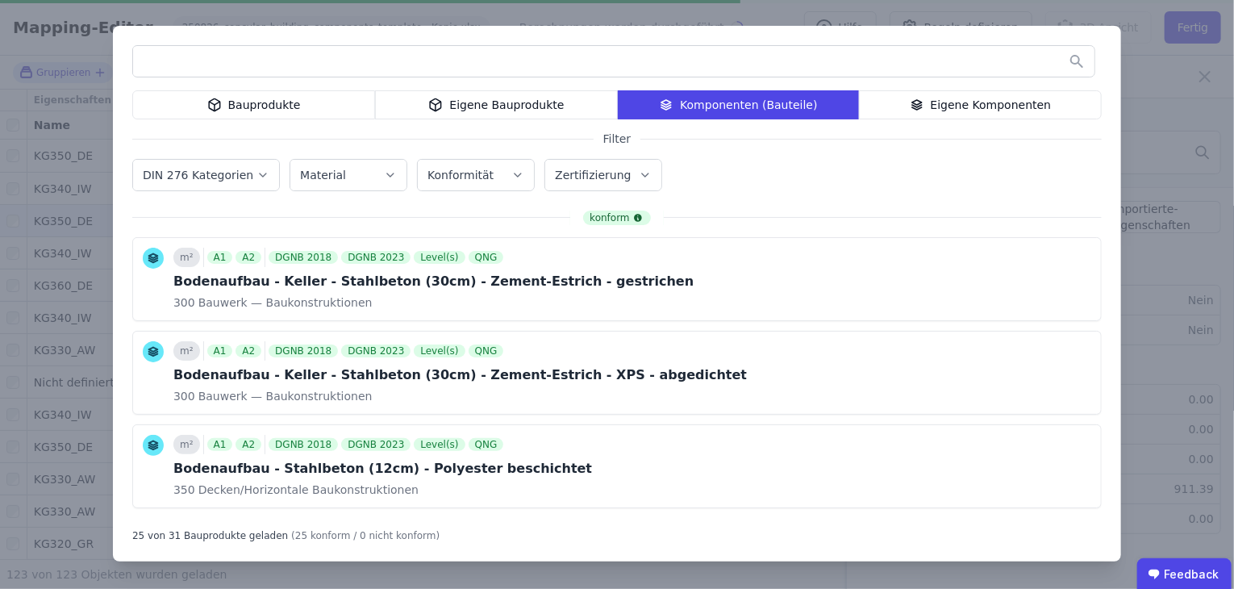
drag, startPoint x: 766, startPoint y: 44, endPoint x: 1336, endPoint y: 56, distance: 570.5
click at [1234, 56] on html "energydesign braunschweig GmbH 1 Gebäude Dashboard 1 Gebäude E ed1445 TIR 98a,b…" at bounding box center [617, 294] width 1234 height 589
click at [432, 57] on input "text" at bounding box center [614, 61] width 962 height 29
click at [288, 97] on div "Bauprodukte" at bounding box center [253, 104] width 243 height 29
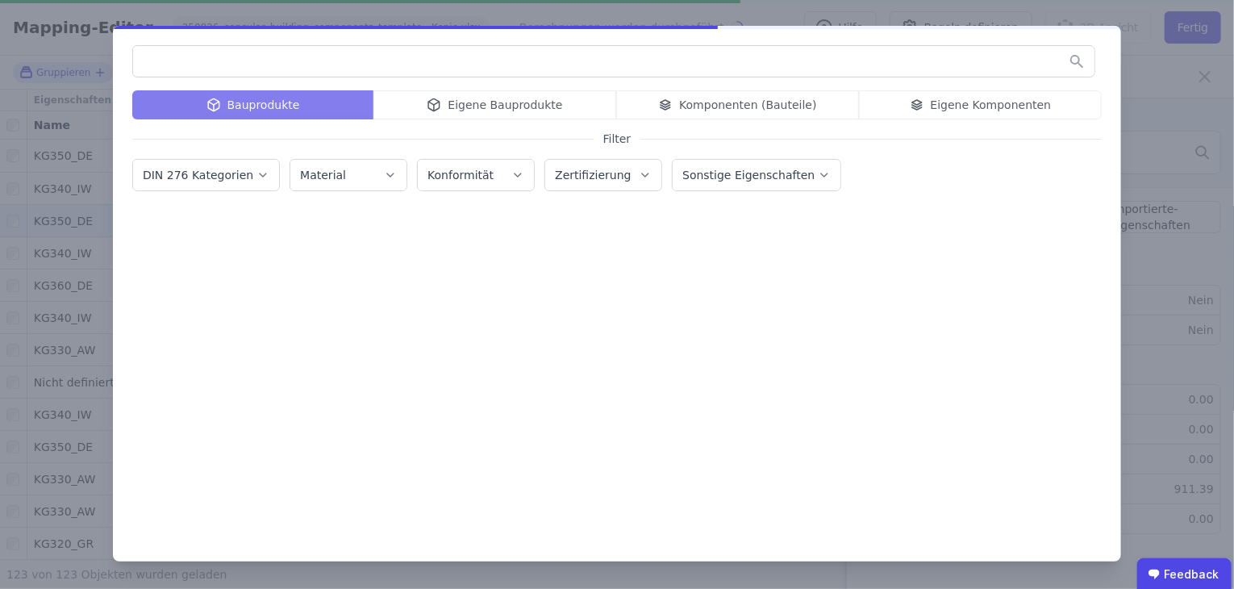
click at [315, 58] on input "text" at bounding box center [614, 61] width 962 height 29
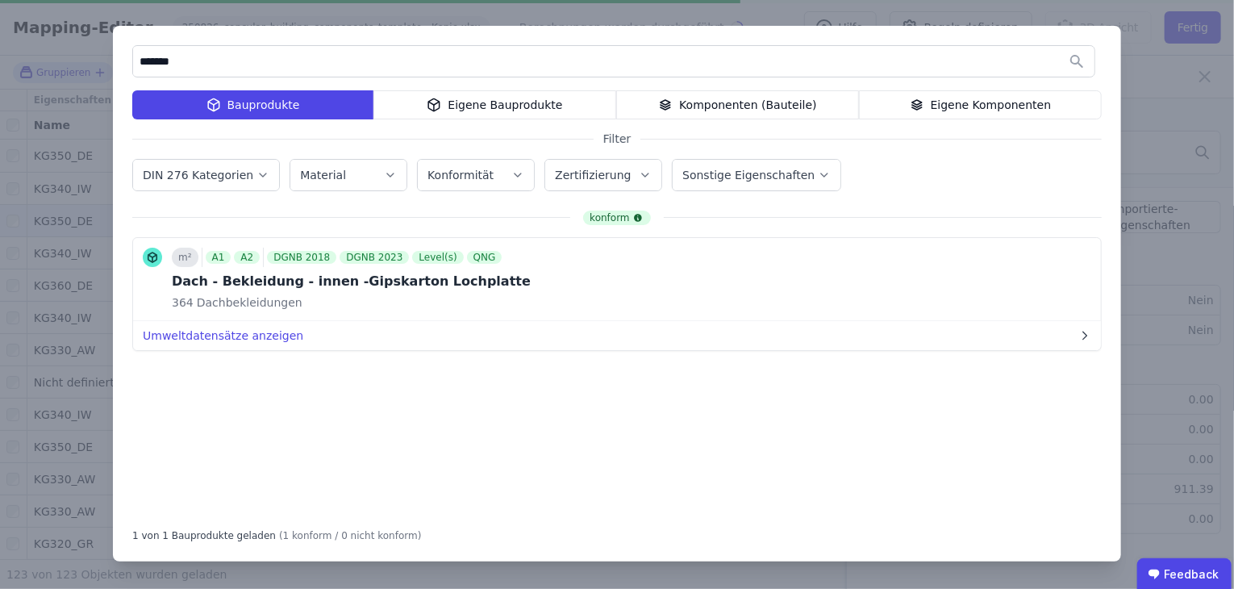
type input "*******"
click at [164, 178] on label "DIN 276 Kategorien" at bounding box center [200, 175] width 114 height 13
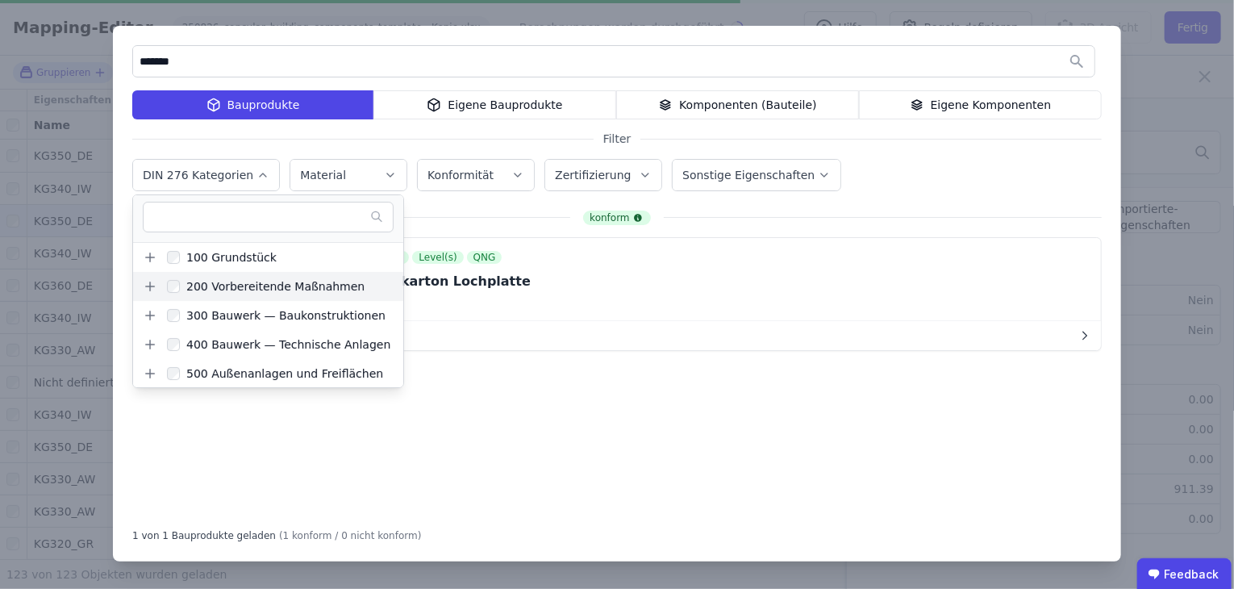
scroll to position [0, 0]
click at [232, 322] on div "300 Bauwerk — Baukonstruktionen" at bounding box center [283, 315] width 206 height 16
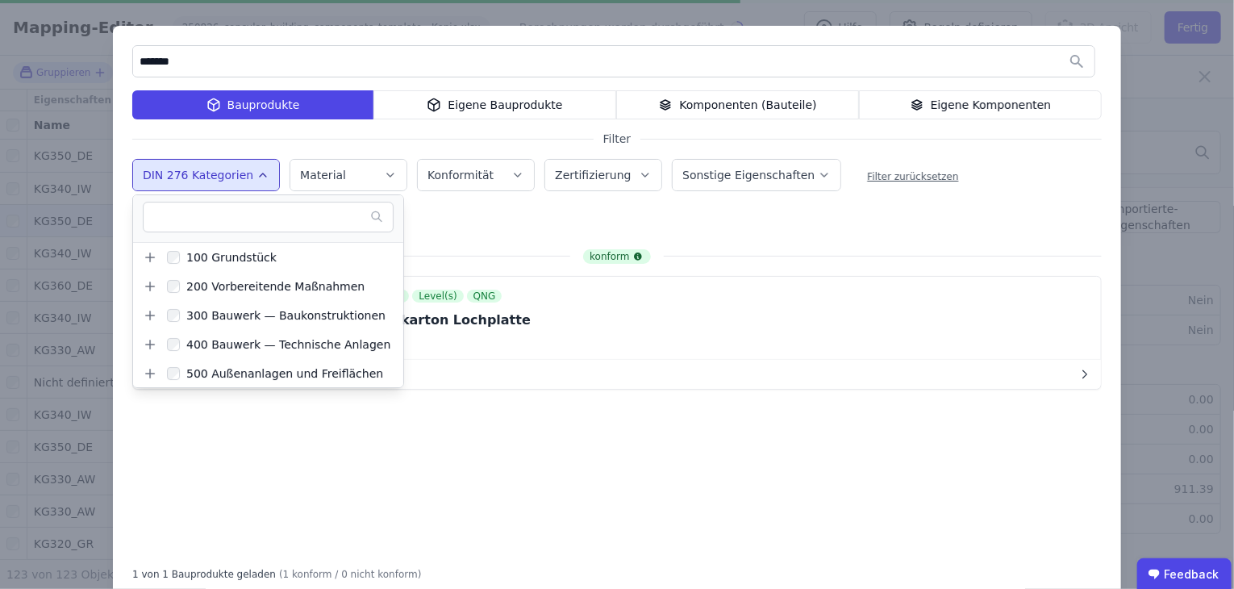
click at [517, 410] on div "konform m² A1 A2 DGNB 2018 DGNB 2023 Level(s) QNG Dach - Bekleidung - innen -Gi…" at bounding box center [617, 400] width 970 height 303
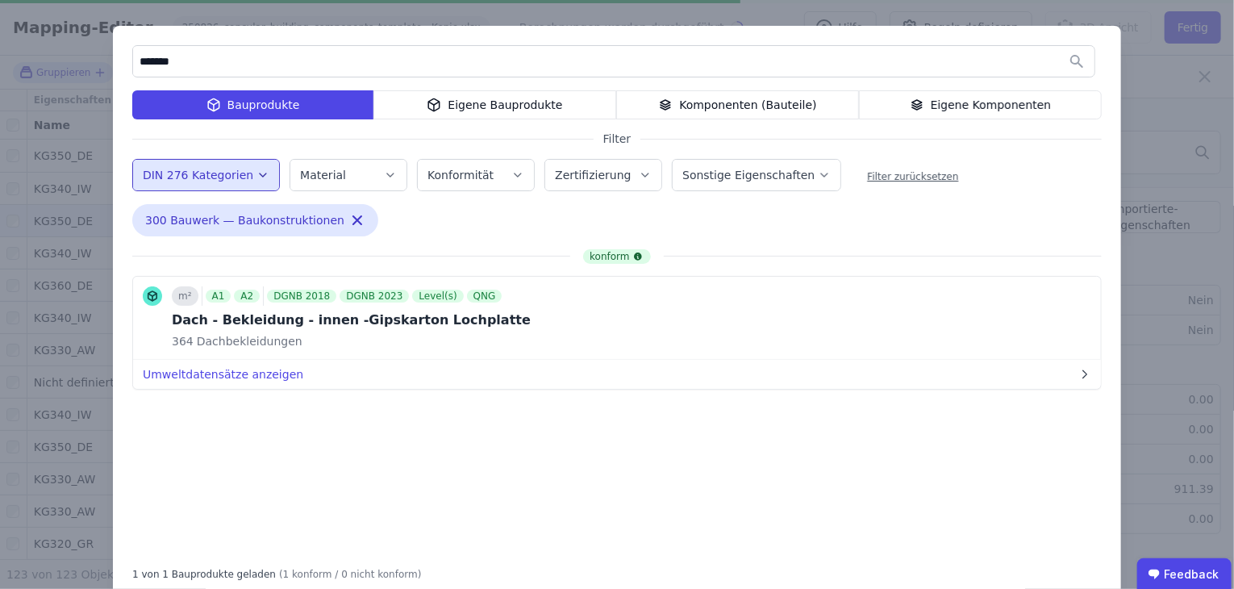
drag, startPoint x: 549, startPoint y: 35, endPoint x: 730, endPoint y: 58, distance: 183.0
click at [730, 57] on div "******* Bauprodukte Eigene Bauprodukte Komponenten (Bauteile) Eigene Komponente…" at bounding box center [617, 313] width 1008 height 574
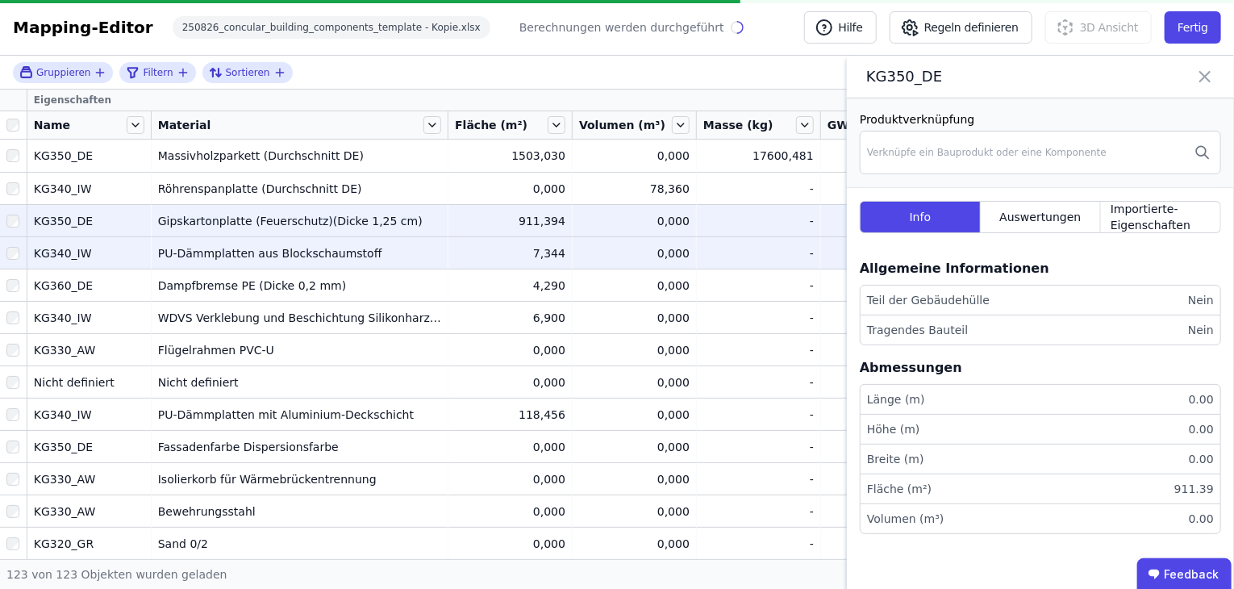
click at [257, 250] on div "PU-Dämmplatten aus Blockschaumstoff" at bounding box center [299, 253] width 283 height 16
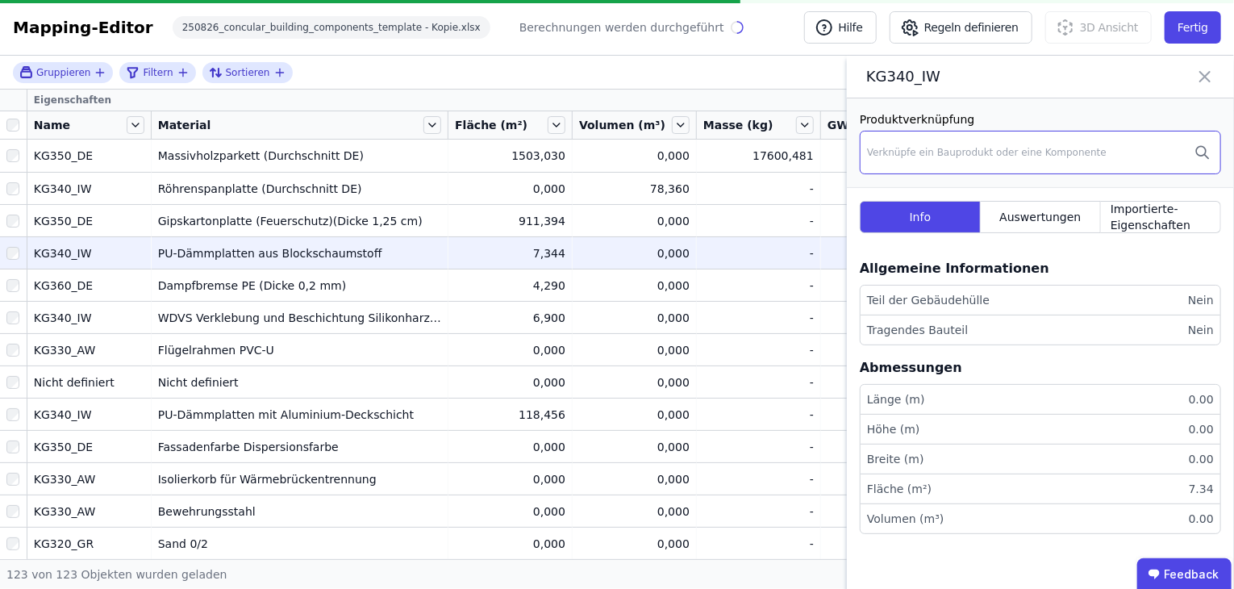
click at [911, 157] on div "Verknüpfe ein Bauprodukt oder eine Komponente" at bounding box center [987, 152] width 240 height 13
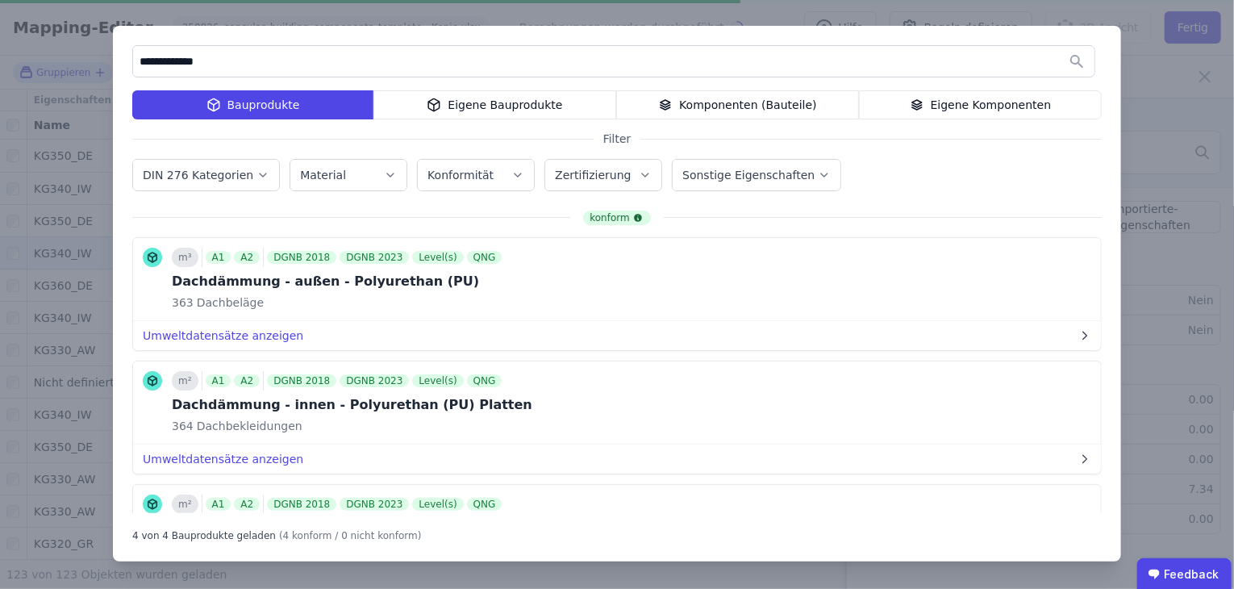
type input "**********"
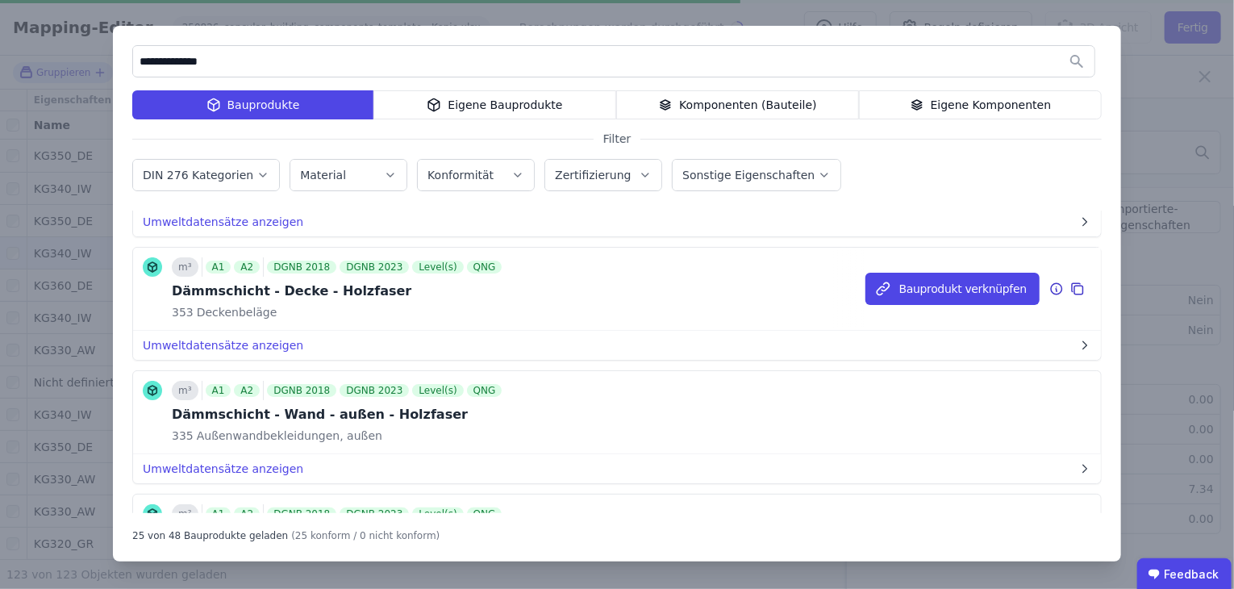
scroll to position [242, 0]
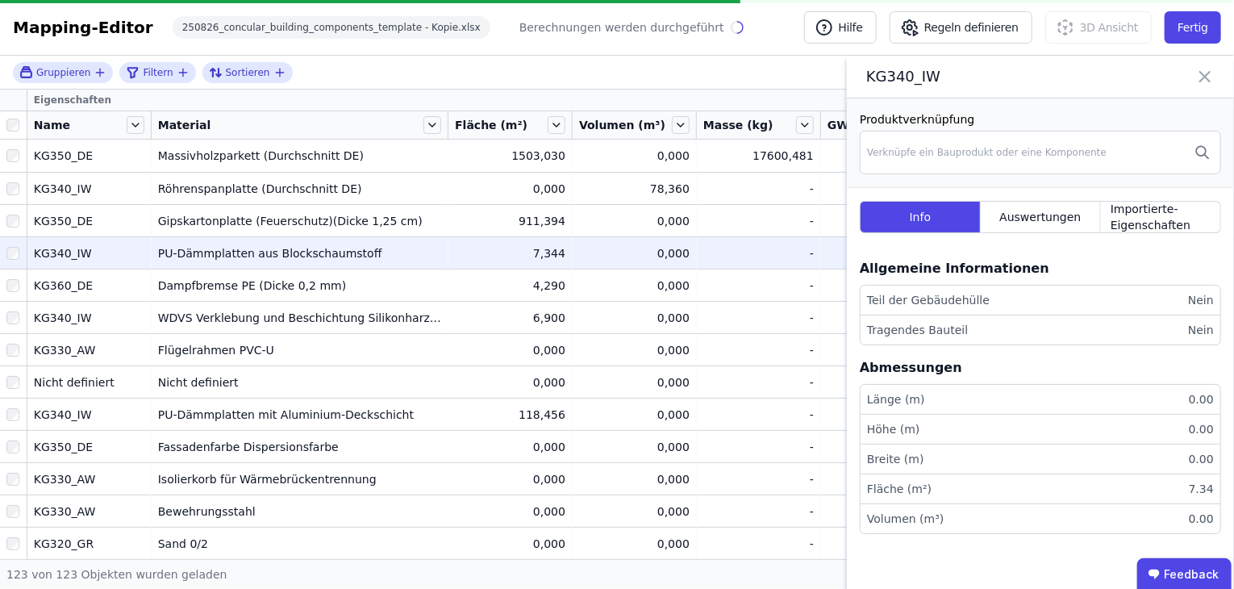
click at [76, 255] on div "KG340_IW" at bounding box center [89, 253] width 111 height 16
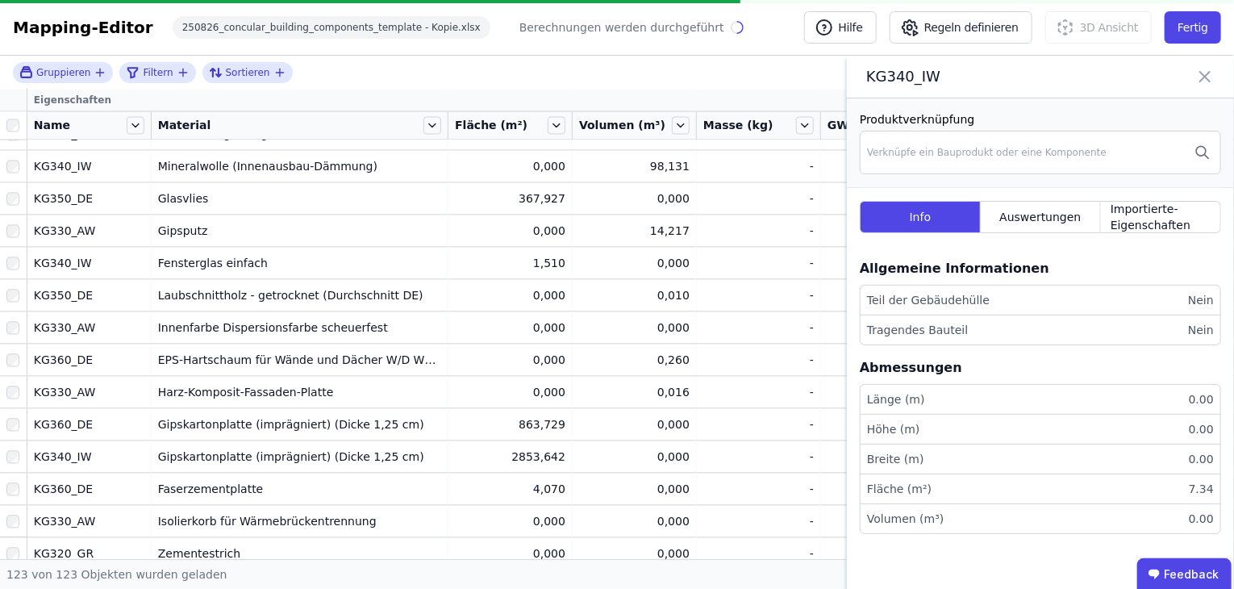
scroll to position [1452, 0]
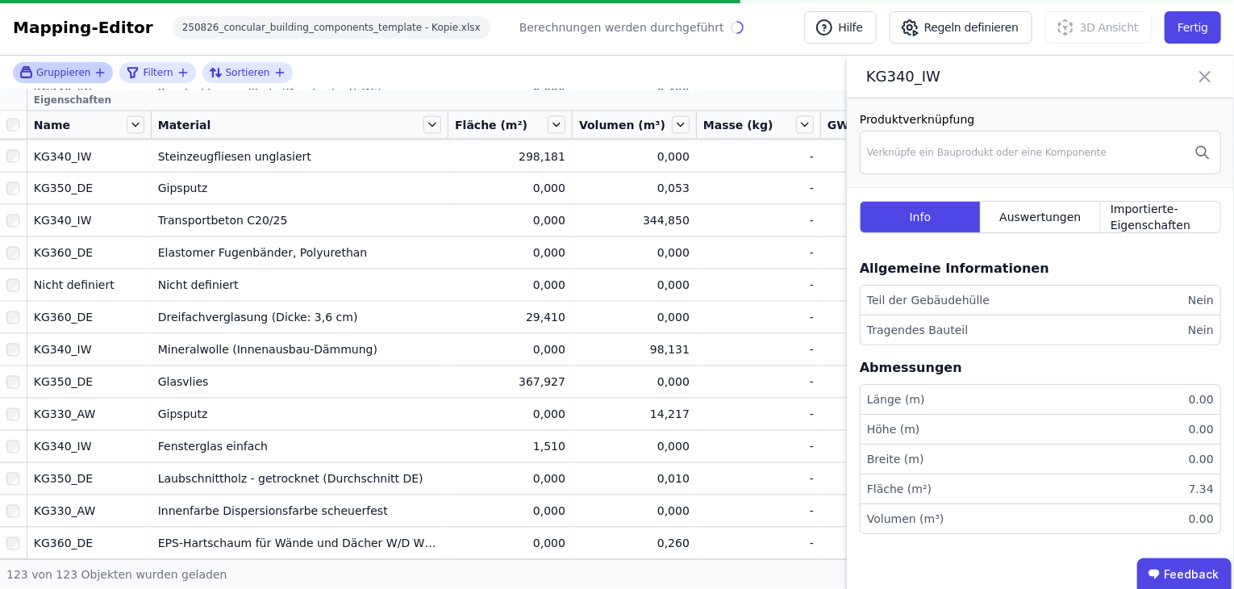
click at [84, 72] on span "Gruppieren" at bounding box center [63, 72] width 54 height 13
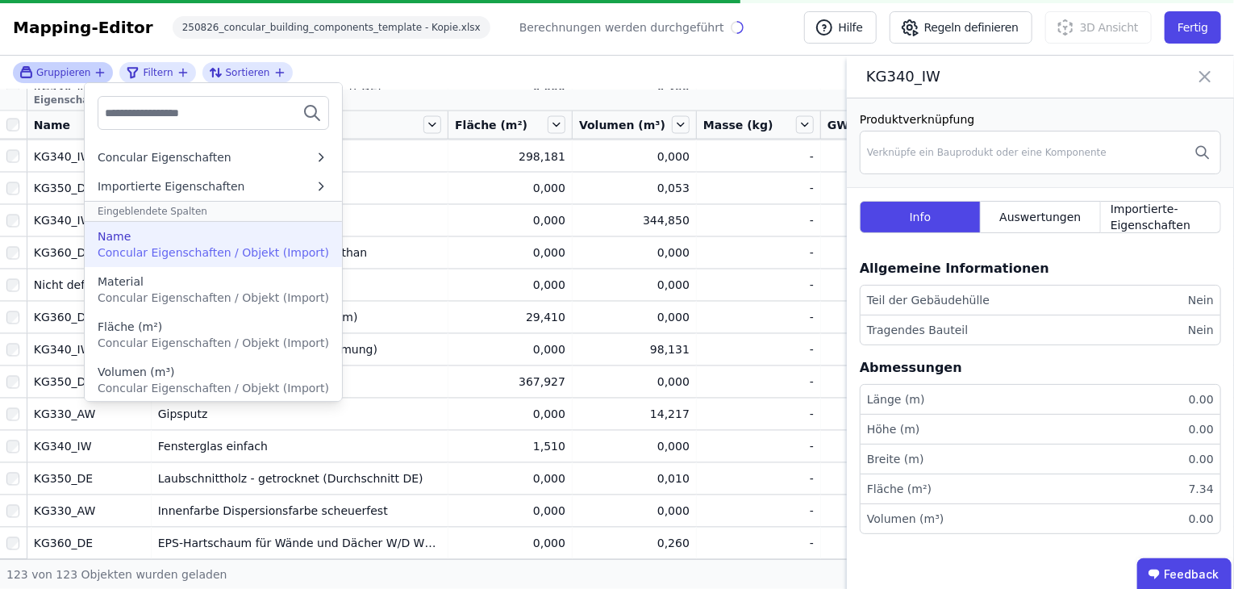
click at [161, 246] on span "Concular Eigenschaften / Objekt (Import)" at bounding box center [214, 252] width 232 height 13
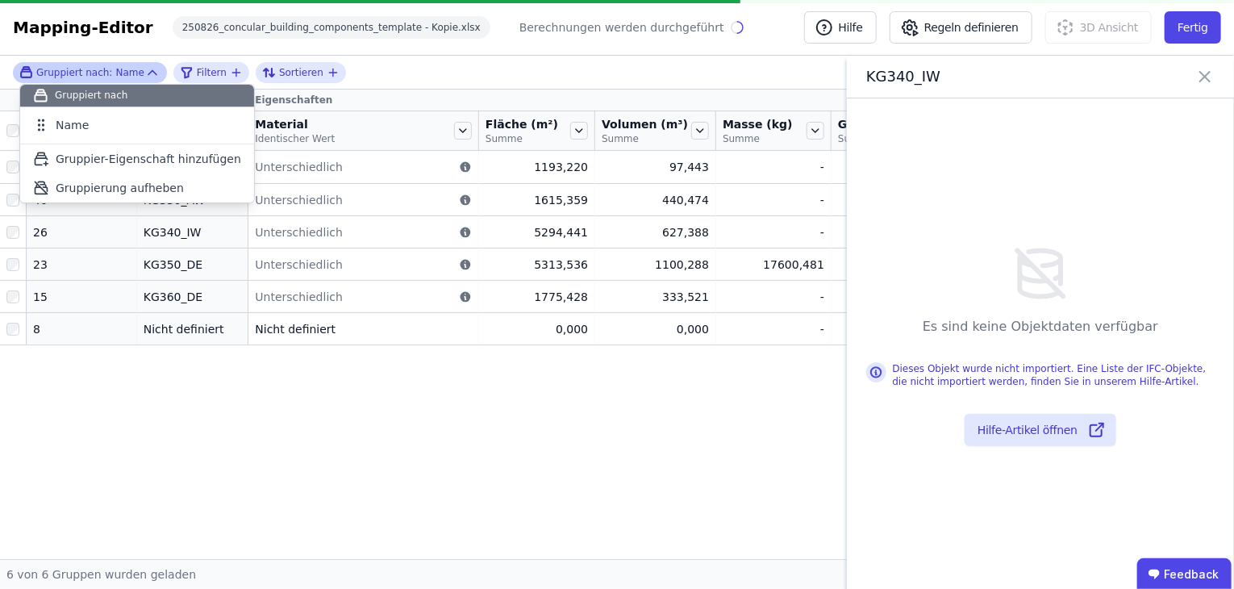
scroll to position [0, 0]
click at [328, 520] on div "Gruppier-Eigenschaften Eigenschaften Anzahl Objekte Name Material Identischer W…" at bounding box center [617, 325] width 1234 height 470
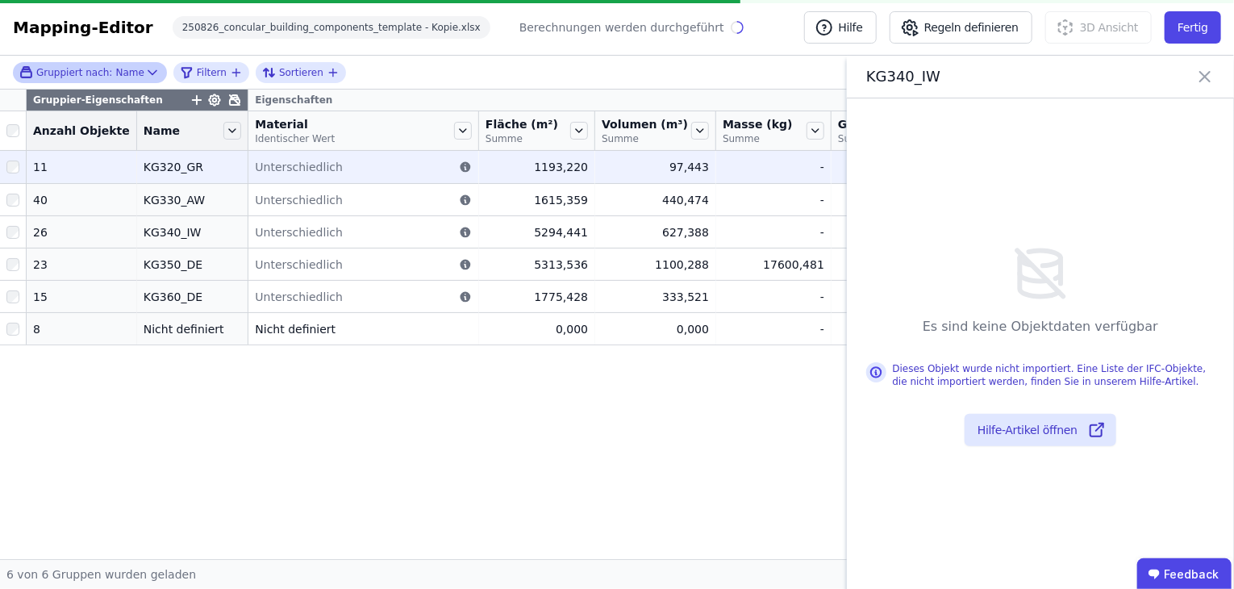
click at [152, 163] on div "KG320_GR" at bounding box center [193, 167] width 98 height 16
click at [174, 169] on div "KG320_GR" at bounding box center [193, 167] width 98 height 16
click at [709, 162] on div "97,443" at bounding box center [655, 167] width 107 height 16
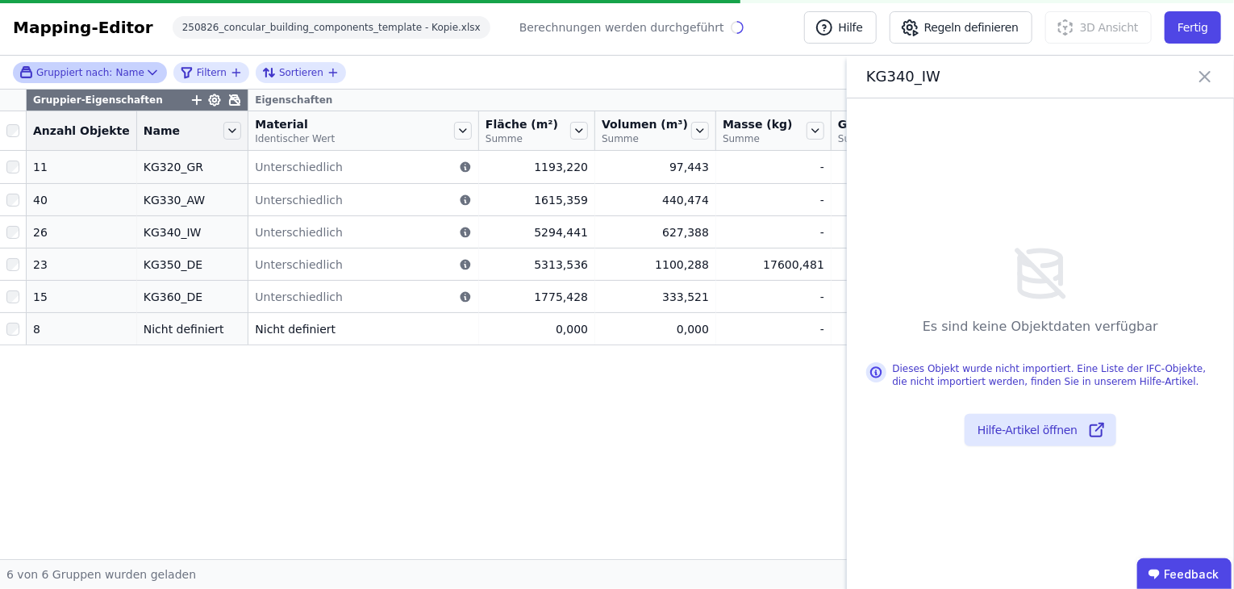
drag, startPoint x: 39, startPoint y: 165, endPoint x: 50, endPoint y: 145, distance: 23.1
click at [38, 165] on div "11" at bounding box center [81, 167] width 97 height 16
click at [81, 111] on th "Anzahl Objekte" at bounding box center [82, 131] width 111 height 40
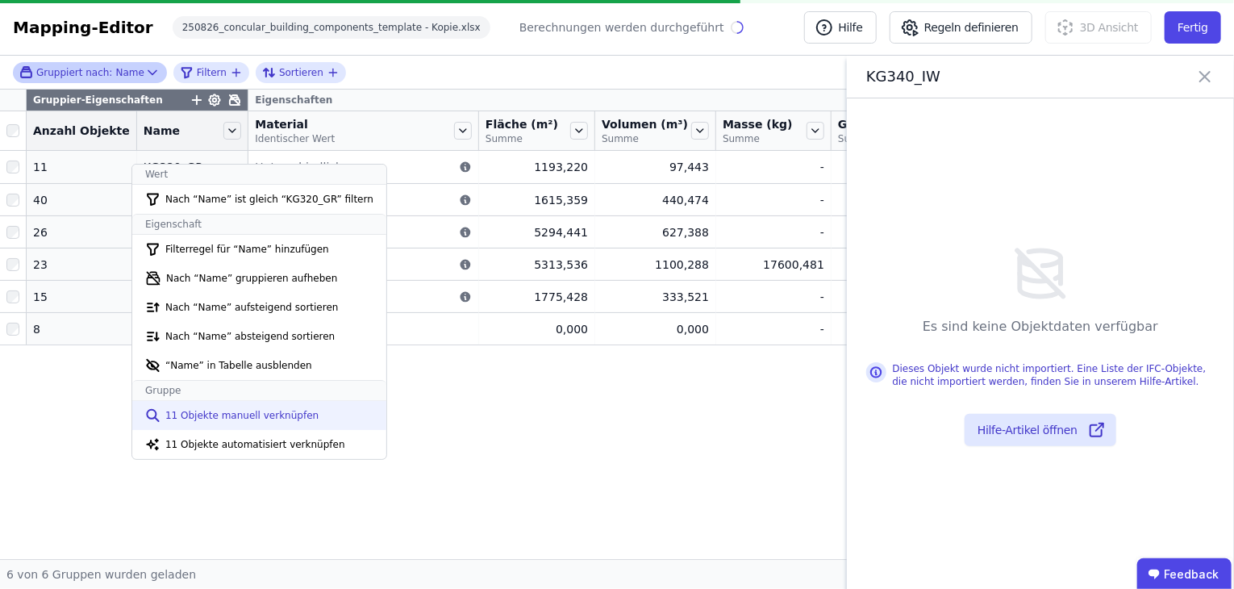
click at [278, 422] on li "11 Objekte manuell verknüpfen" at bounding box center [259, 415] width 254 height 29
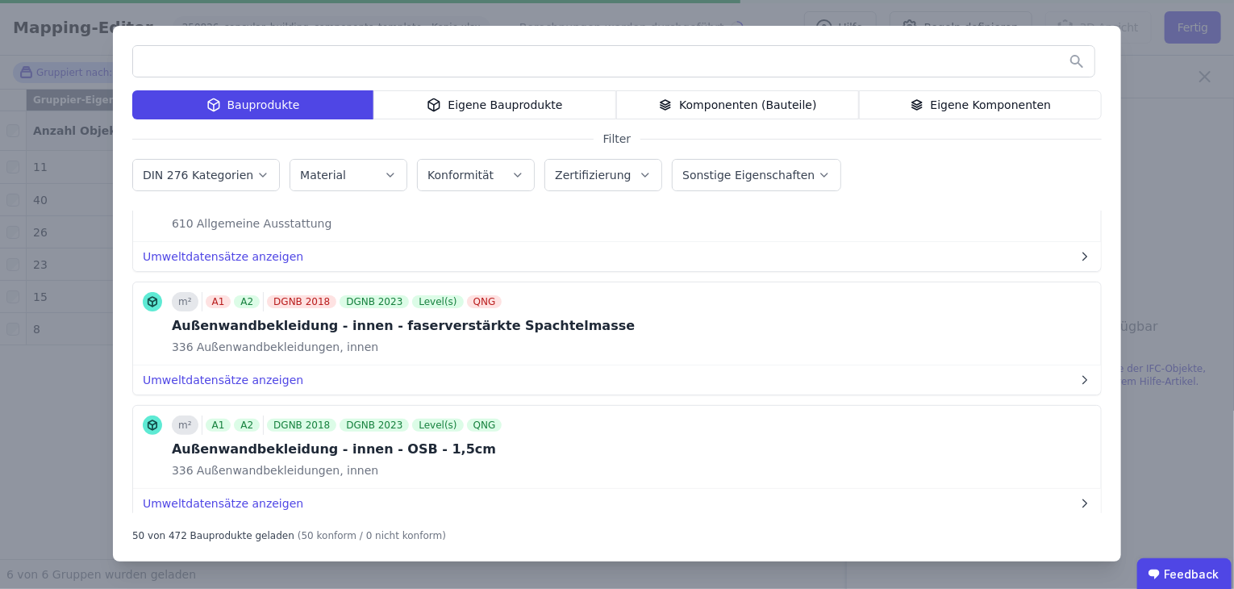
scroll to position [2821, 0]
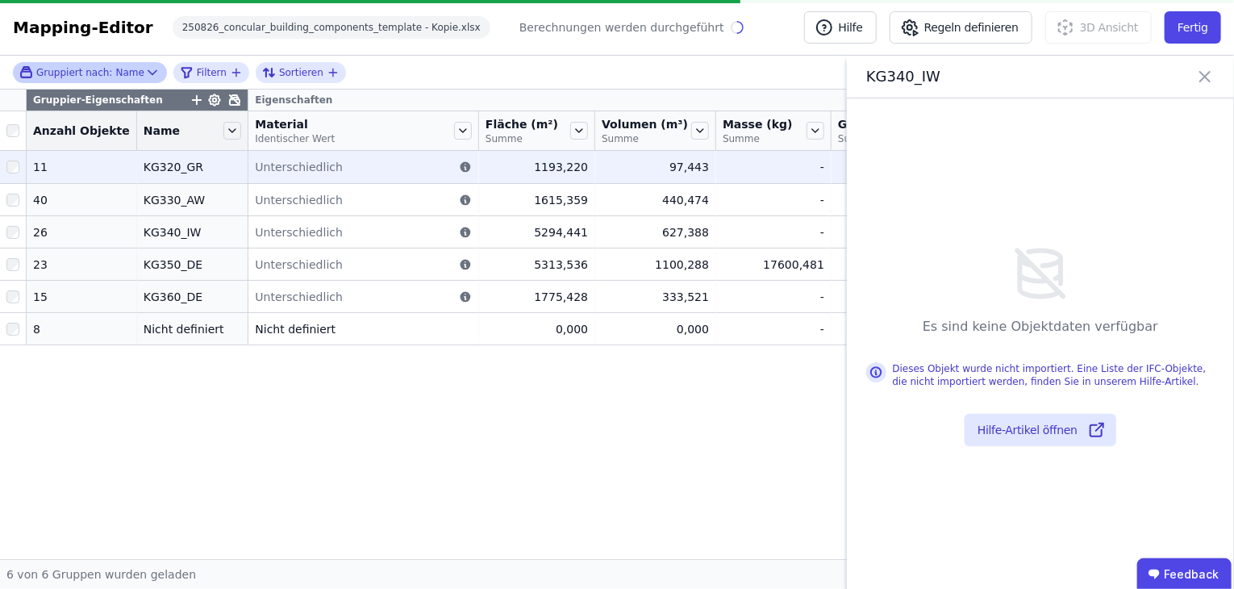
click at [144, 162] on div "KG320_GR" at bounding box center [193, 167] width 98 height 16
click at [298, 165] on span "Unterschiedlich" at bounding box center [299, 167] width 88 height 16
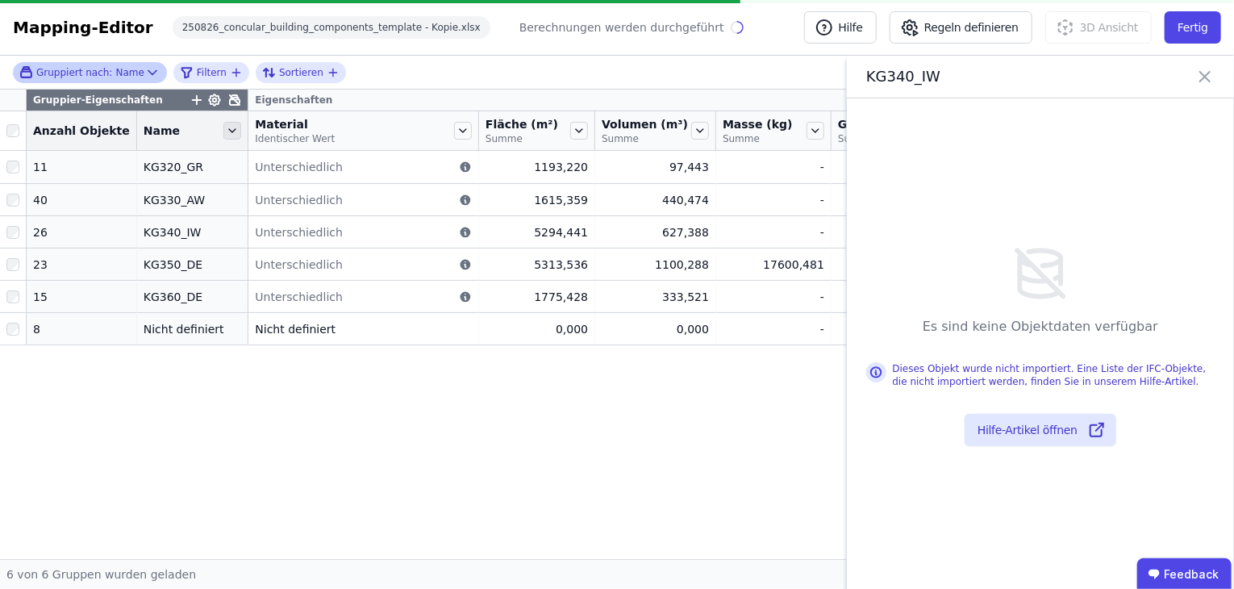
click at [223, 129] on icon at bounding box center [232, 131] width 18 height 18
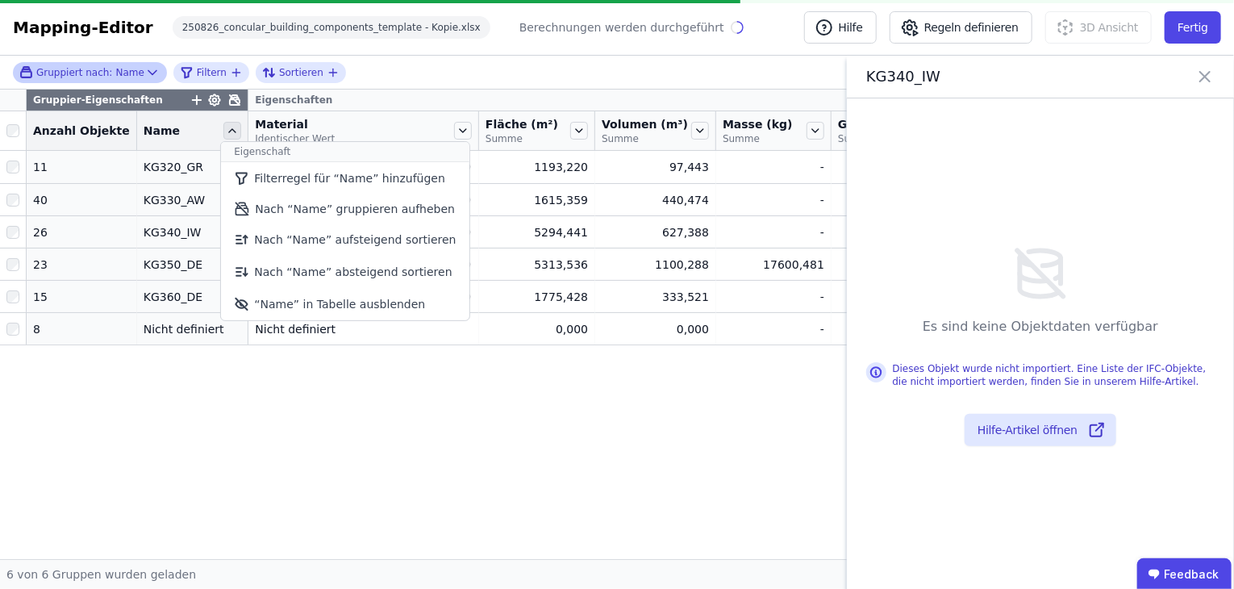
click at [229, 129] on icon at bounding box center [232, 130] width 6 height 3
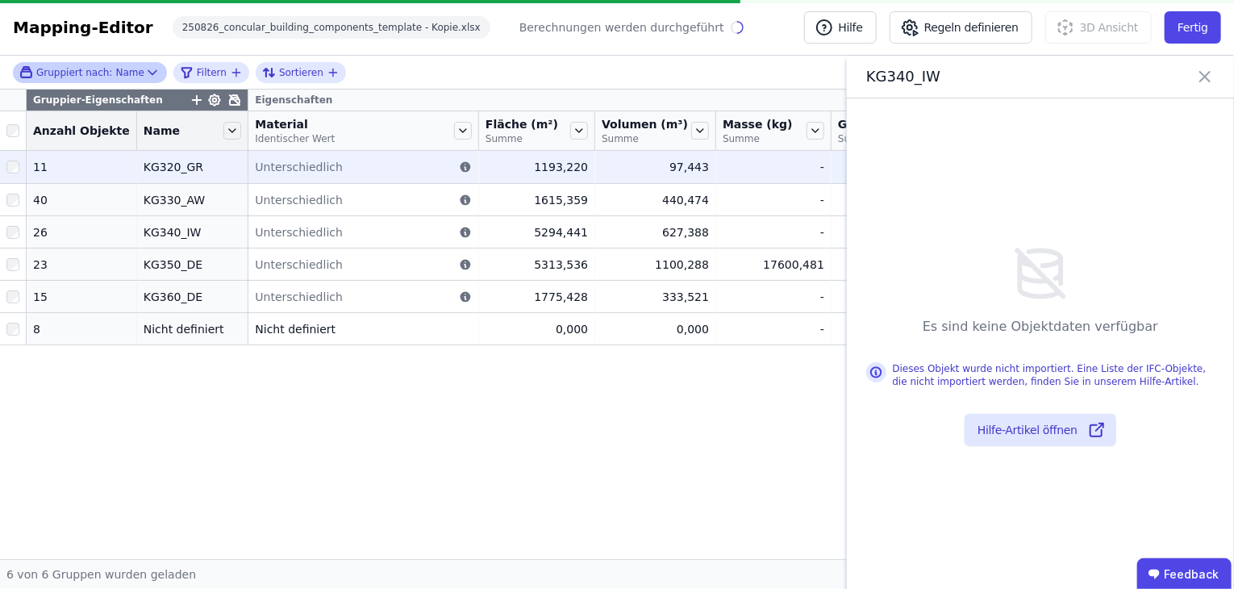
click at [144, 170] on div "KG320_GR" at bounding box center [193, 167] width 98 height 16
click at [35, 165] on div "11" at bounding box center [81, 167] width 97 height 16
click at [171, 160] on div "KG320_GR" at bounding box center [193, 167] width 98 height 16
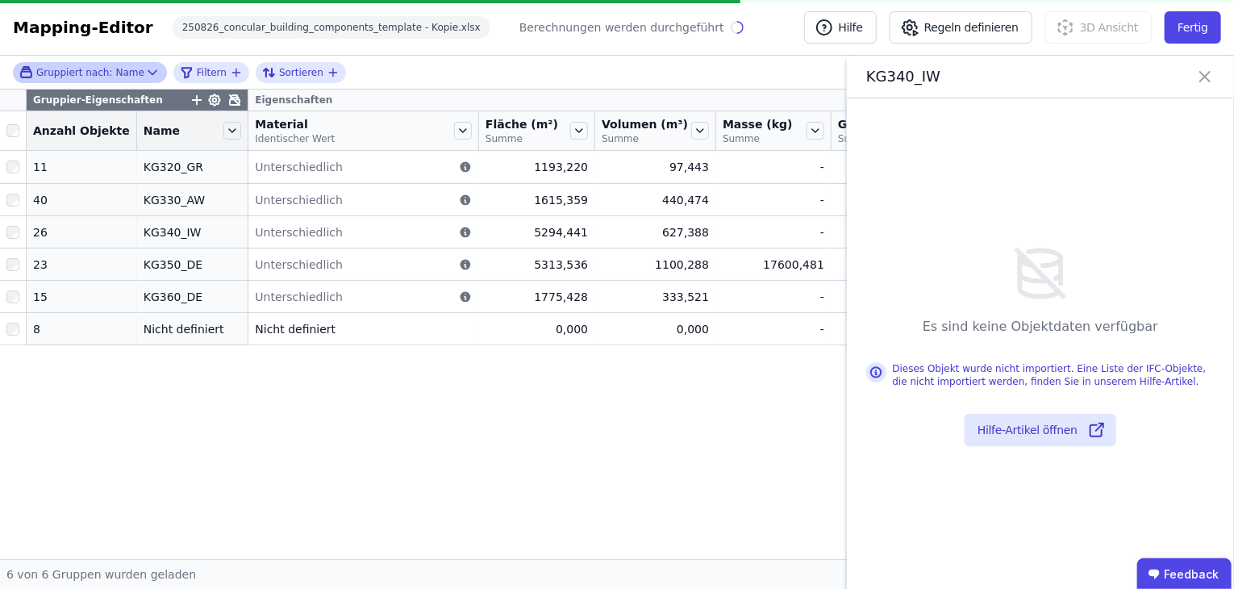
click at [213, 98] on icon at bounding box center [215, 100] width 4 height 4
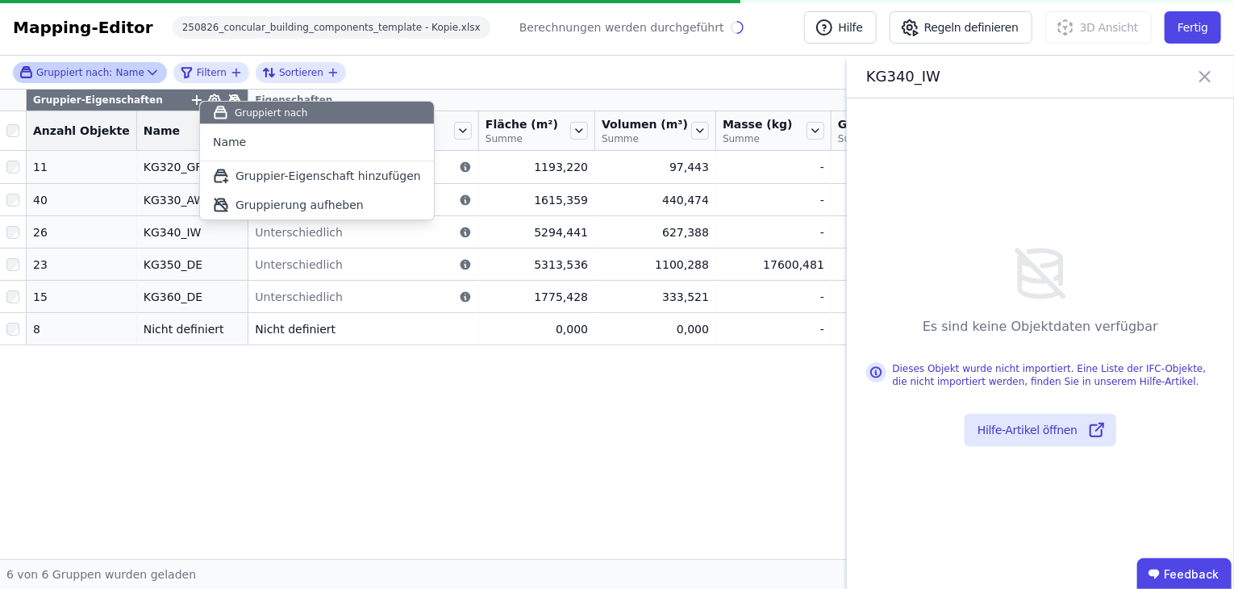
click at [198, 98] on div "Gruppiert nach: Name Filtern Sortieren Gruppier-Eigenschaften Eigenschaften Anz…" at bounding box center [617, 307] width 1234 height 503
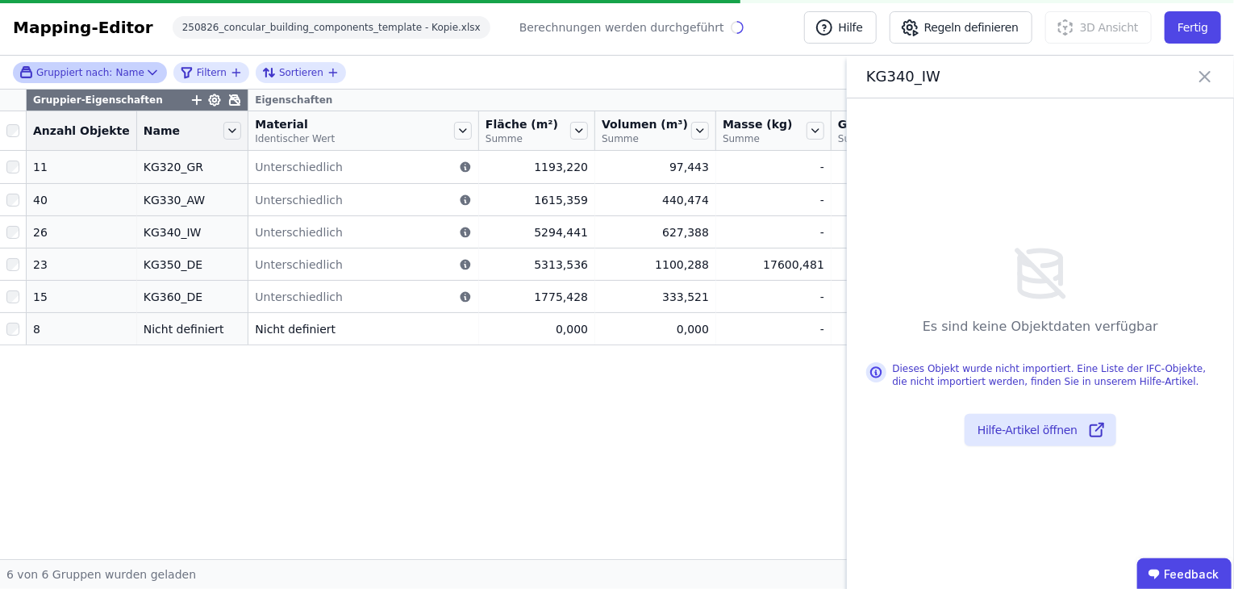
click at [230, 98] on icon at bounding box center [235, 100] width 10 height 10
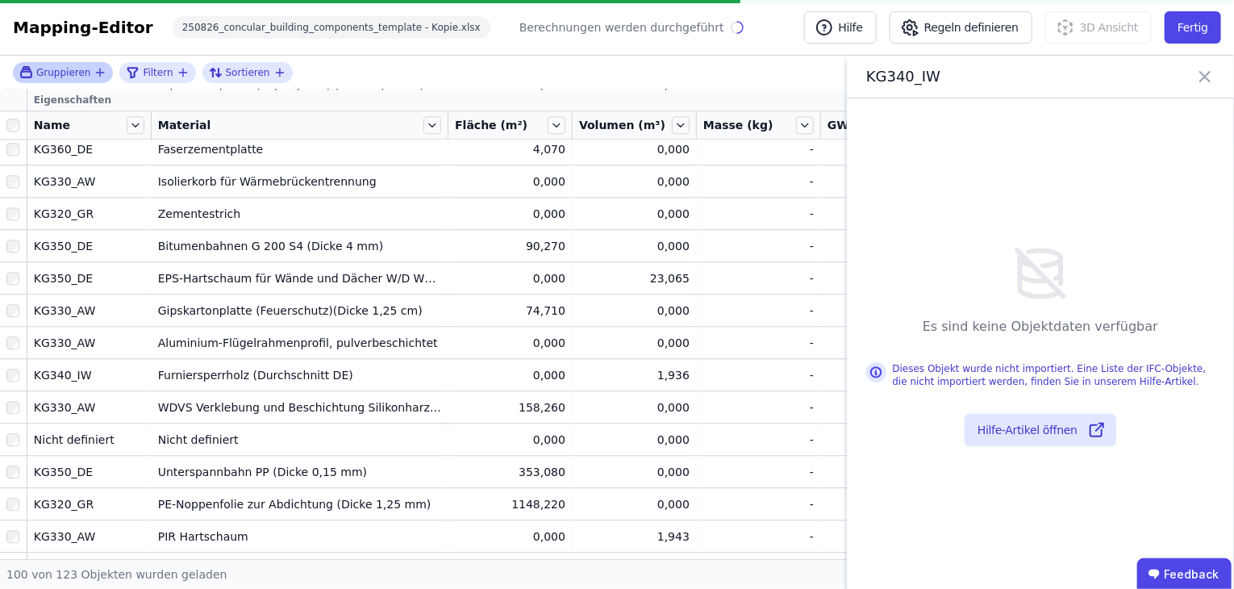
scroll to position [2340, 0]
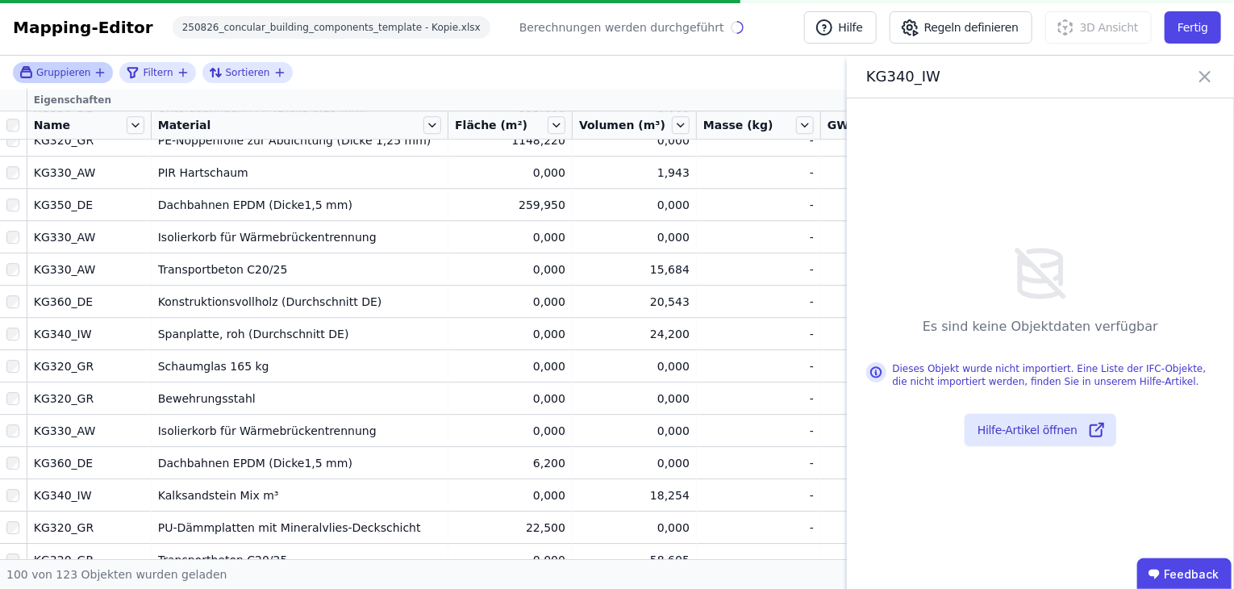
click at [130, 133] on div "Name" at bounding box center [88, 124] width 123 height 27
click at [133, 128] on icon at bounding box center [136, 125] width 18 height 18
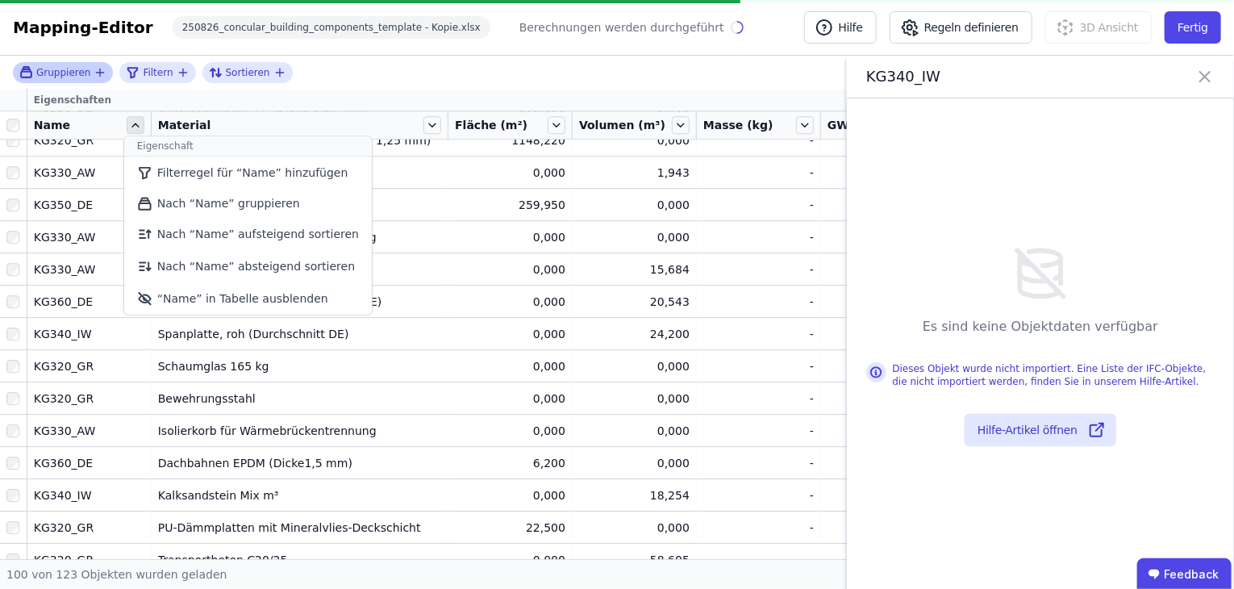
click at [133, 128] on icon at bounding box center [136, 125] width 18 height 18
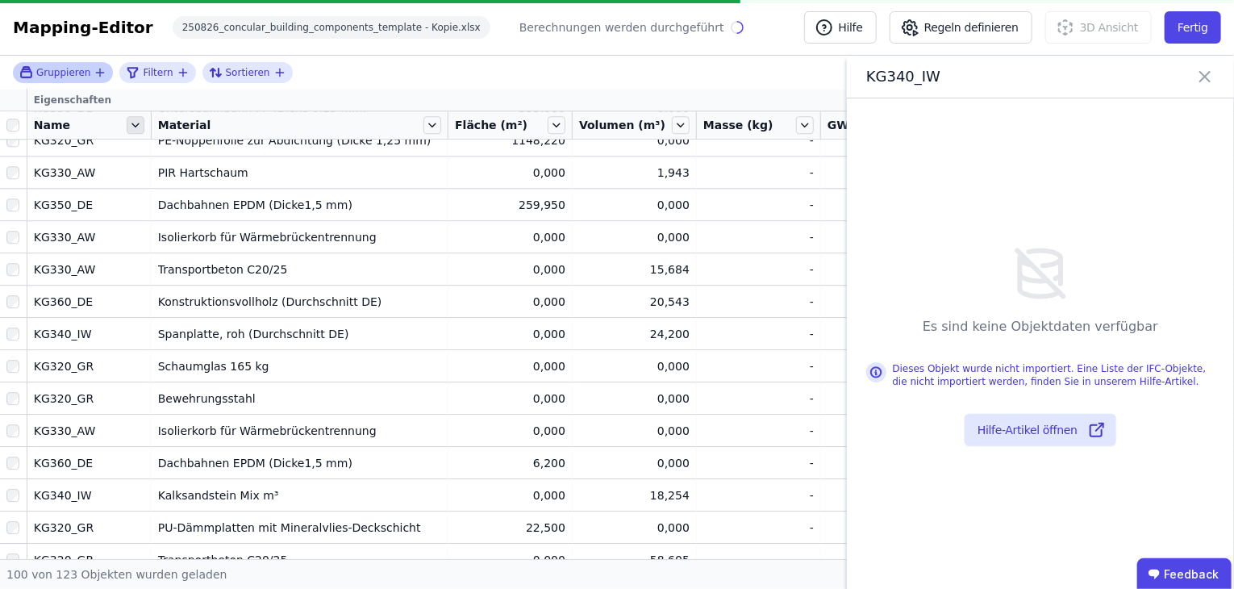
click at [133, 128] on icon at bounding box center [136, 125] width 18 height 18
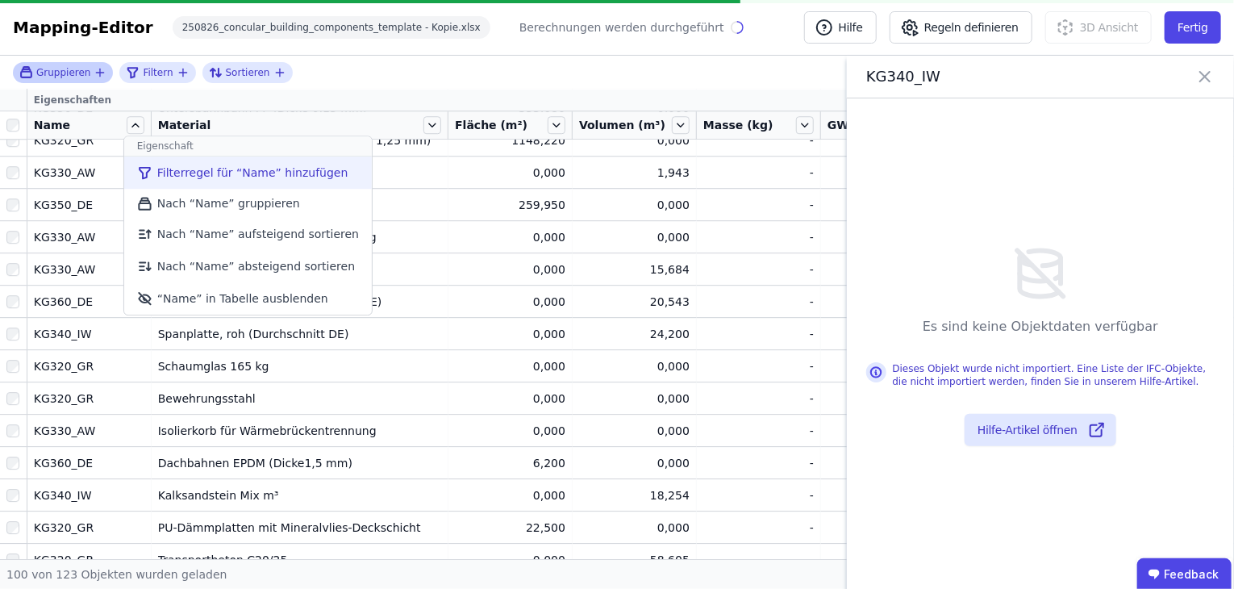
click at [210, 175] on li "Filterregel für “Name” hinzufügen" at bounding box center [248, 173] width 248 height 32
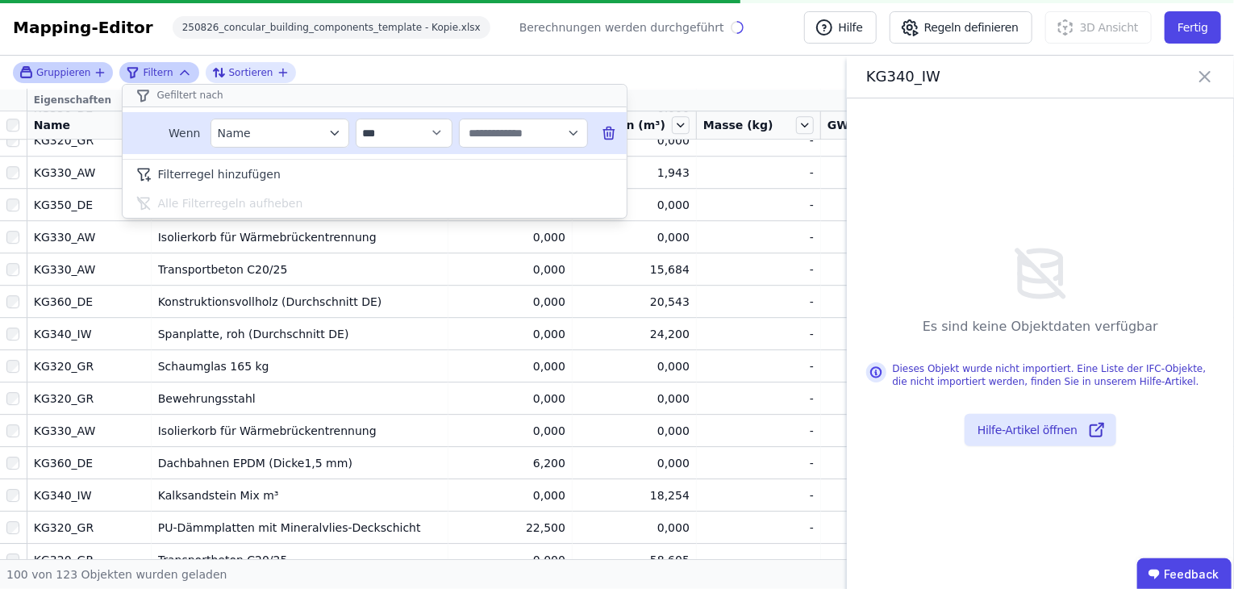
click at [239, 131] on div "Name" at bounding box center [272, 133] width 108 height 16
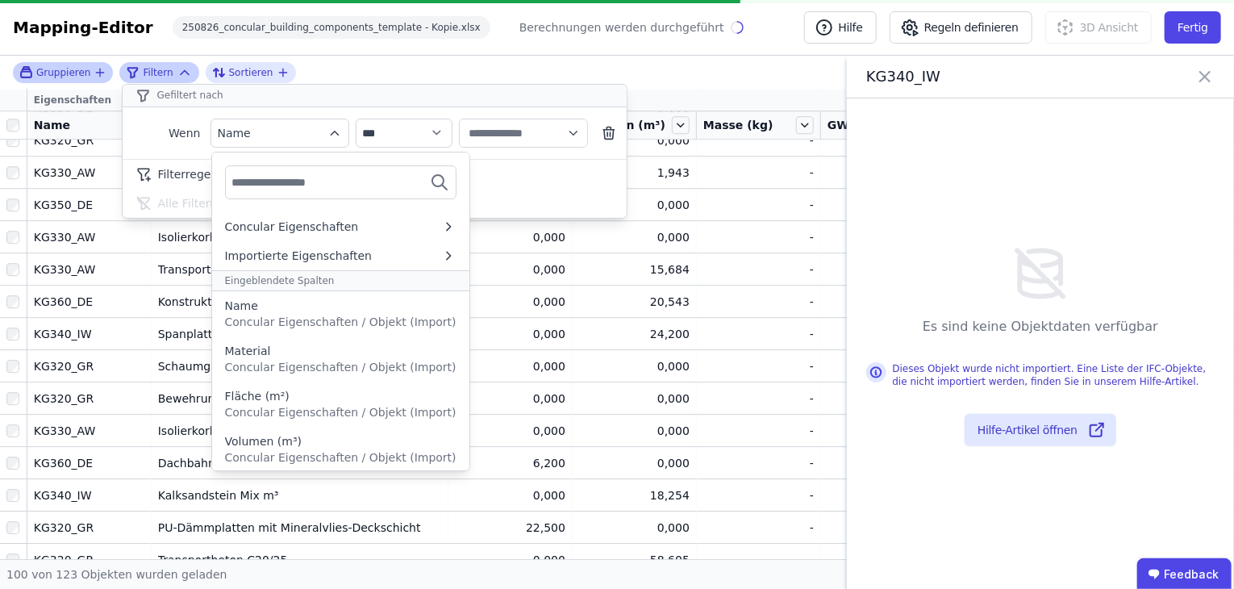
click at [260, 182] on input "text" at bounding box center [291, 182] width 119 height 29
type input "**"
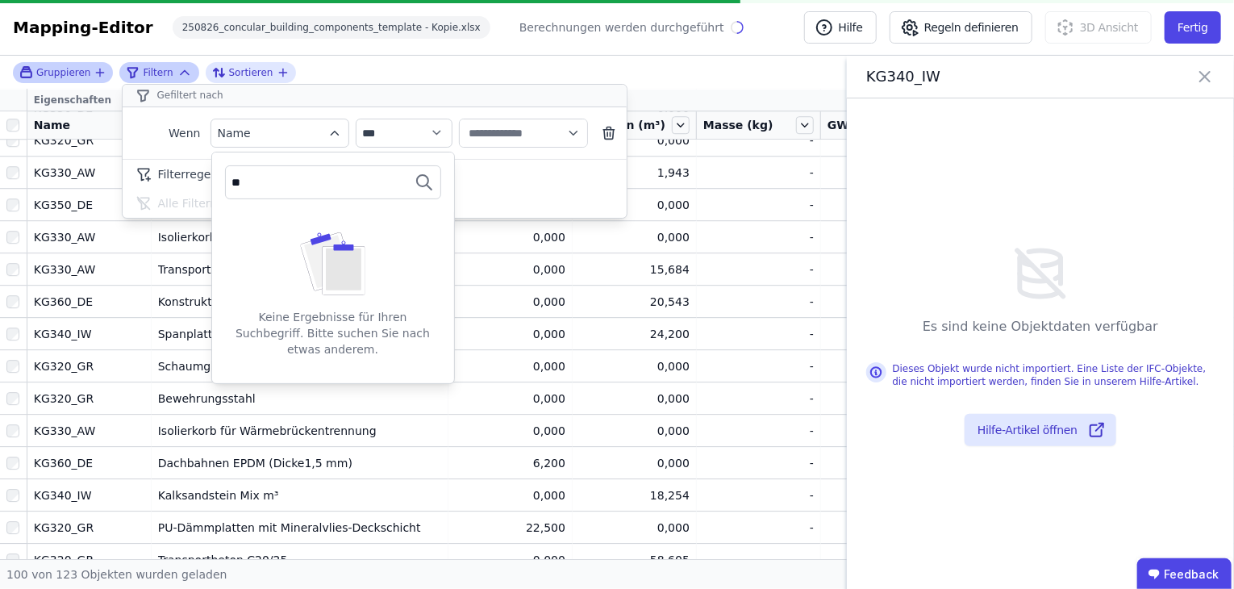
click at [156, 62] on div "**********" at bounding box center [158, 72] width 79 height 21
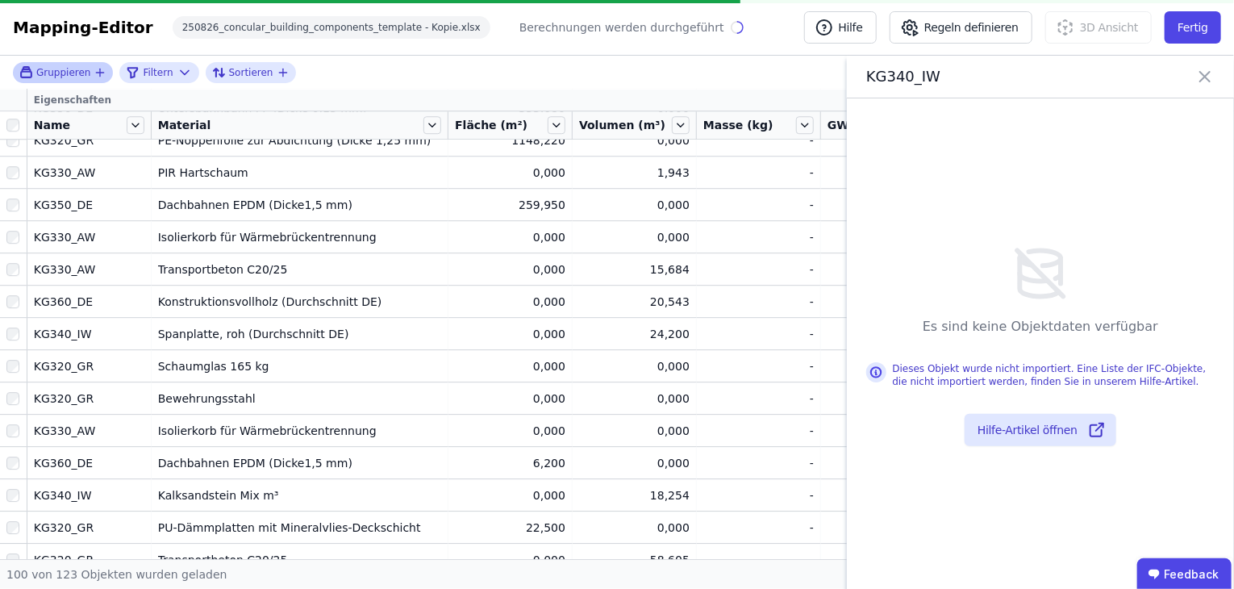
click at [156, 76] on span "Filtern" at bounding box center [158, 72] width 30 height 13
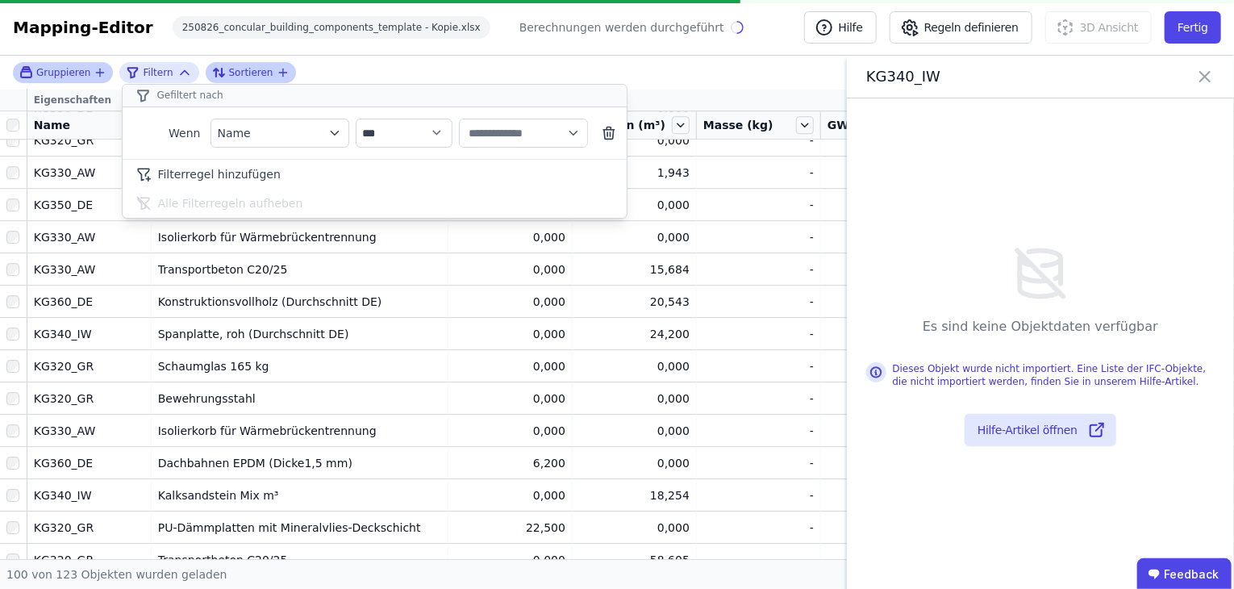
click at [239, 63] on div "Sortieren" at bounding box center [244, 72] width 65 height 19
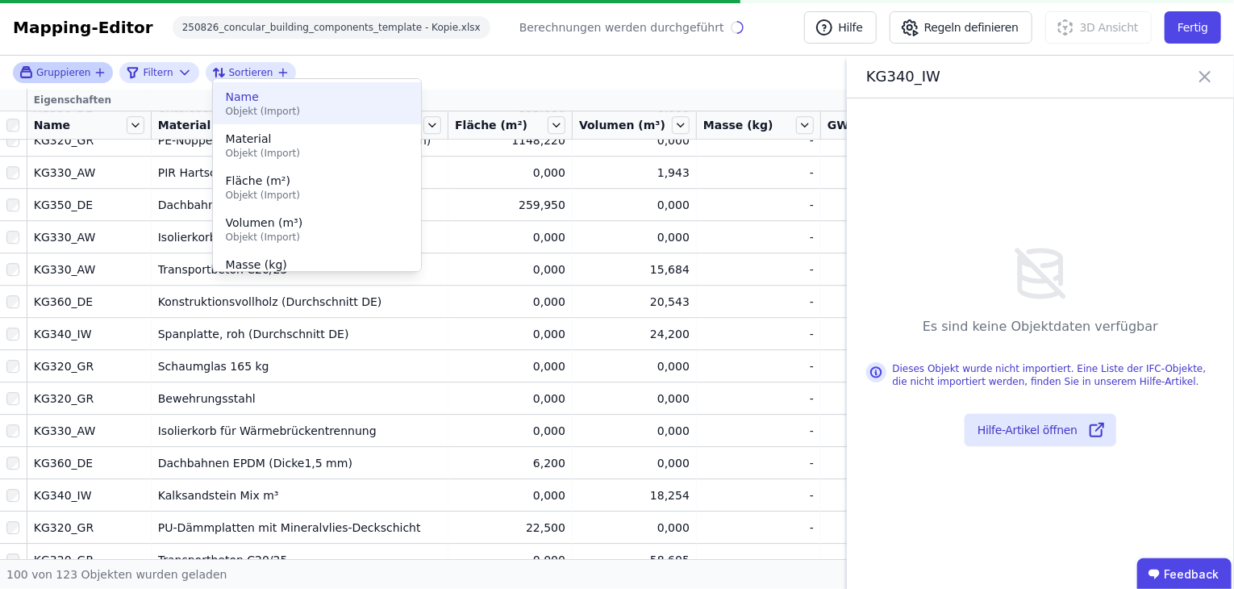
click at [247, 90] on span "Name" at bounding box center [317, 97] width 182 height 16
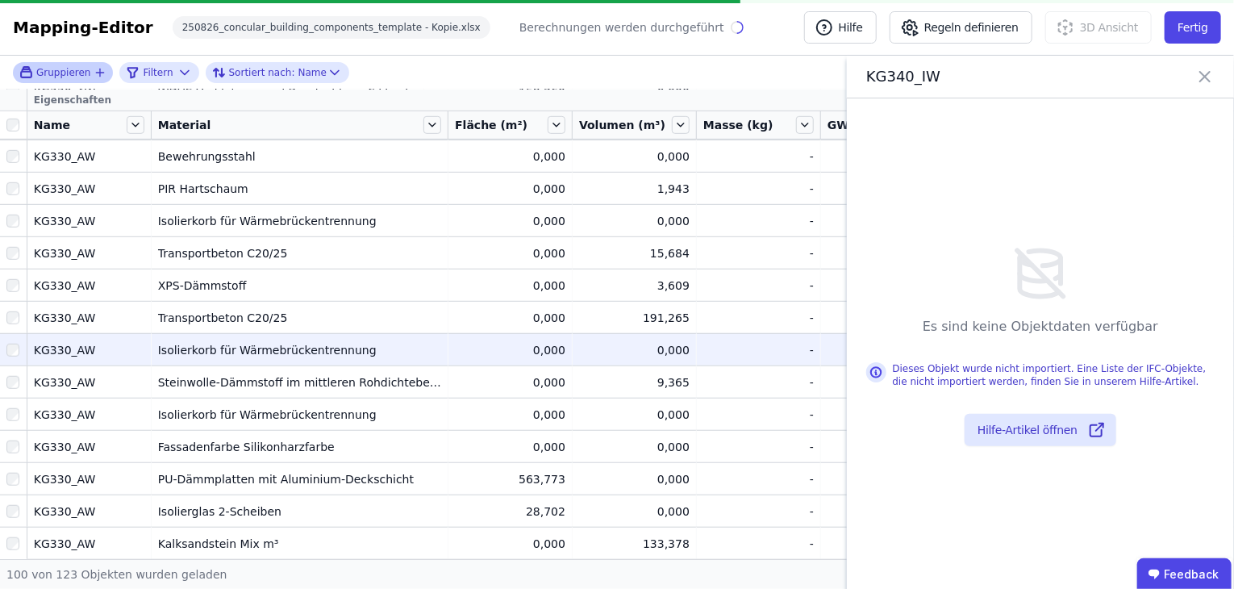
scroll to position [0, 0]
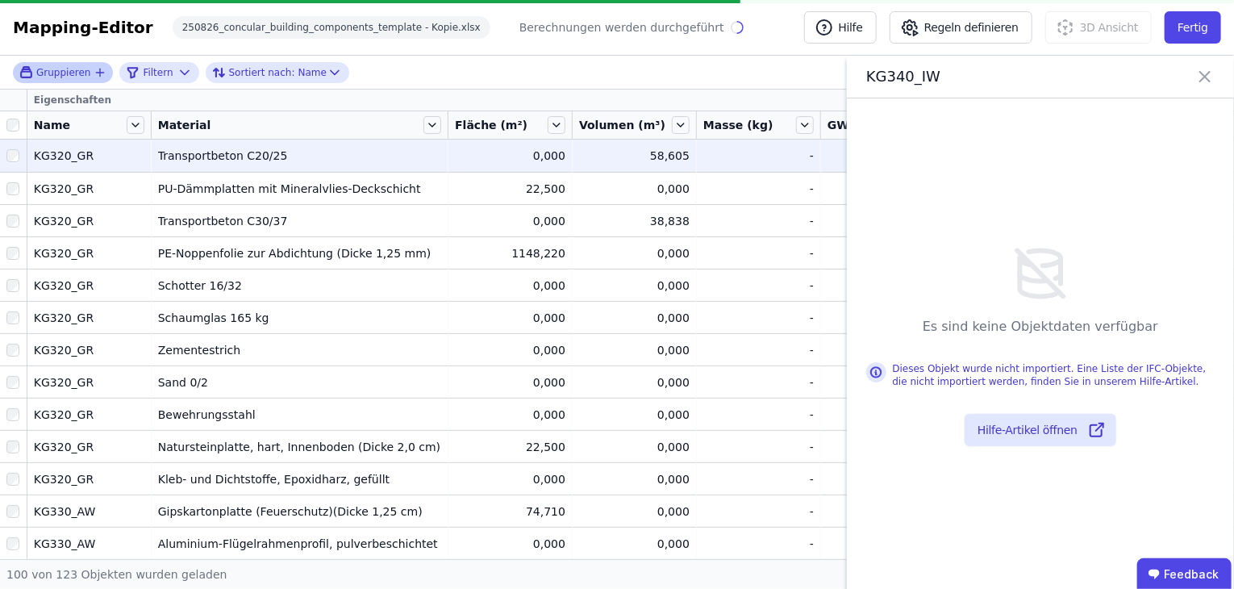
click at [229, 159] on div "Transportbeton C20/25" at bounding box center [299, 156] width 283 height 16
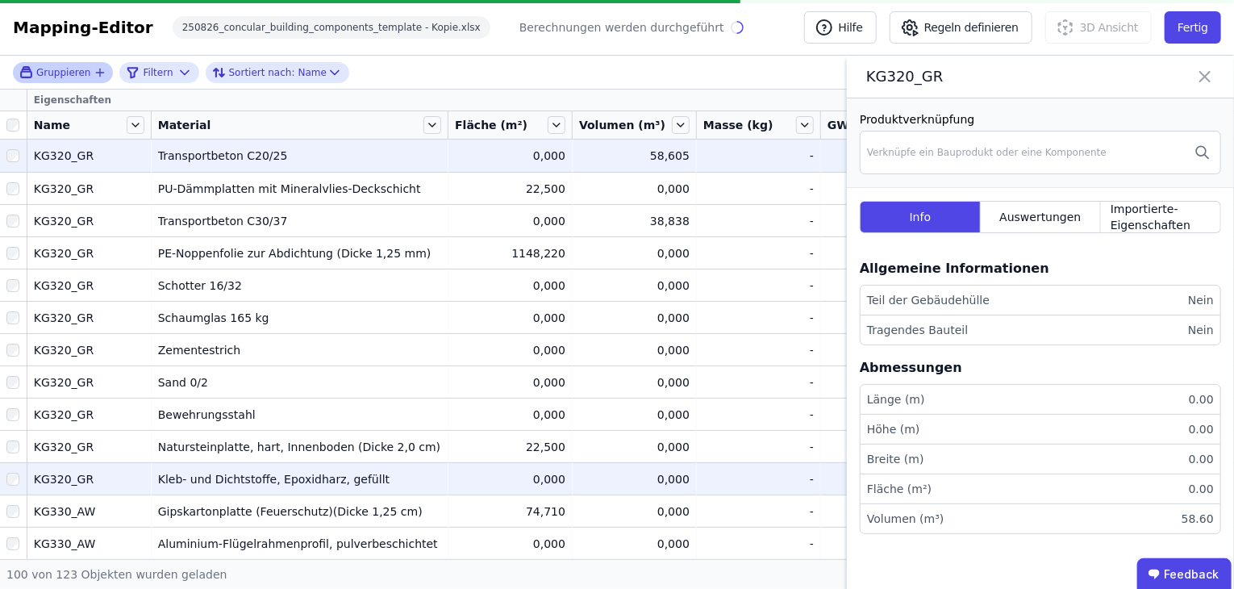
click at [202, 478] on div "Kleb- und Dichtstoffe, Epoxidharz, gefüllt" at bounding box center [299, 479] width 283 height 16
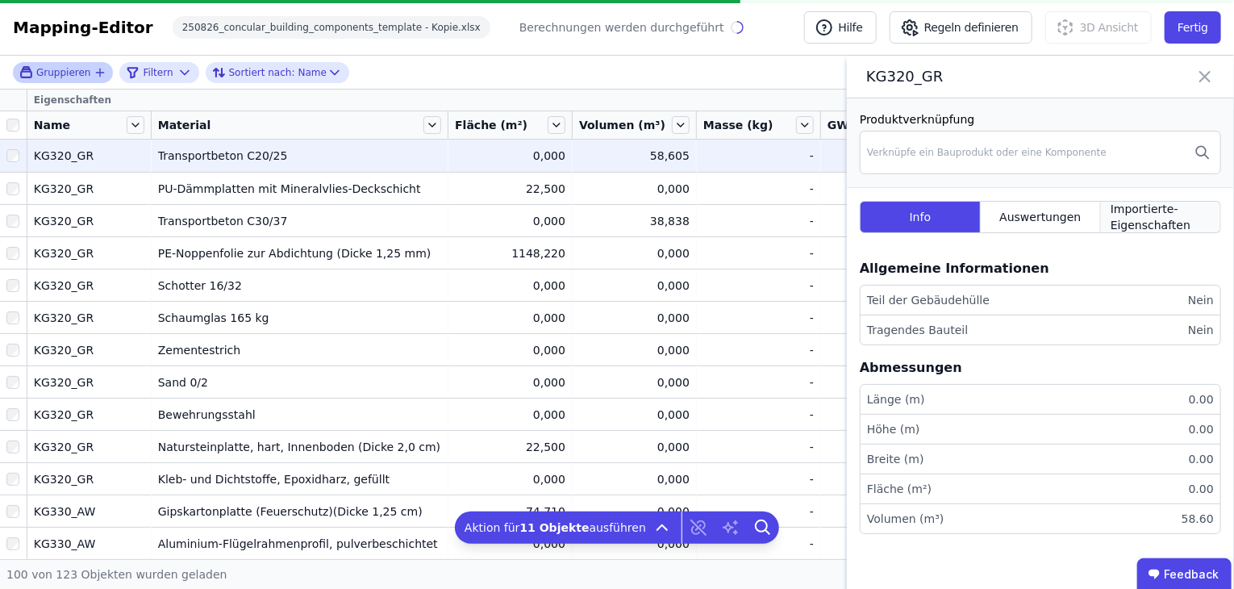
click at [1137, 214] on span "Importierte-Eigenschaften" at bounding box center [1161, 217] width 100 height 32
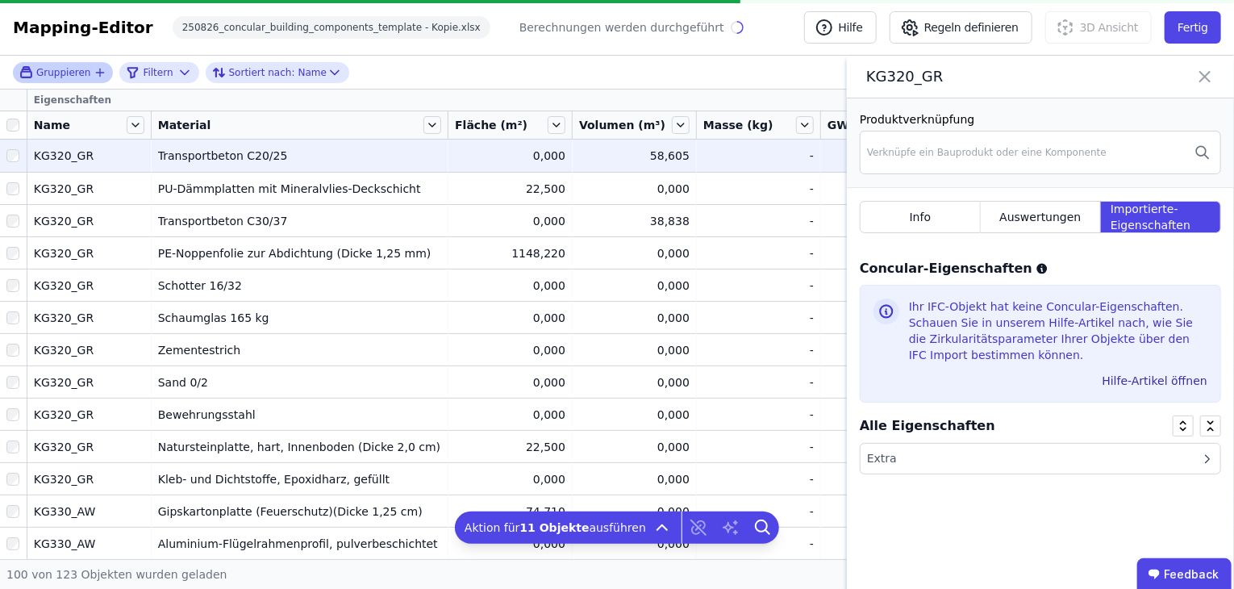
click at [1033, 461] on div "Extra" at bounding box center [1041, 459] width 360 height 30
click at [1033, 461] on div "Extra" at bounding box center [1041, 459] width 360 height 31
click at [937, 222] on div "Info" at bounding box center [920, 217] width 121 height 32
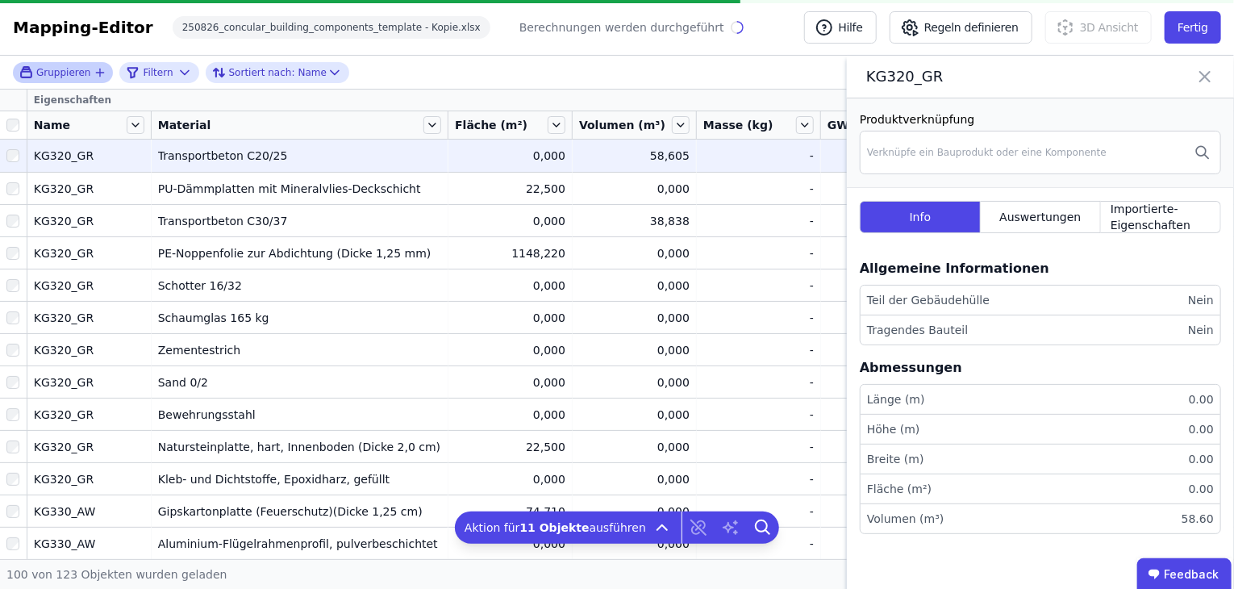
click at [1215, 330] on li "Tragendes Bauteil Nein" at bounding box center [1041, 329] width 360 height 29
drag, startPoint x: 1196, startPoint y: 328, endPoint x: 1063, endPoint y: 294, distance: 137.2
click at [1179, 323] on li "Tragendes Bauteil Nein" at bounding box center [1041, 329] width 360 height 29
click at [1027, 218] on span "Auswertungen" at bounding box center [1040, 217] width 81 height 16
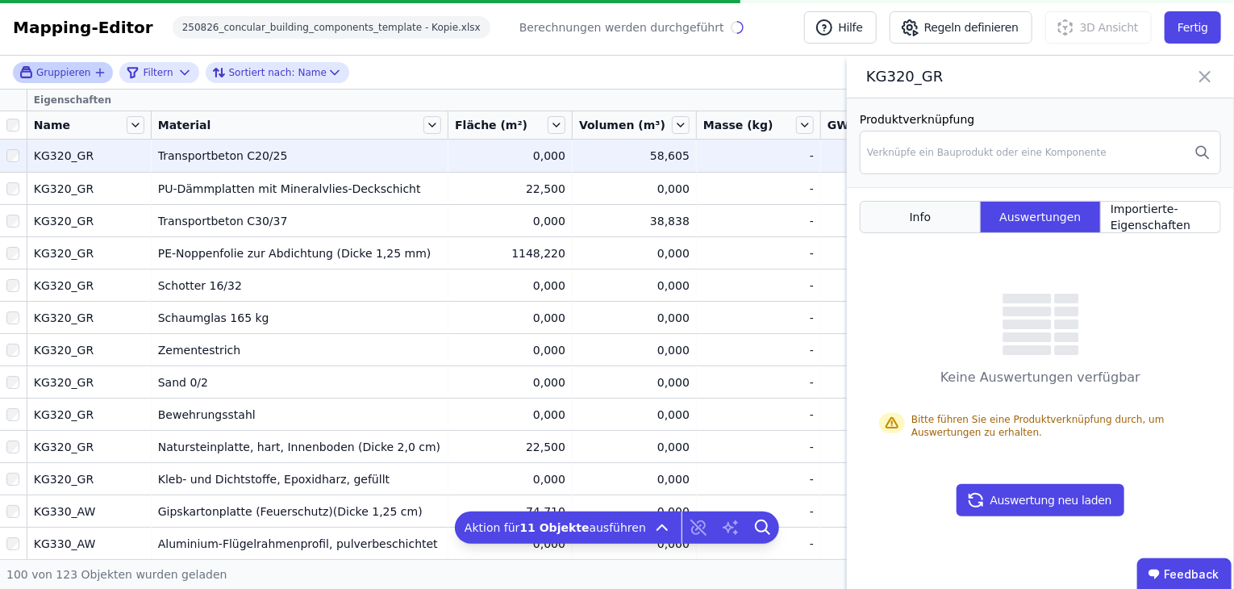
click at [926, 225] on div "Info" at bounding box center [920, 217] width 121 height 32
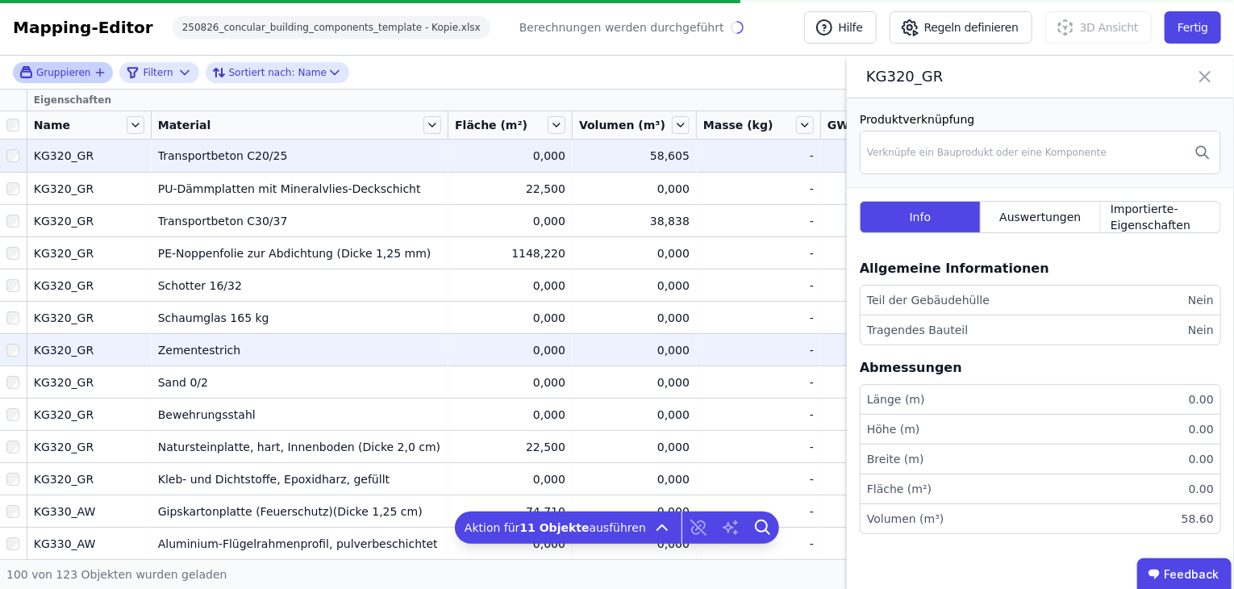
click at [81, 362] on td "KG320_GR KG320_GR" at bounding box center [89, 349] width 124 height 32
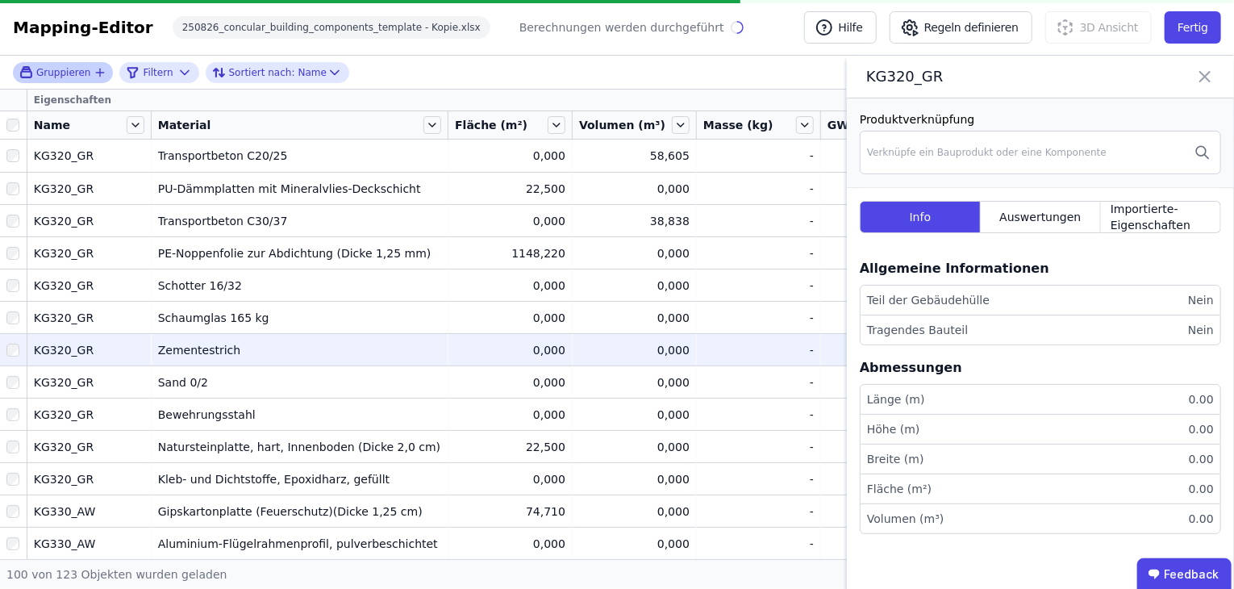
click at [588, 36] on div "Berechnungen werden durchgeführt" at bounding box center [632, 27] width 224 height 23
click at [558, 21] on div "Berechnungen werden durchgeführt" at bounding box center [622, 27] width 205 height 16
click at [1210, 82] on icon at bounding box center [1205, 76] width 19 height 23
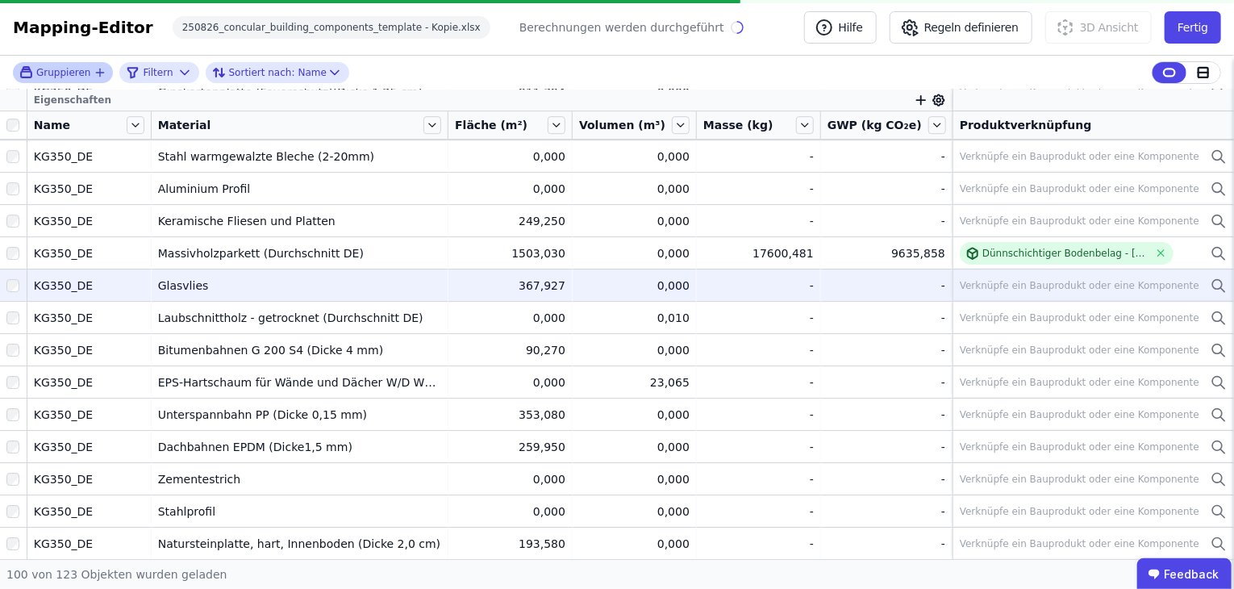
scroll to position [2808, 0]
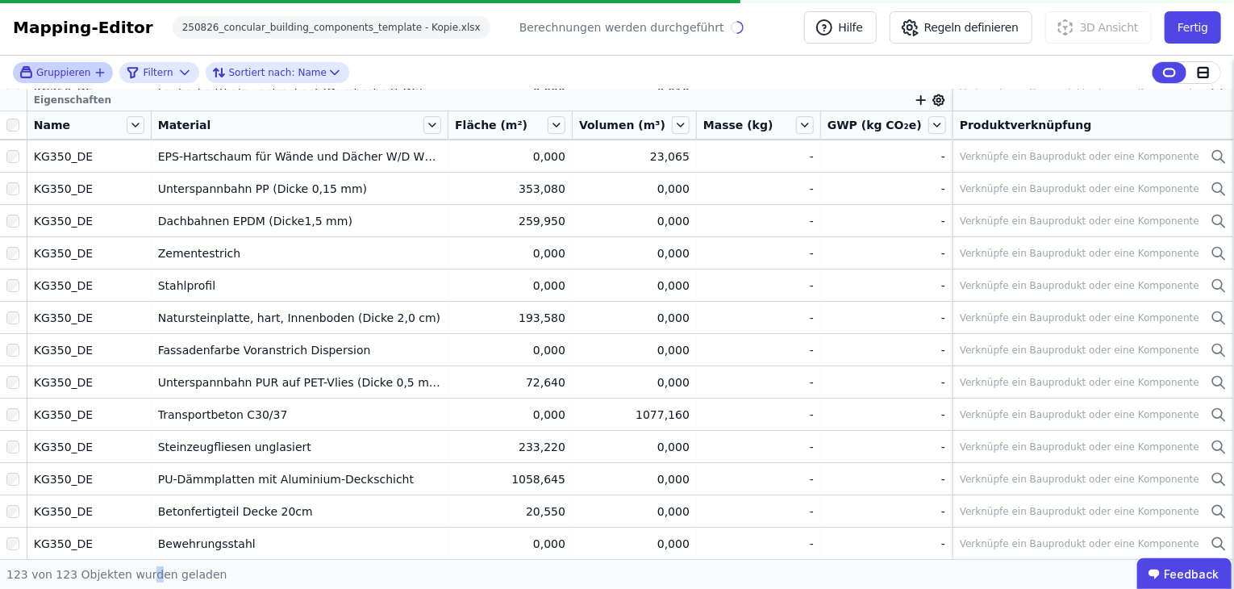
click at [142, 582] on div "123 von 123 Objekten wurden geladen" at bounding box center [617, 574] width 1234 height 30
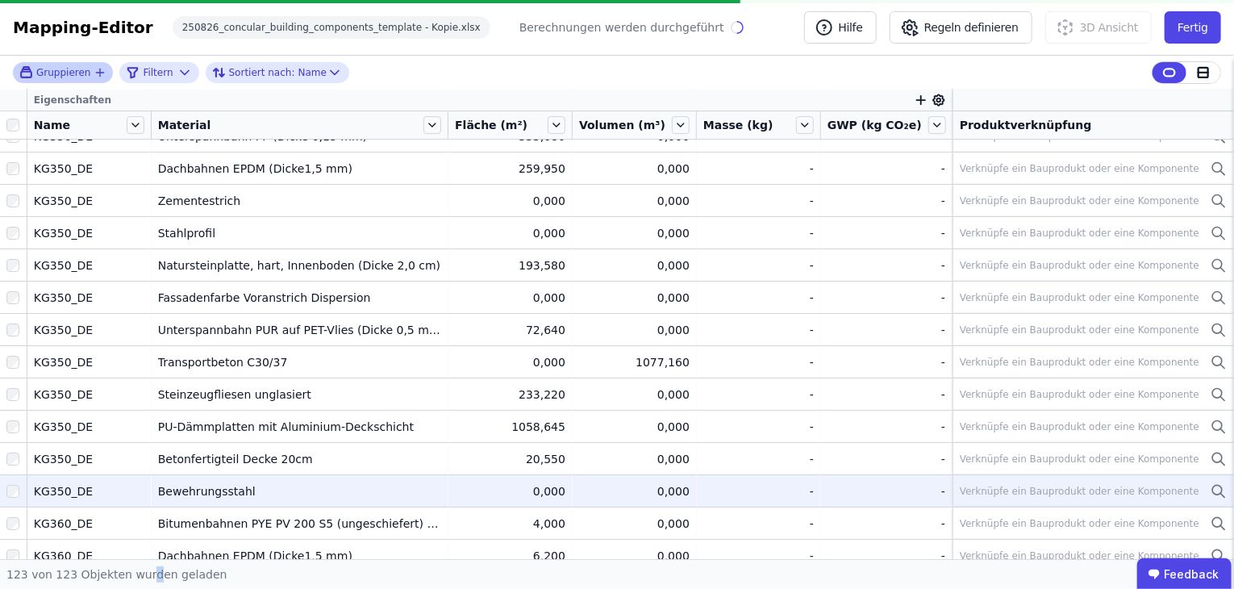
scroll to position [2888, 0]
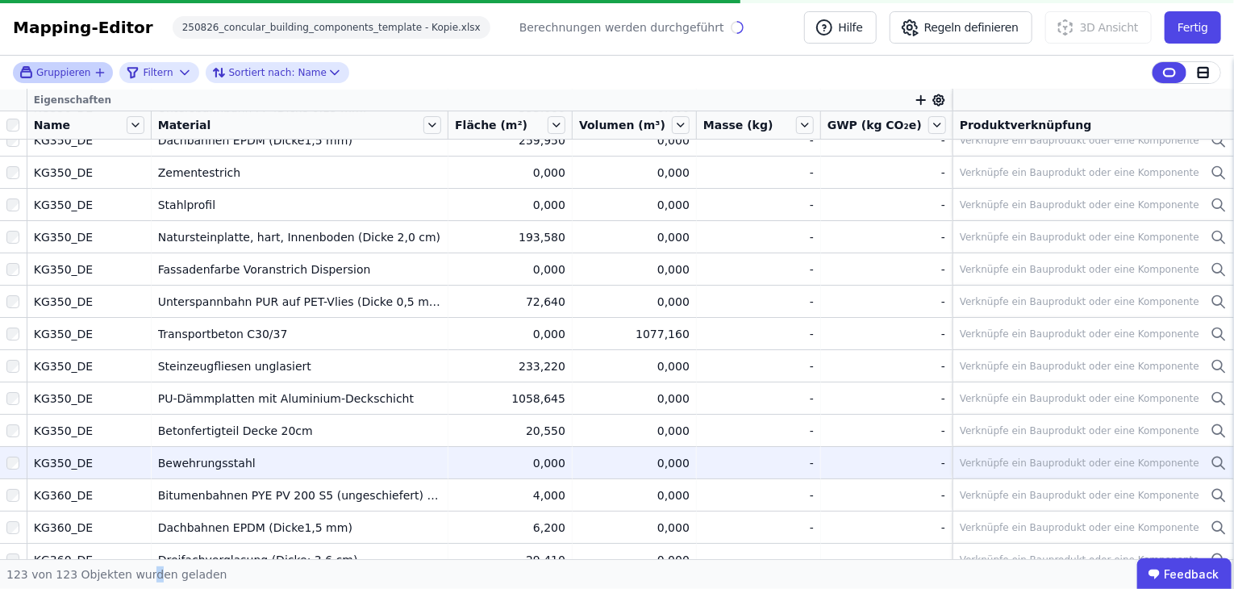
click at [175, 463] on div "Bewehrungsstahl" at bounding box center [299, 463] width 283 height 16
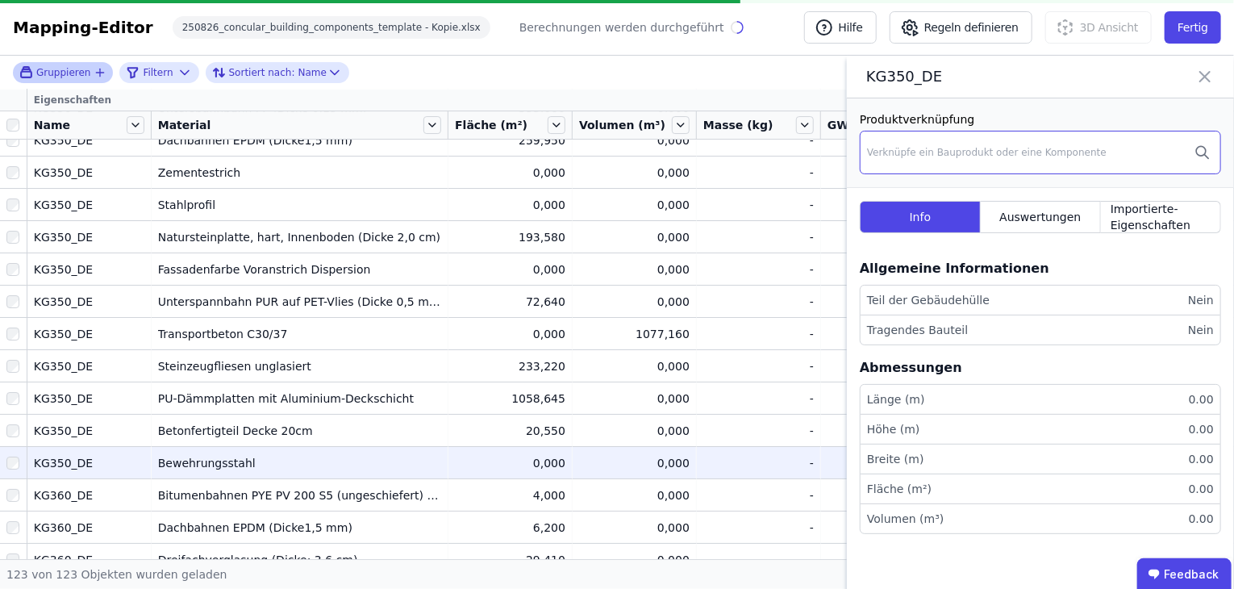
click at [954, 159] on div "Verknüpfe ein Bauprodukt oder eine Komponente" at bounding box center [1040, 153] width 361 height 44
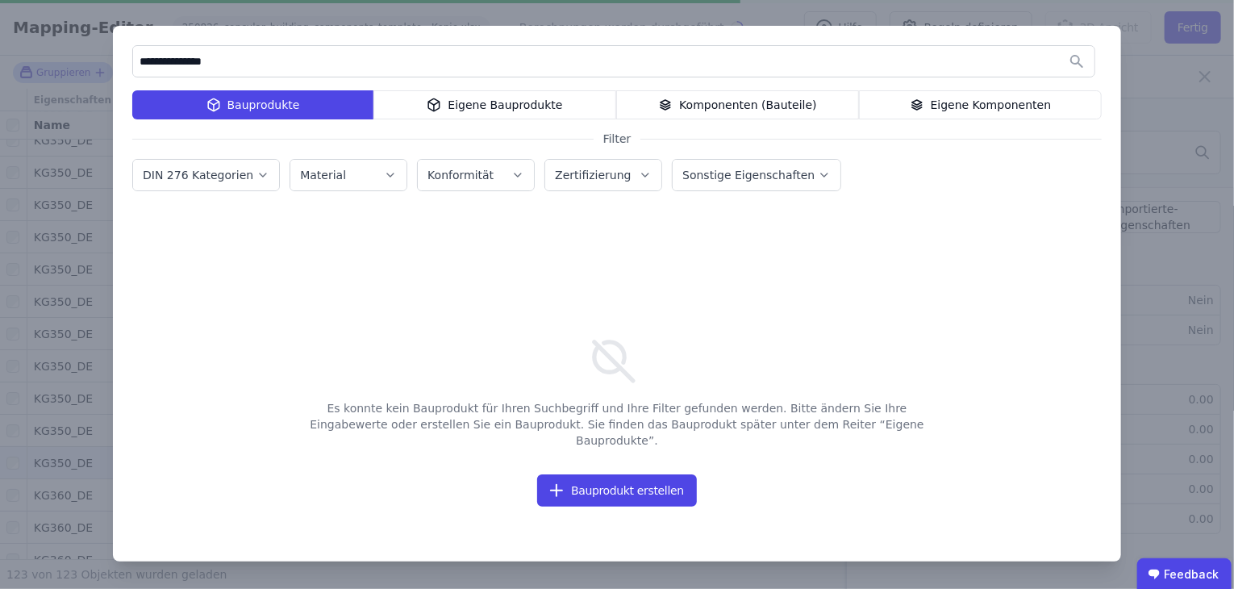
click at [729, 104] on div "Komponenten (Bauteile)" at bounding box center [737, 104] width 243 height 29
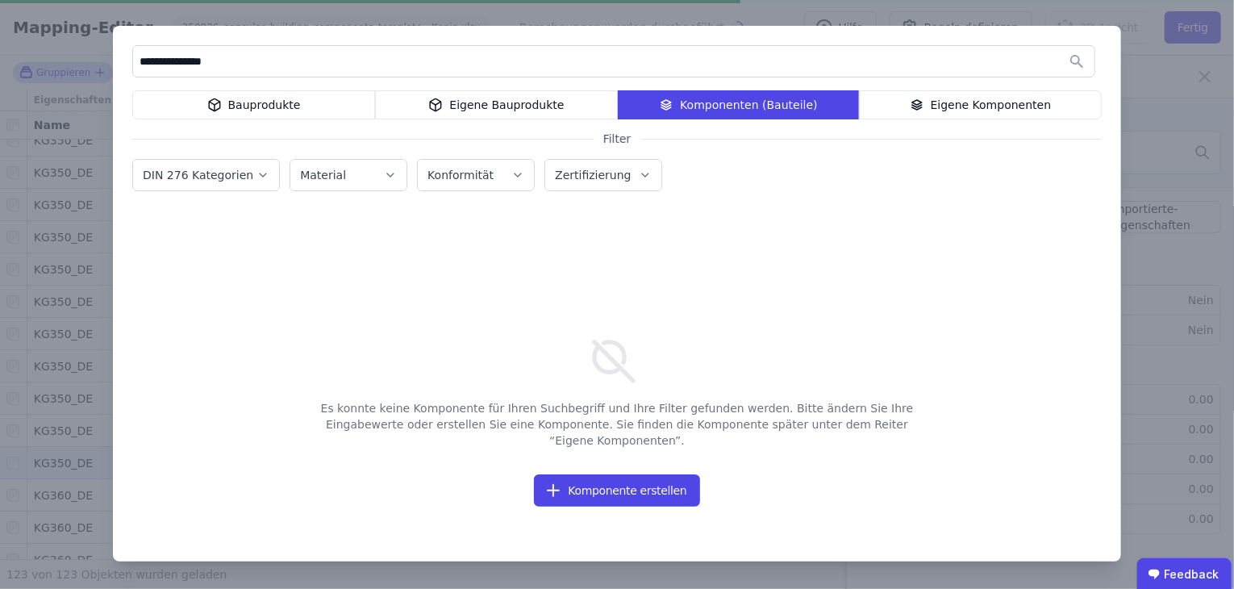
click at [1023, 96] on div "Eigene Komponenten" at bounding box center [980, 104] width 243 height 29
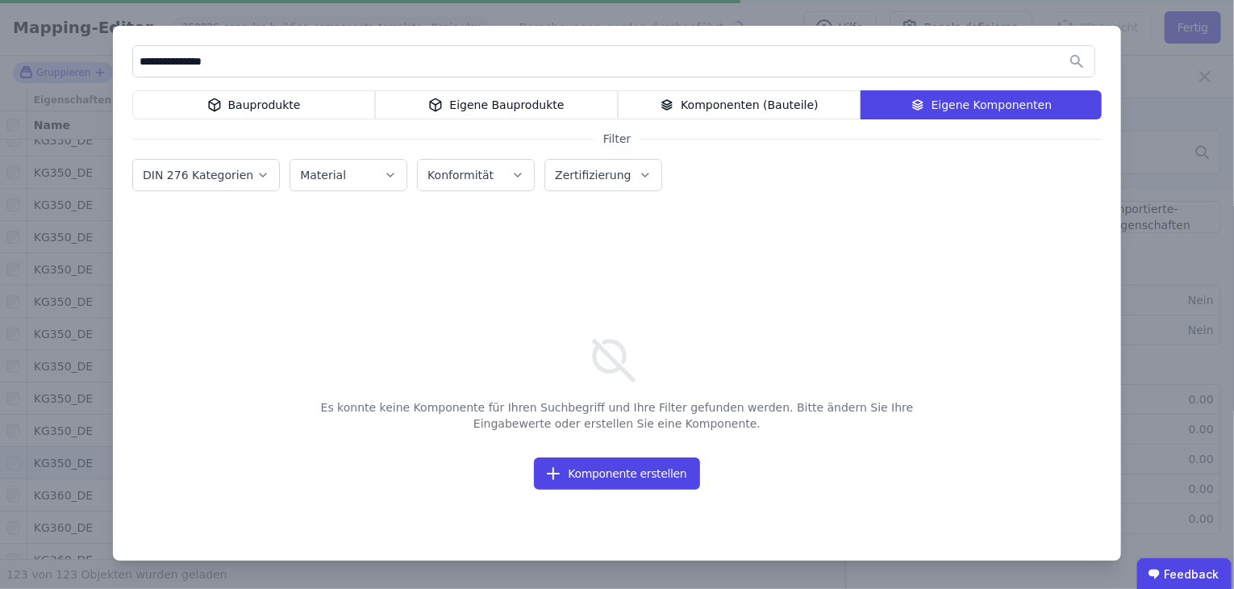
click at [478, 106] on div "Eigene Bauprodukte" at bounding box center [496, 104] width 243 height 29
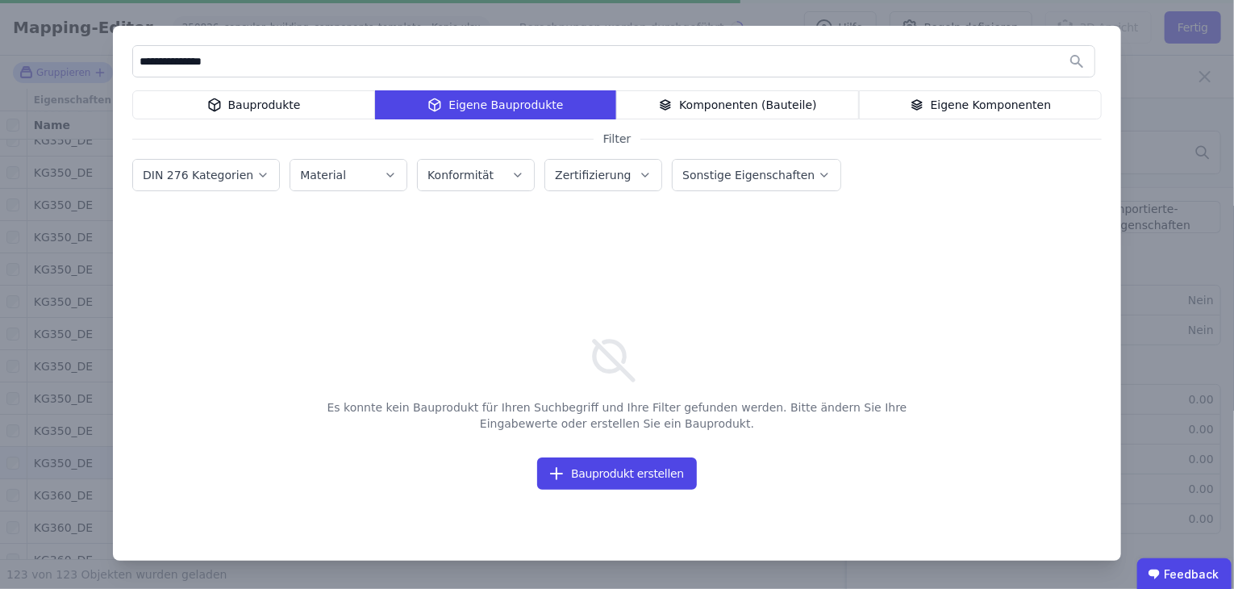
click at [285, 102] on div "Bauprodukte" at bounding box center [253, 104] width 243 height 29
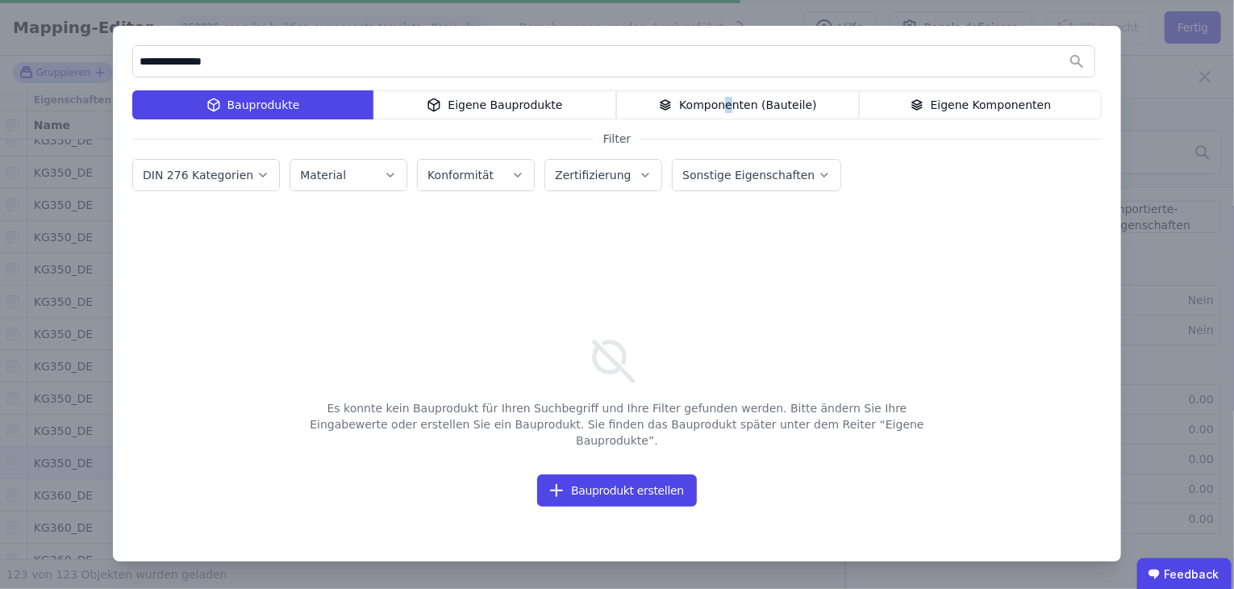
click at [733, 102] on div "Komponenten (Bauteile)" at bounding box center [737, 104] width 243 height 29
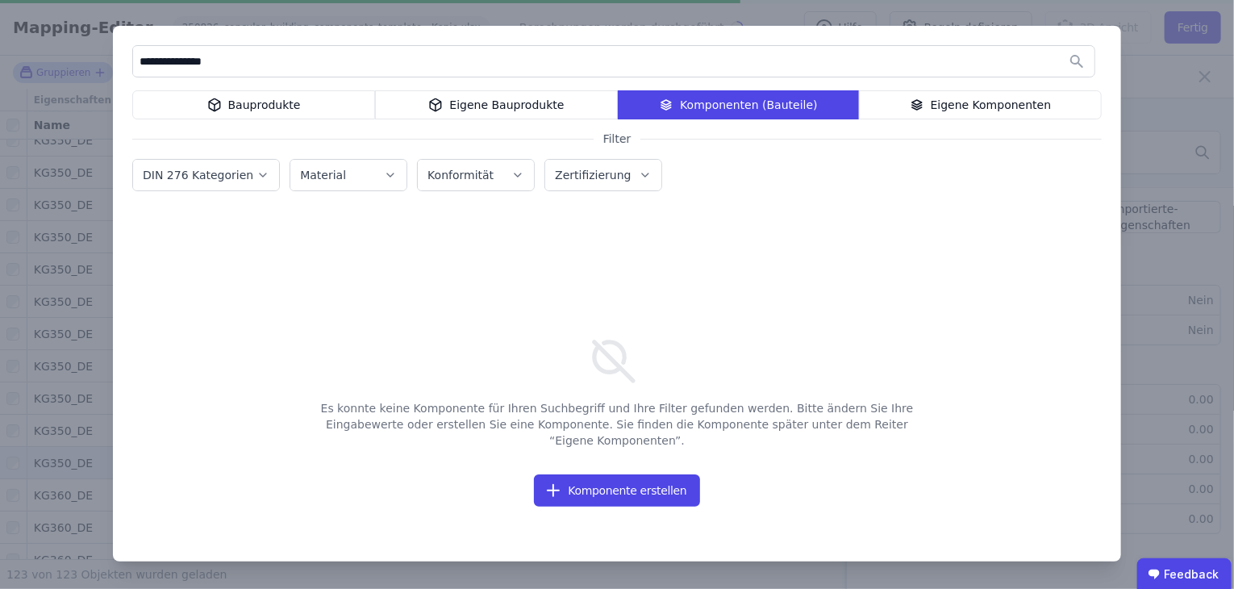
click at [207, 106] on div "Bauprodukte" at bounding box center [253, 104] width 243 height 29
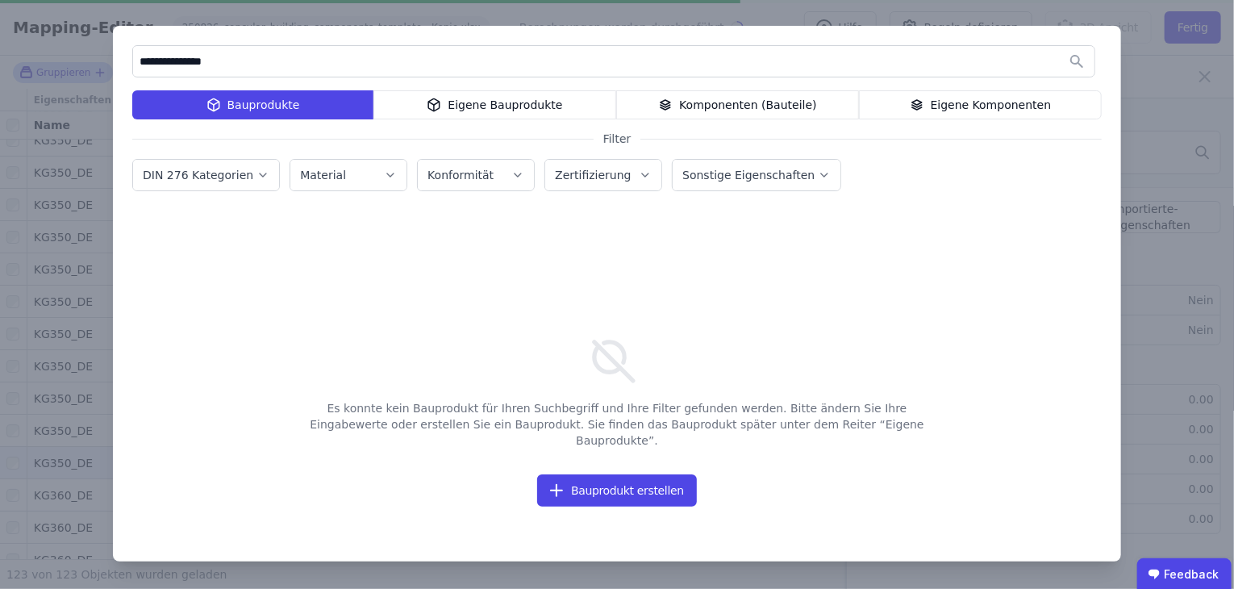
click at [365, 177] on div "Material" at bounding box center [348, 175] width 97 height 16
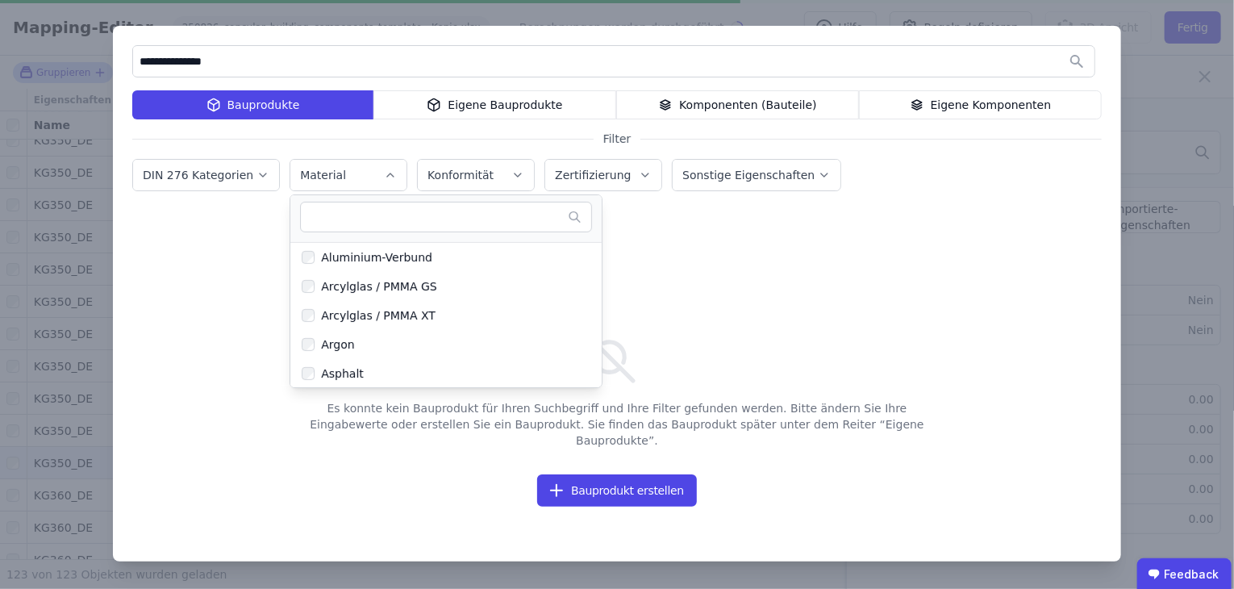
scroll to position [484, 0]
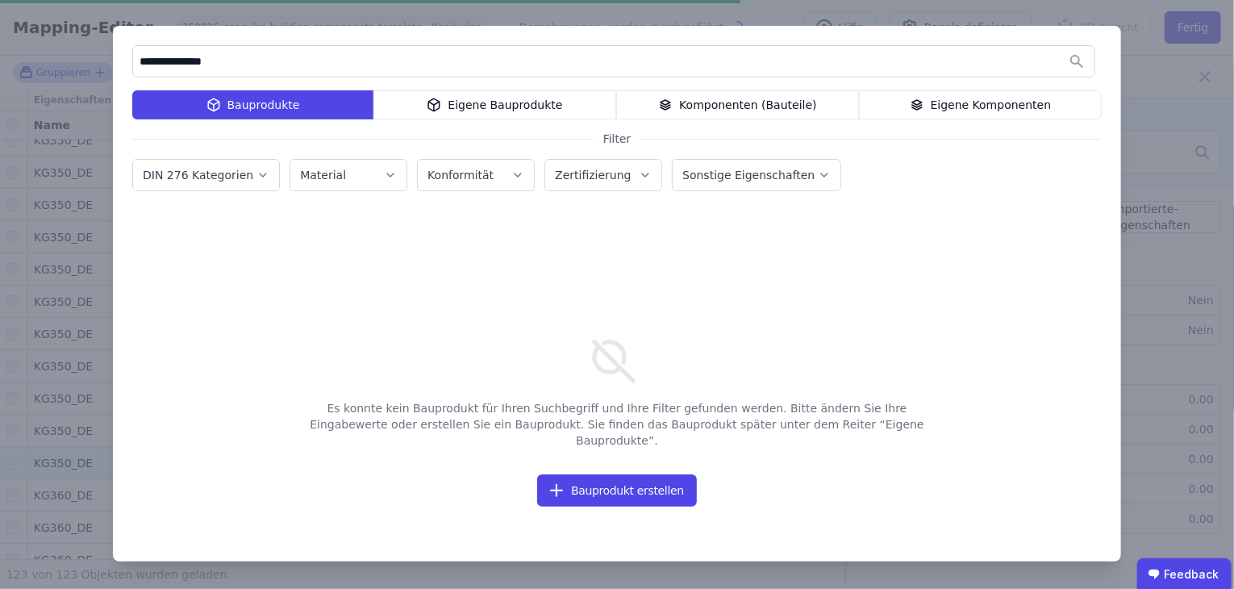
click at [245, 169] on label "DIN 276 Kategorien" at bounding box center [200, 175] width 114 height 13
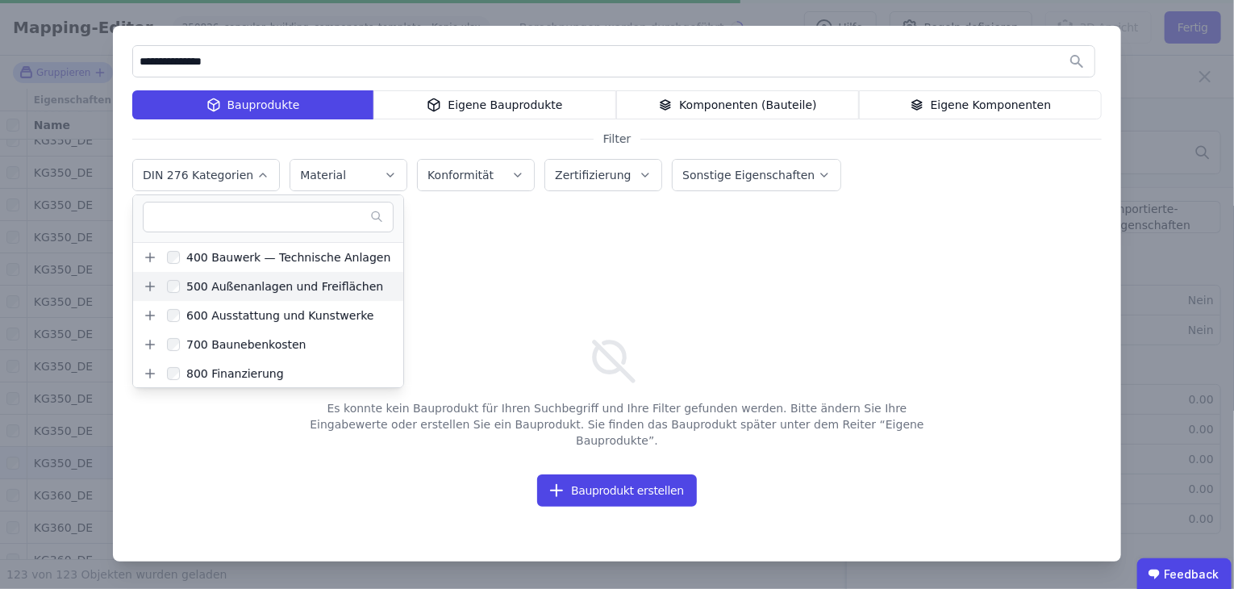
scroll to position [6, 0]
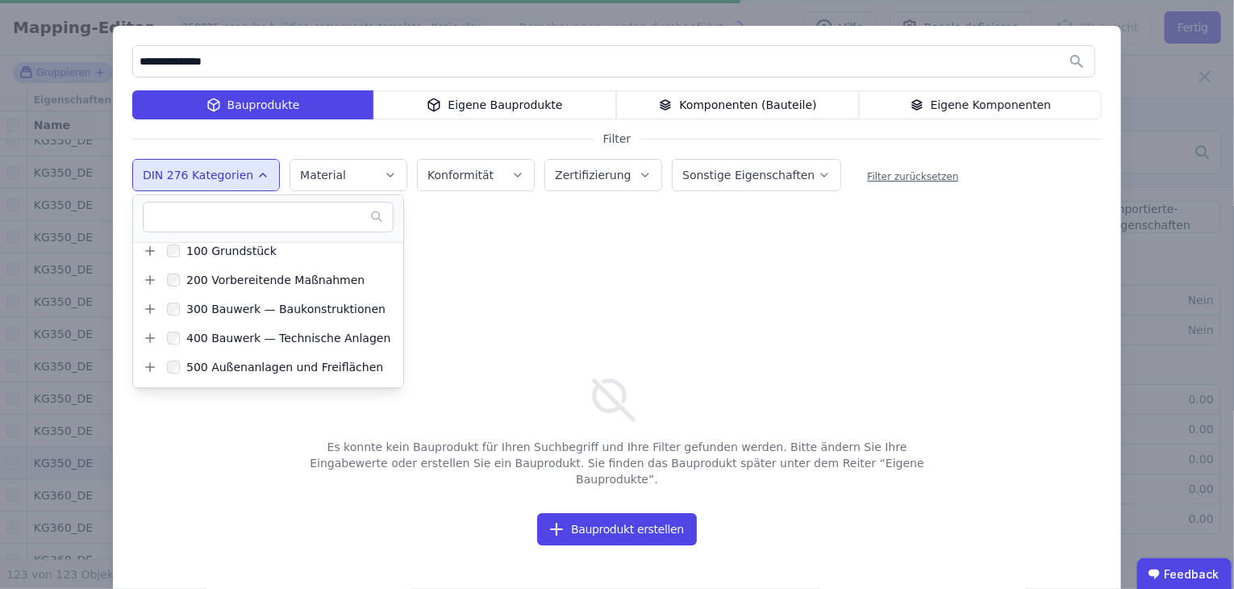
click at [216, 226] on input "text" at bounding box center [260, 217] width 220 height 29
click at [275, 61] on input "**********" at bounding box center [614, 61] width 962 height 29
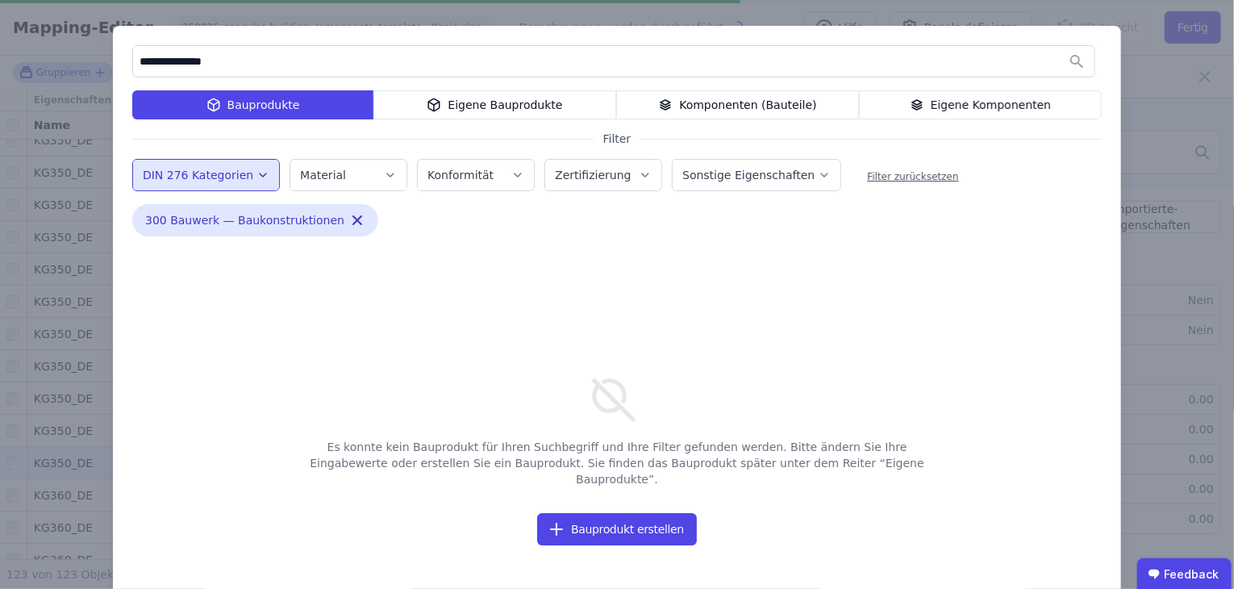
click at [249, 65] on input "**********" at bounding box center [614, 61] width 962 height 29
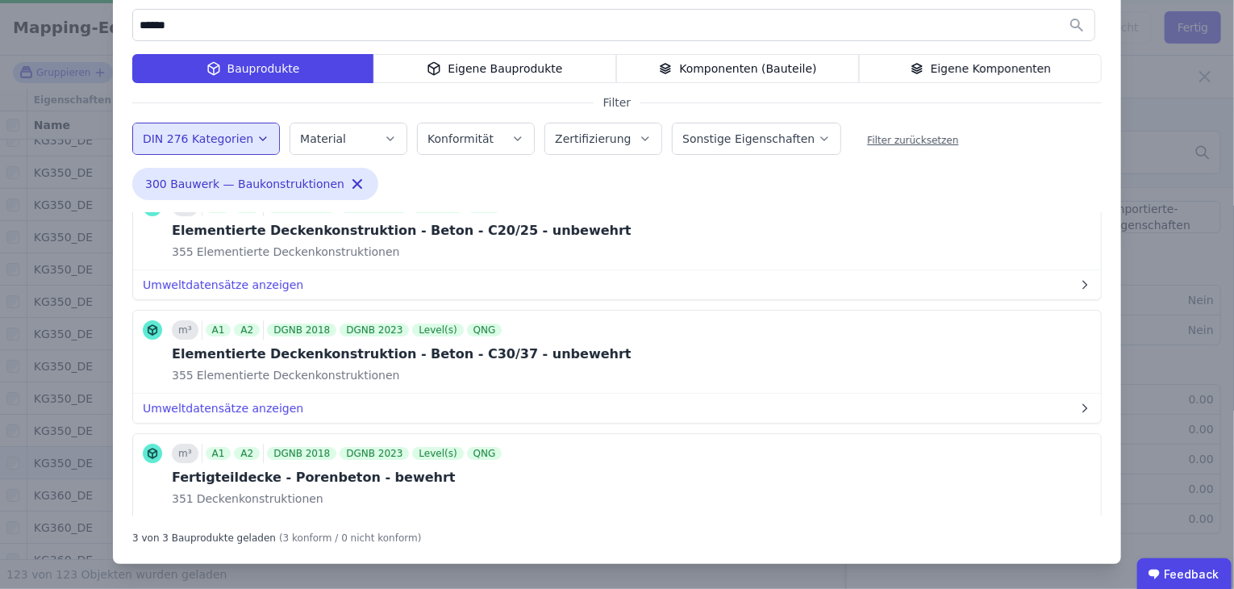
scroll to position [0, 0]
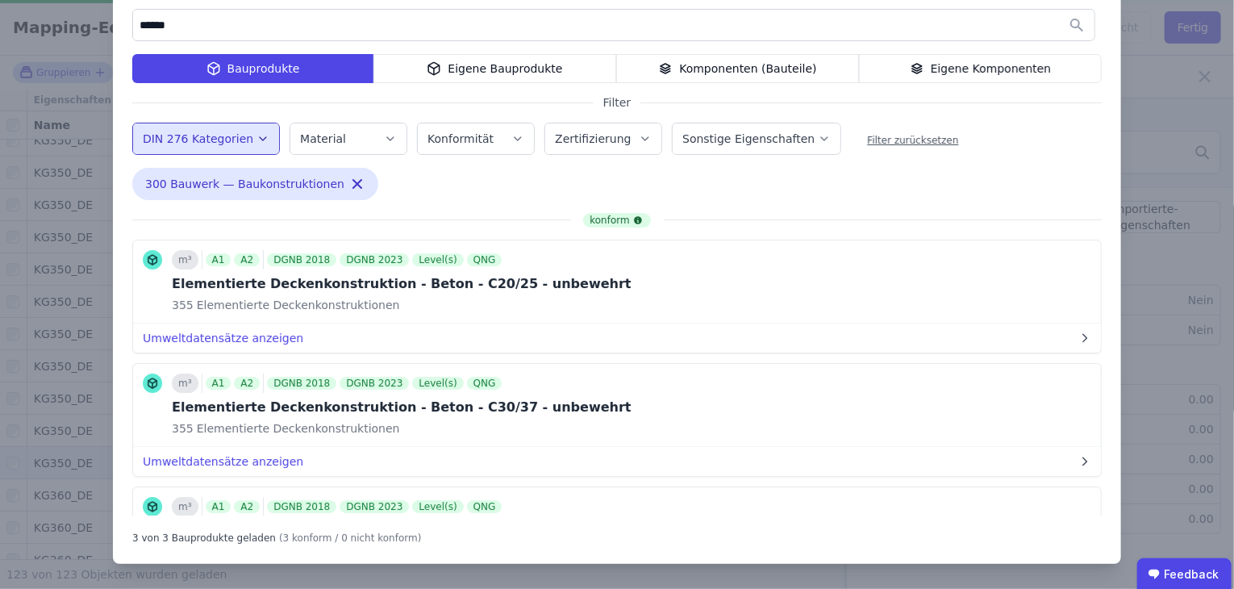
drag, startPoint x: 194, startPoint y: 23, endPoint x: 2, endPoint y: 48, distance: 193.6
click at [2, 44] on div "****** Bauprodukte Eigene Bauprodukte Komponenten (Bauteile) Eigene Komponenten…" at bounding box center [617, 277] width 1234 height 626
type input "*****"
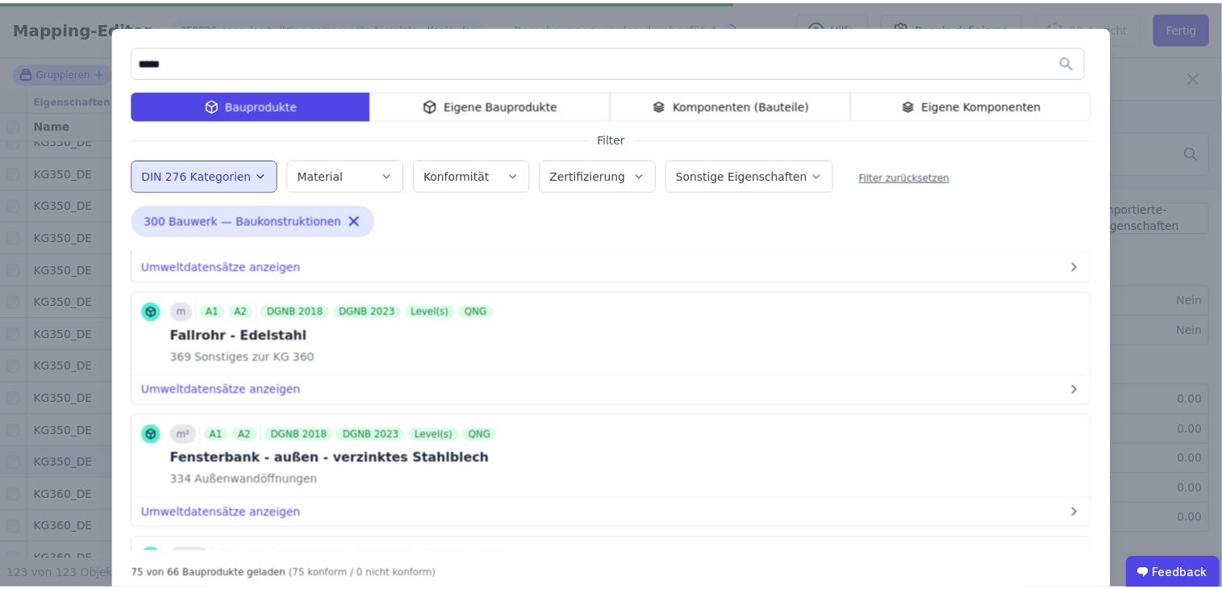
scroll to position [4684, 0]
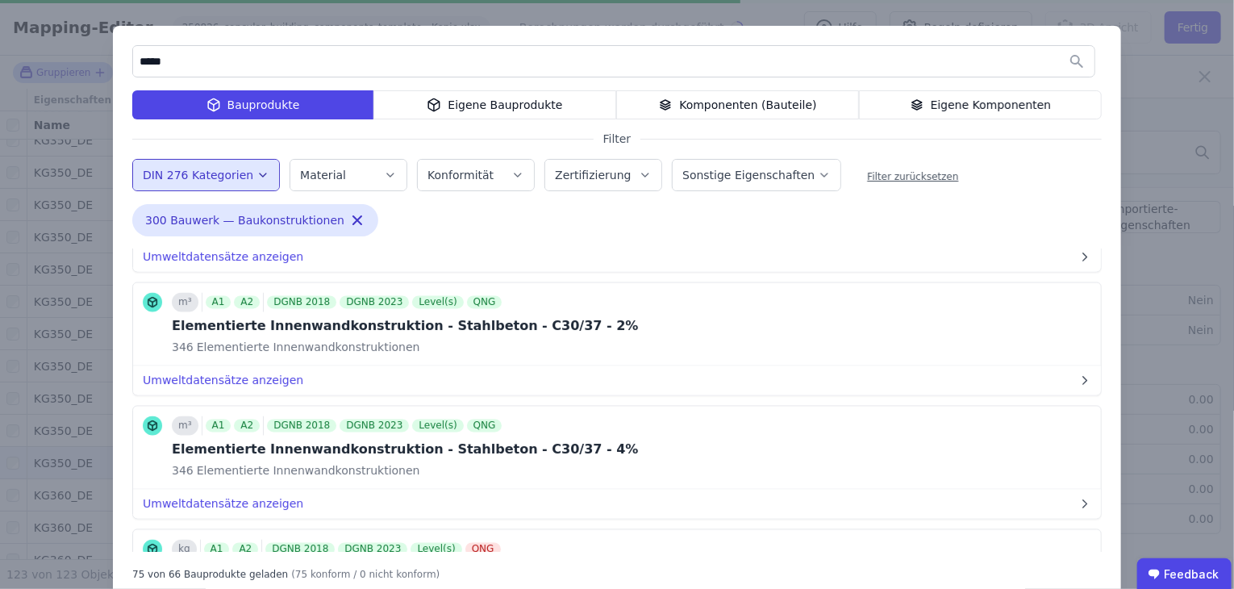
drag, startPoint x: 45, startPoint y: 46, endPoint x: 37, endPoint y: 29, distance: 18.8
click at [45, 46] on div "***** Bauprodukte Eigene Bauprodukte Komponenten (Bauteile) Eigene Komponenten …" at bounding box center [617, 313] width 1234 height 626
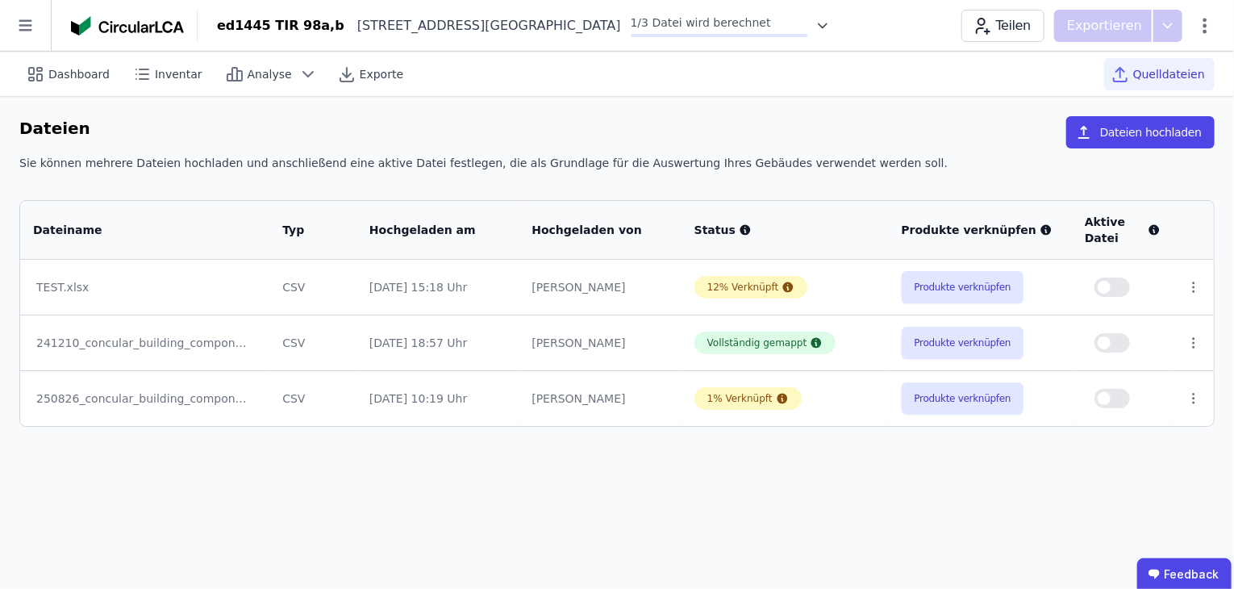
click at [1117, 402] on button "button" at bounding box center [1112, 398] width 35 height 19
click at [144, 73] on icon at bounding box center [141, 74] width 19 height 19
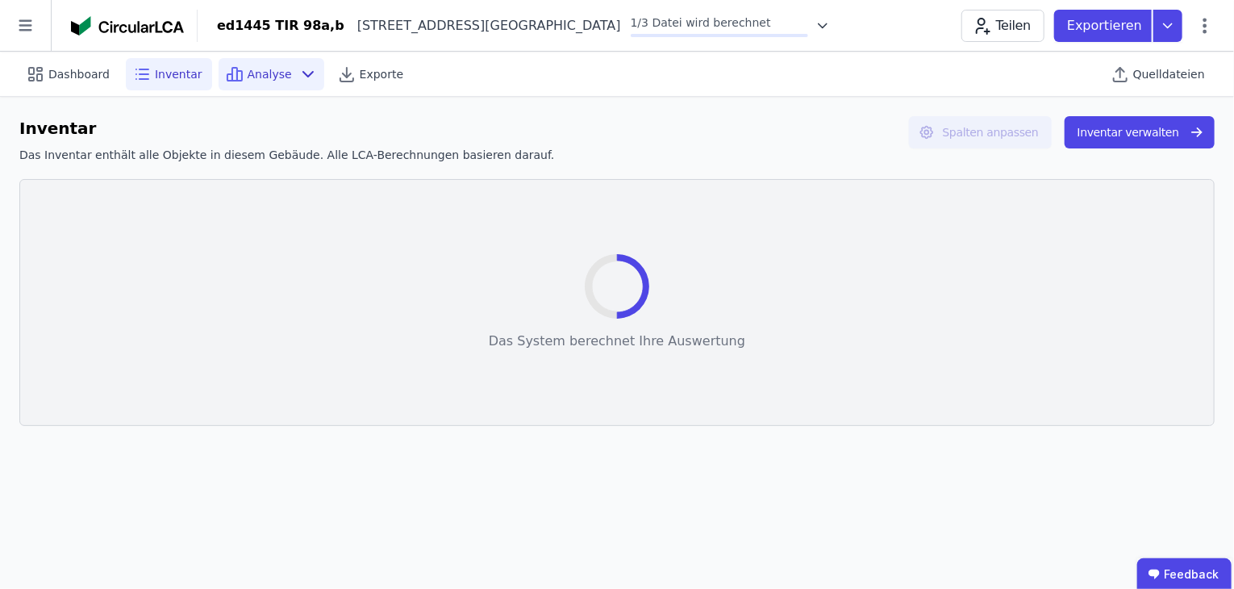
click at [268, 80] on span "Analyse" at bounding box center [270, 74] width 44 height 16
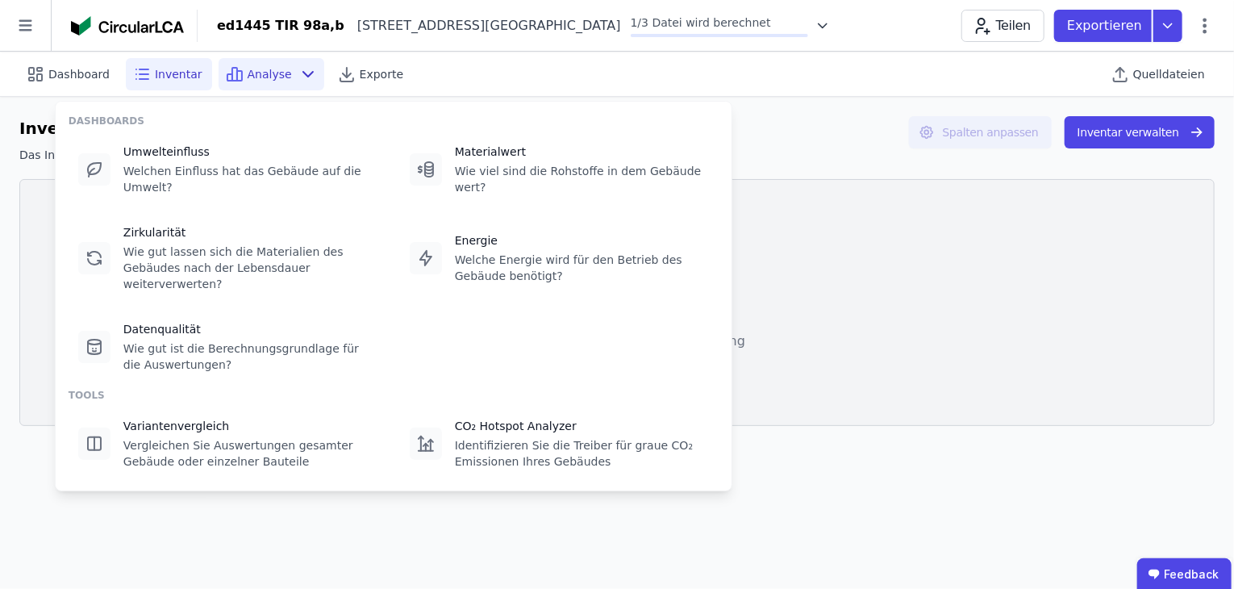
click at [265, 78] on span "Analyse" at bounding box center [270, 74] width 44 height 16
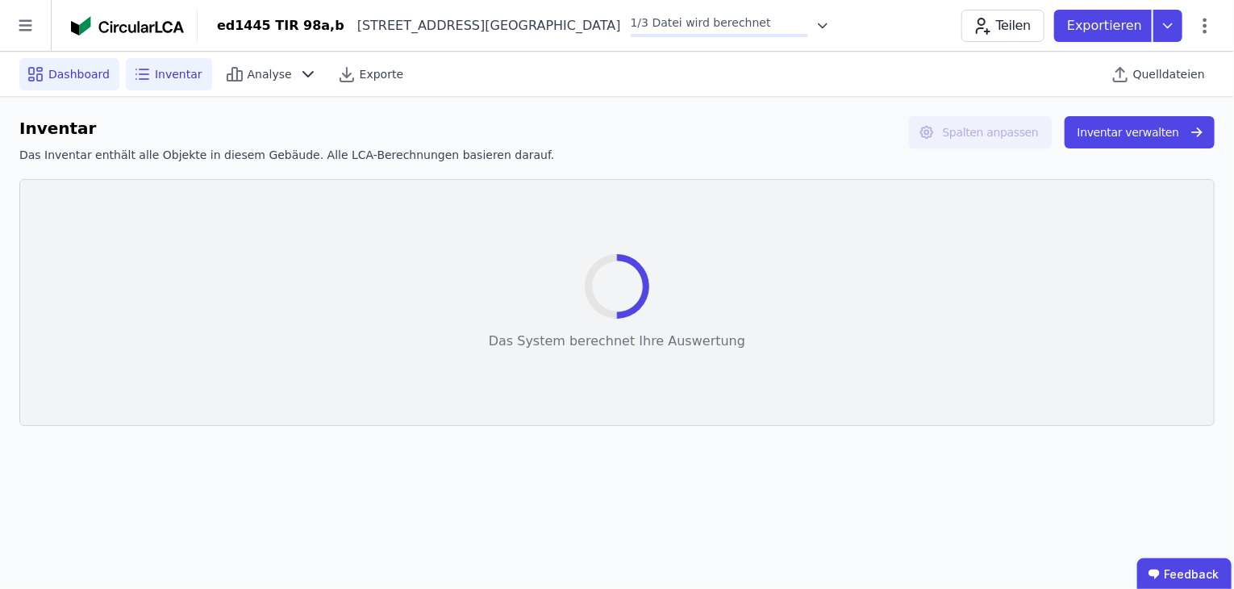
click at [63, 72] on span "Dashboard" at bounding box center [78, 74] width 61 height 16
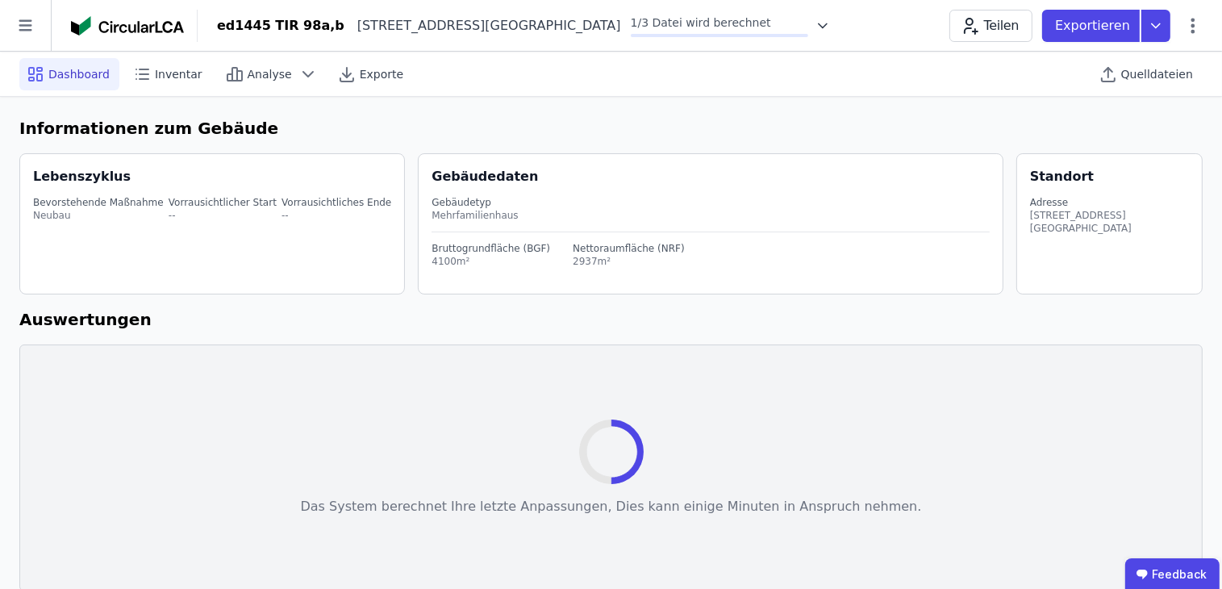
click at [815, 26] on icon at bounding box center [823, 26] width 16 height 16
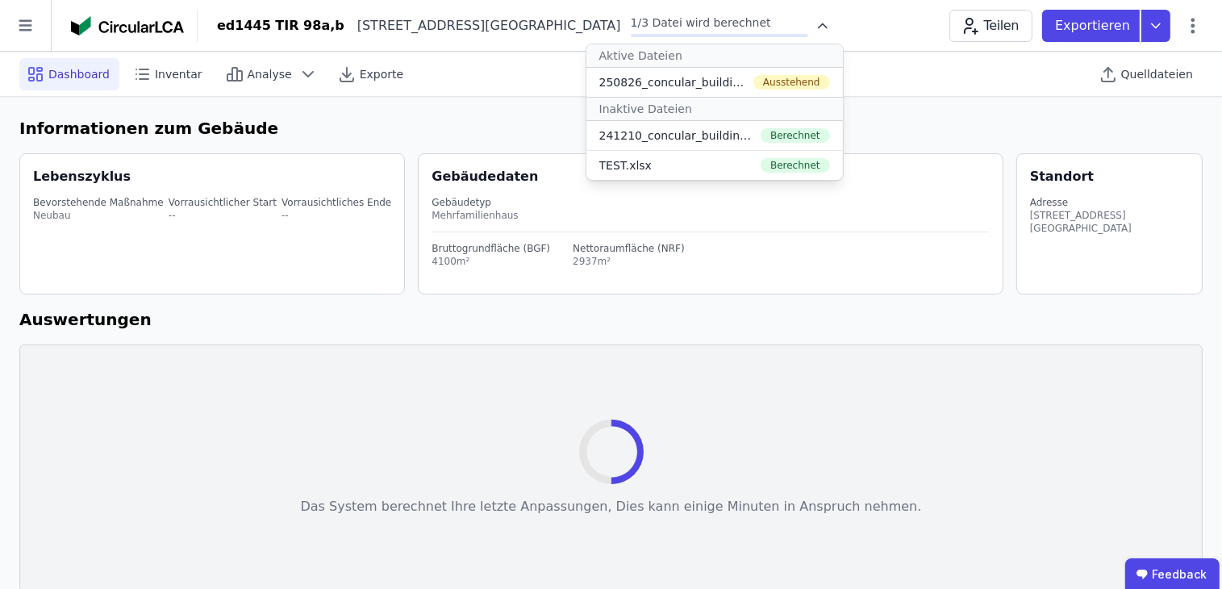
select select "*"
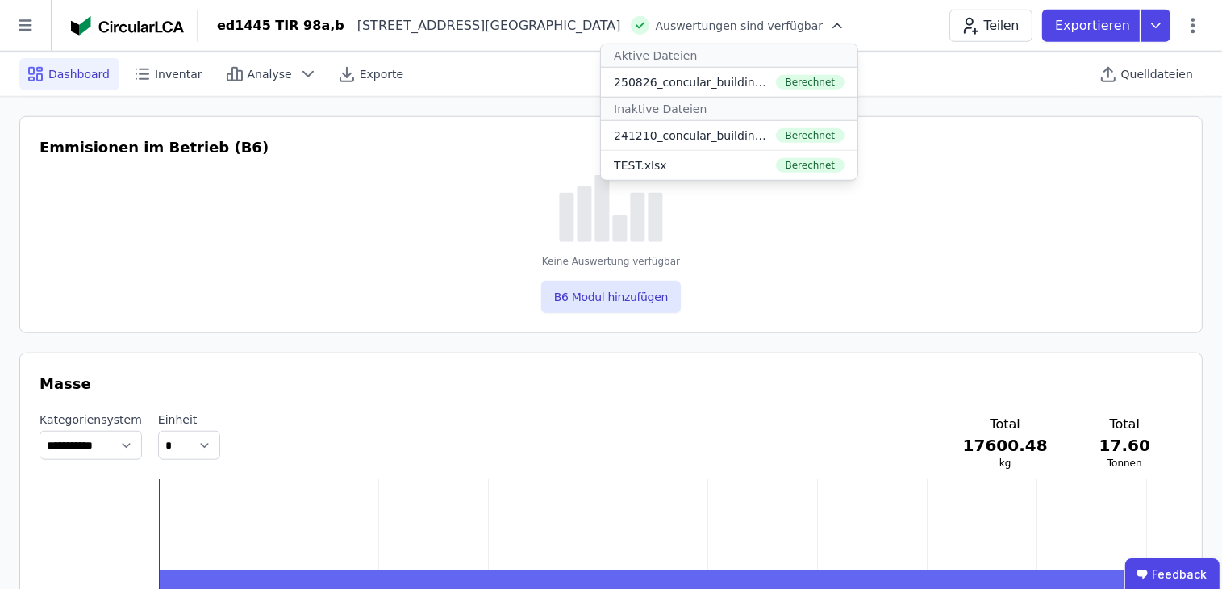
scroll to position [807, 0]
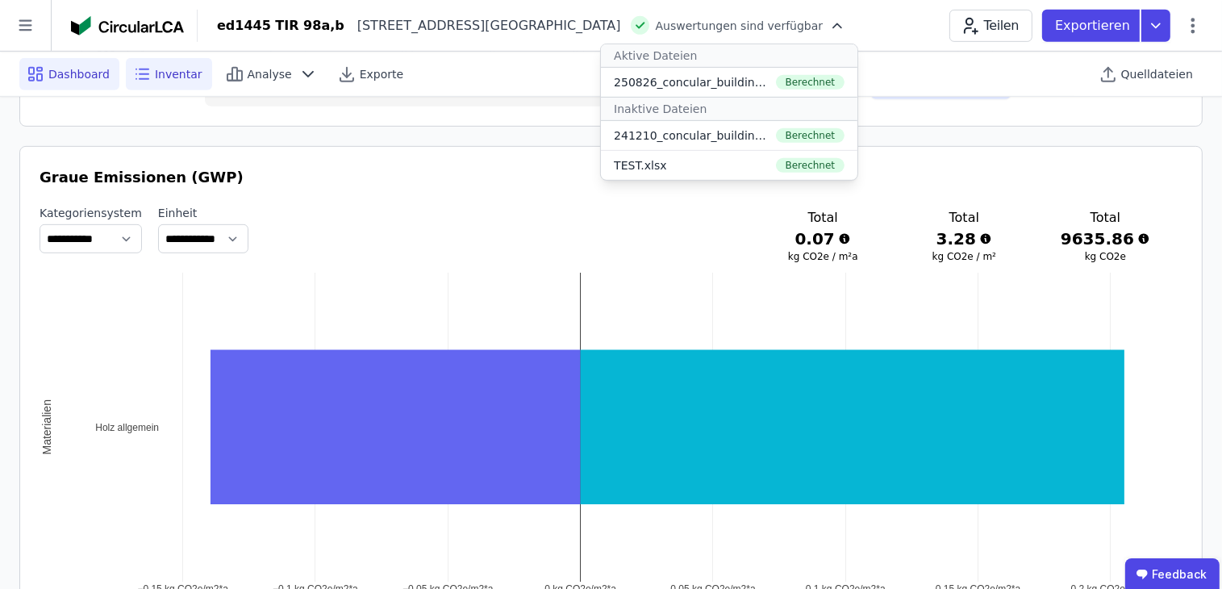
click at [137, 77] on icon at bounding box center [141, 74] width 19 height 19
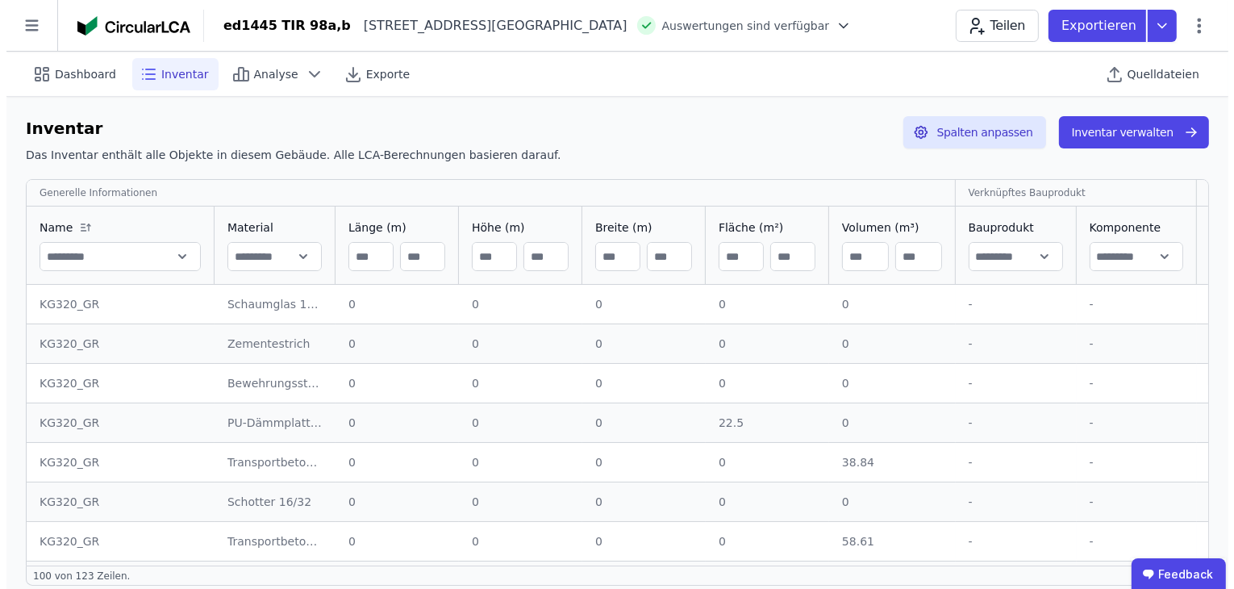
scroll to position [645, 0]
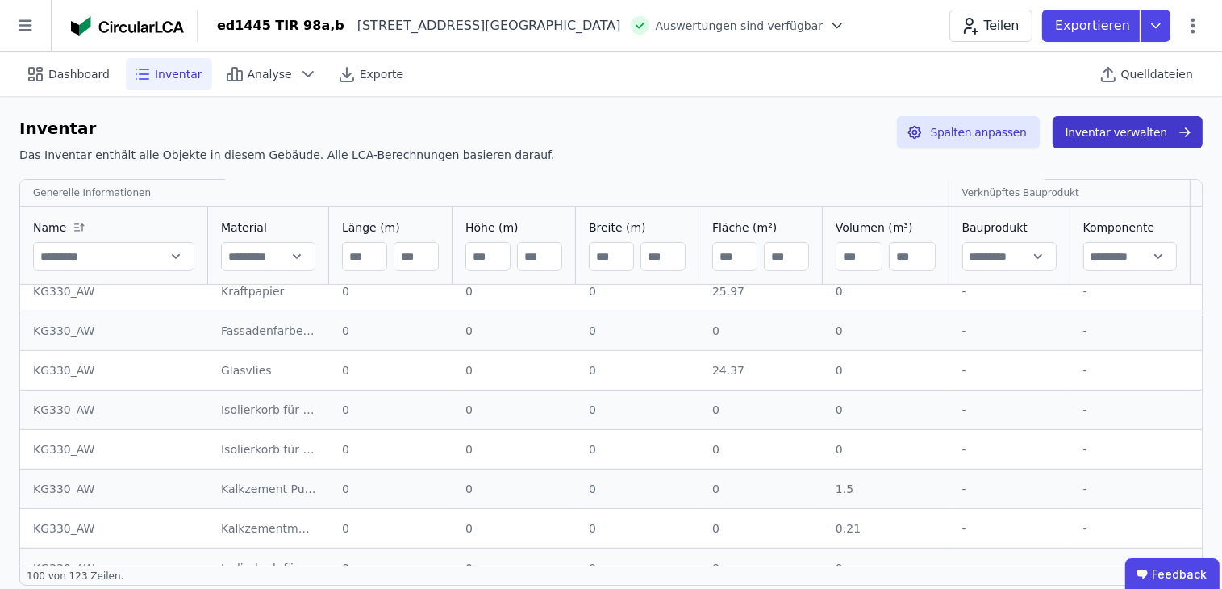
click at [1136, 146] on button "Inventar verwalten" at bounding box center [1128, 132] width 150 height 32
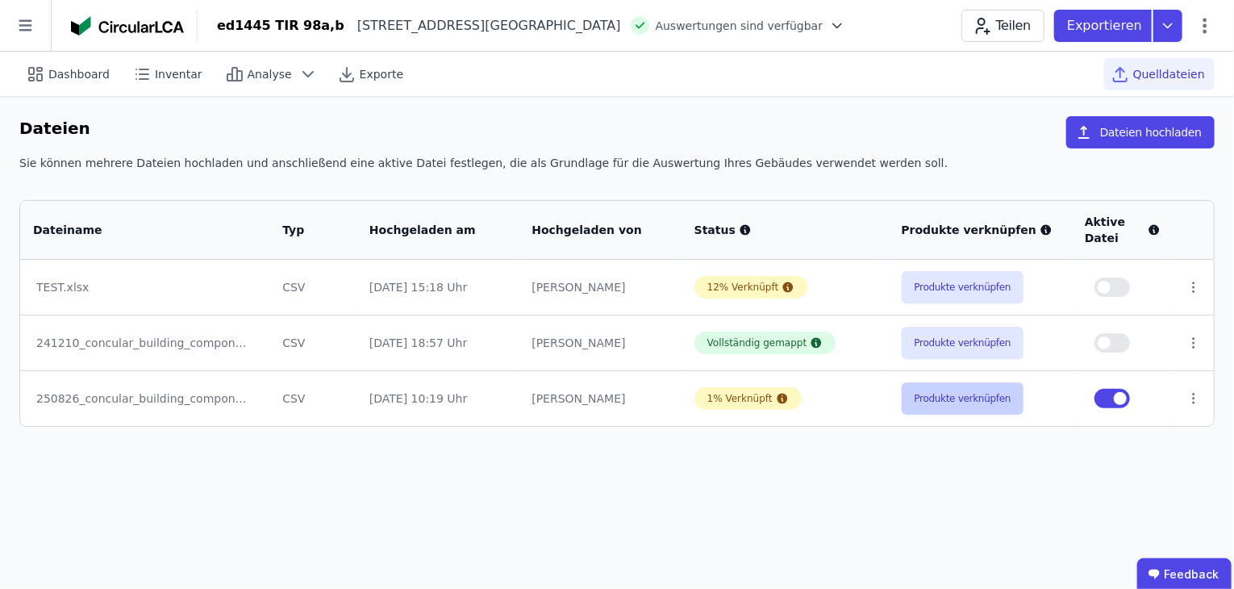
click at [958, 402] on button "Produkte verknüpfen" at bounding box center [963, 398] width 123 height 32
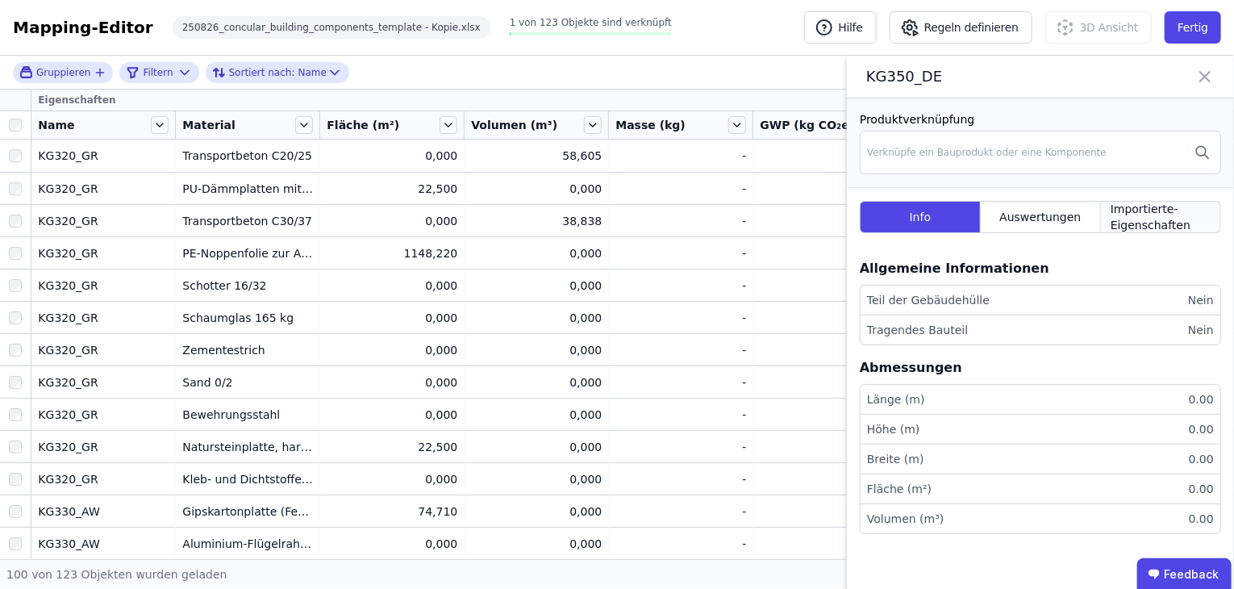
click at [1167, 219] on span "Importierte-Eigenschaften" at bounding box center [1161, 217] width 100 height 32
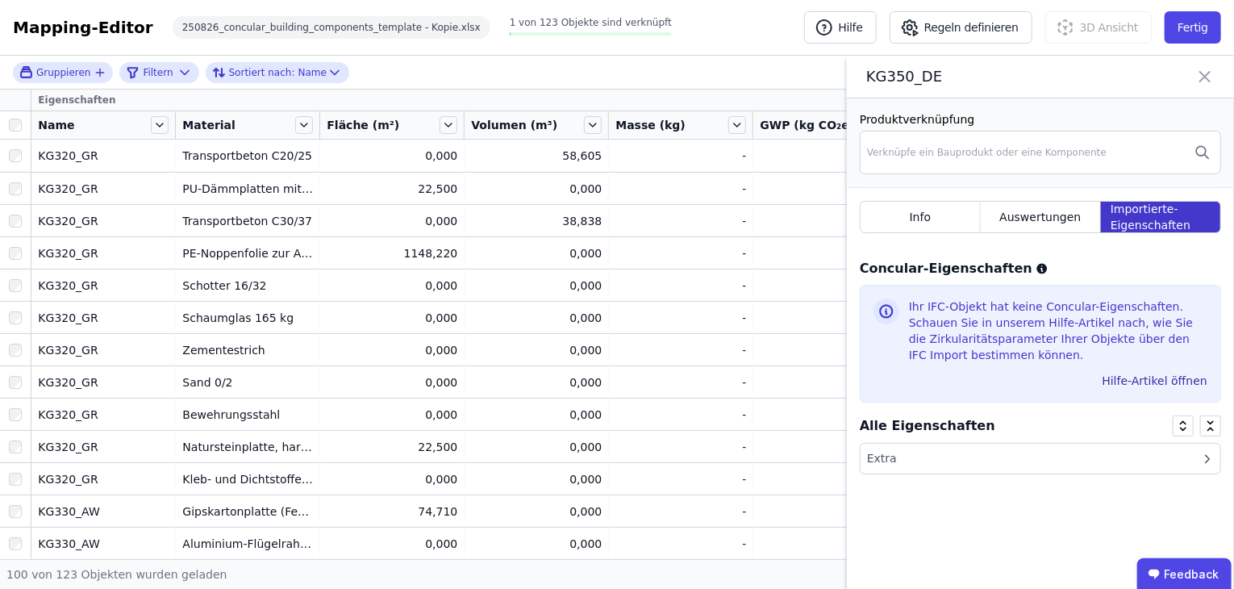
click at [1168, 219] on span "Importierte-Eigenschaften" at bounding box center [1161, 217] width 100 height 32
click at [1213, 453] on icon at bounding box center [1207, 459] width 13 height 13
click at [1033, 495] on li "PERIMETER" at bounding box center [1041, 488] width 360 height 29
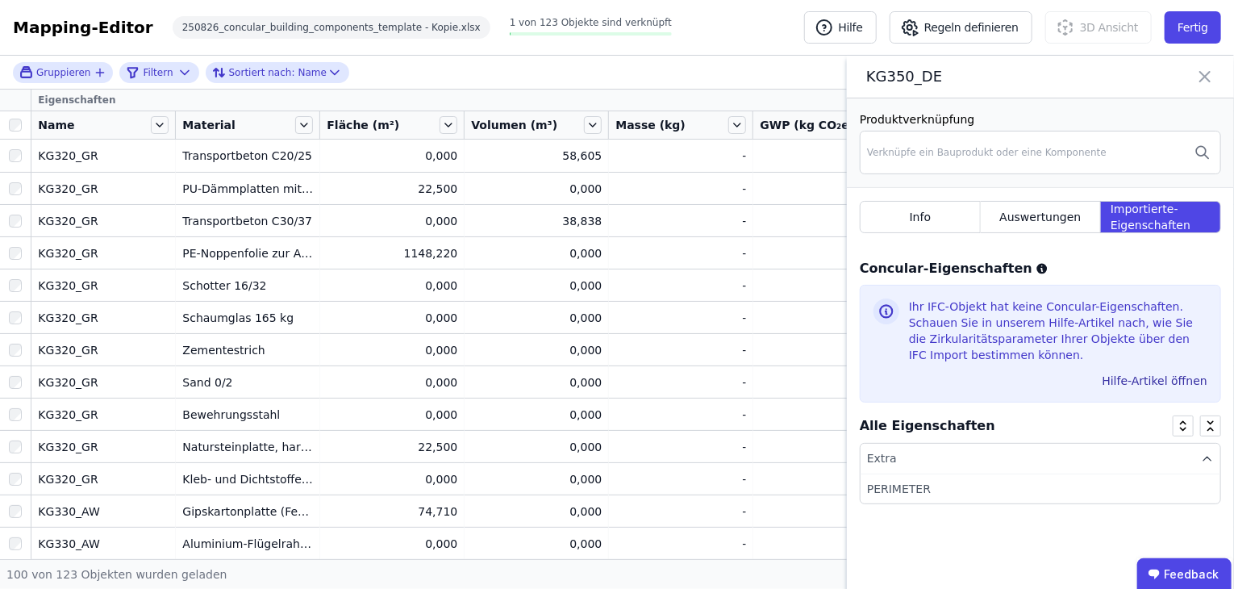
click at [909, 490] on li "PERIMETER" at bounding box center [1041, 488] width 360 height 29
click at [913, 460] on div "Extra" at bounding box center [1041, 459] width 360 height 31
click at [1055, 215] on span "Auswertungen" at bounding box center [1040, 217] width 81 height 16
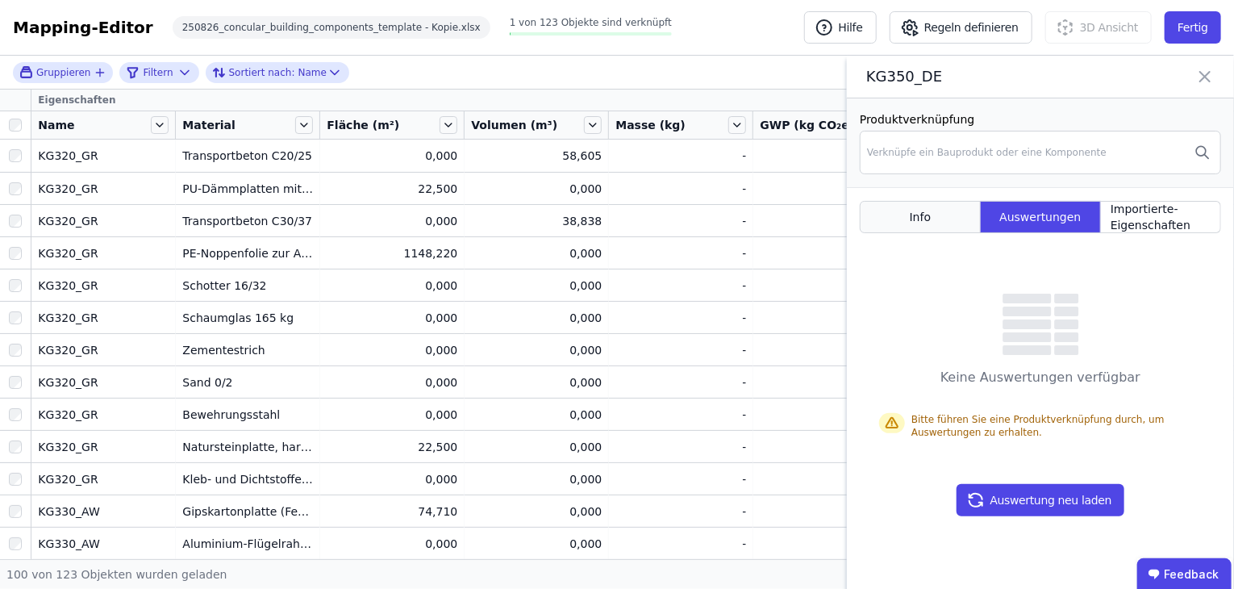
click at [922, 221] on span "Info" at bounding box center [921, 217] width 22 height 16
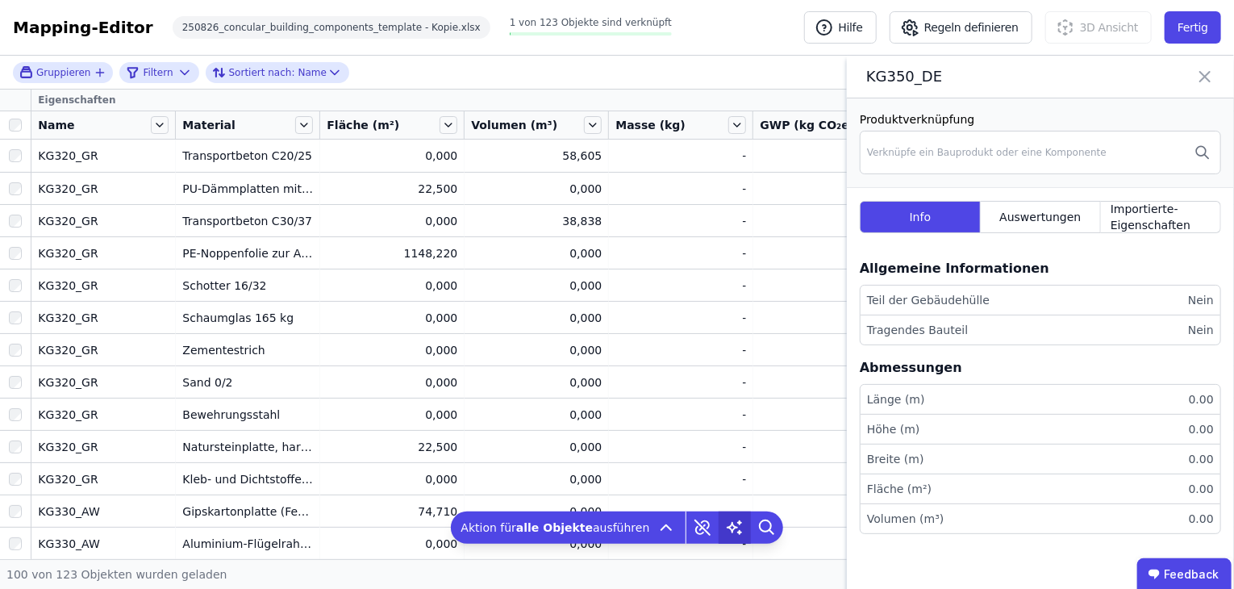
click at [736, 522] on icon at bounding box center [735, 528] width 32 height 32
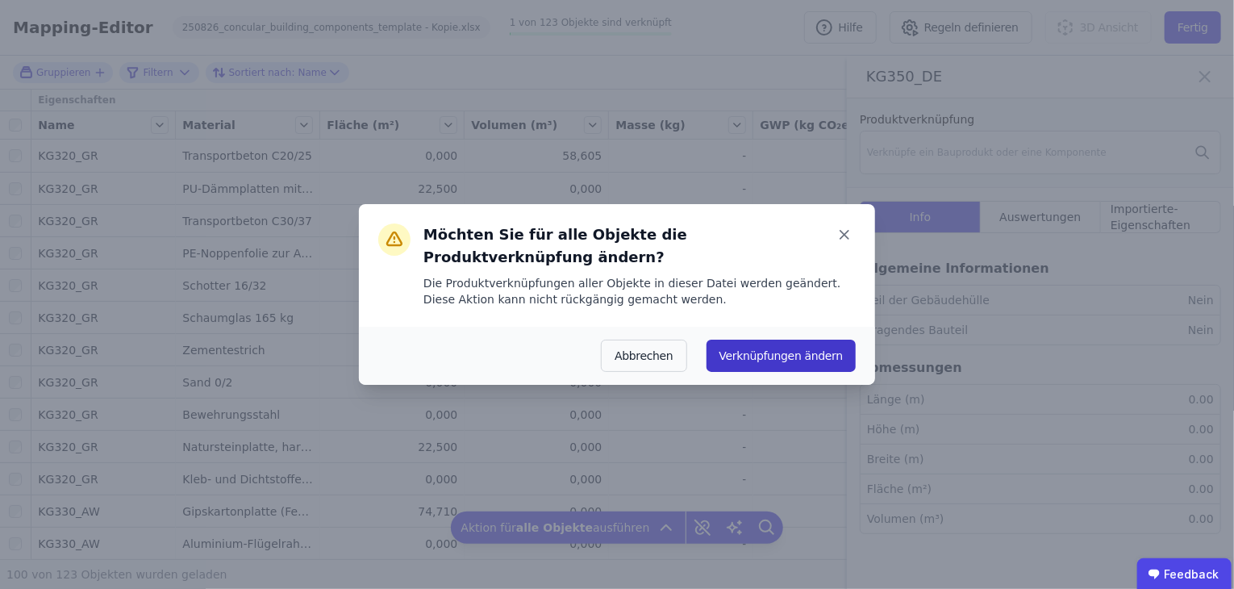
click at [825, 345] on button "Verknüpfungen ändern" at bounding box center [781, 356] width 149 height 32
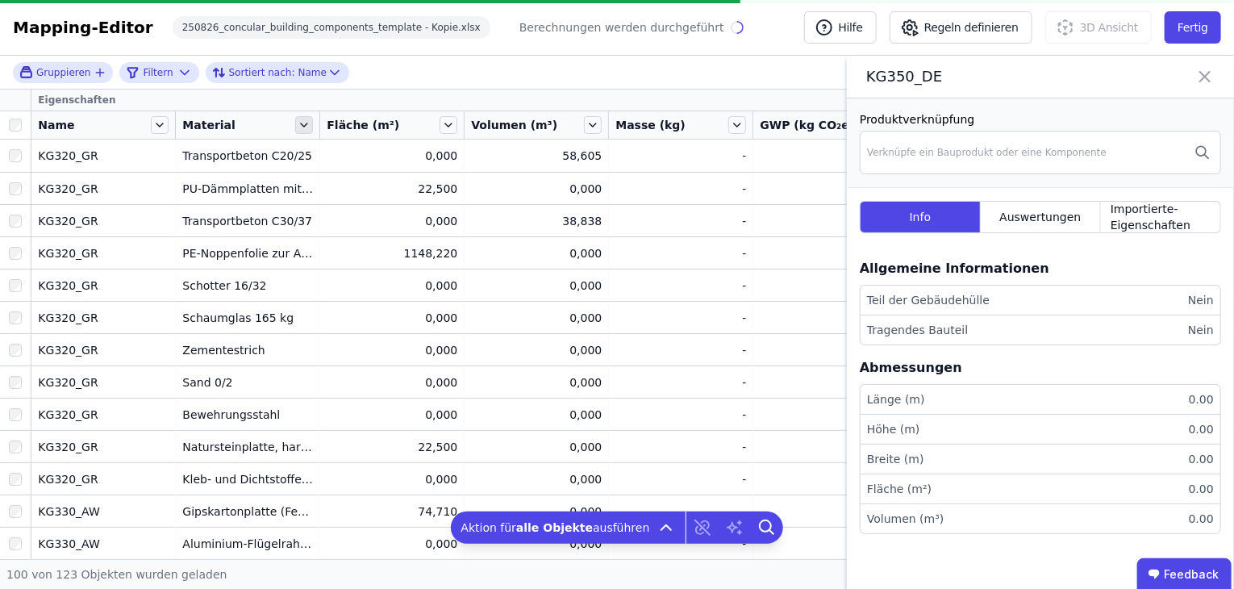
click at [307, 123] on icon at bounding box center [304, 125] width 18 height 18
click at [737, 37] on div "Mapping-Editor Hilfe Regeln definieren 3D Ansicht Fertig 250826_concular_buildi…" at bounding box center [617, 28] width 1234 height 56
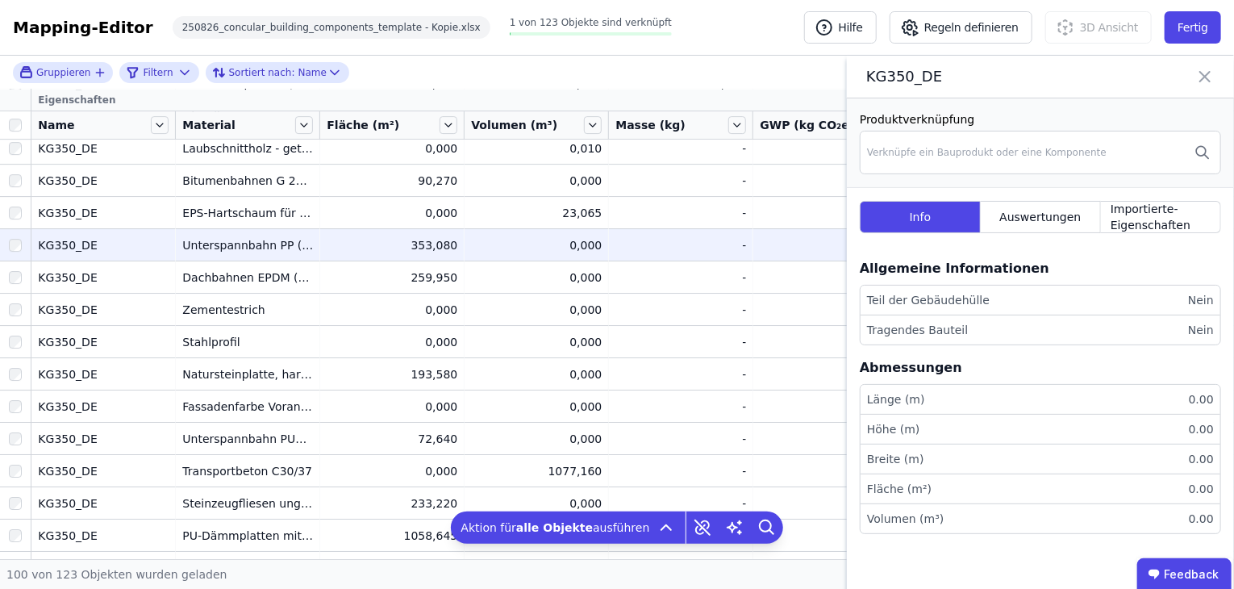
scroll to position [2808, 0]
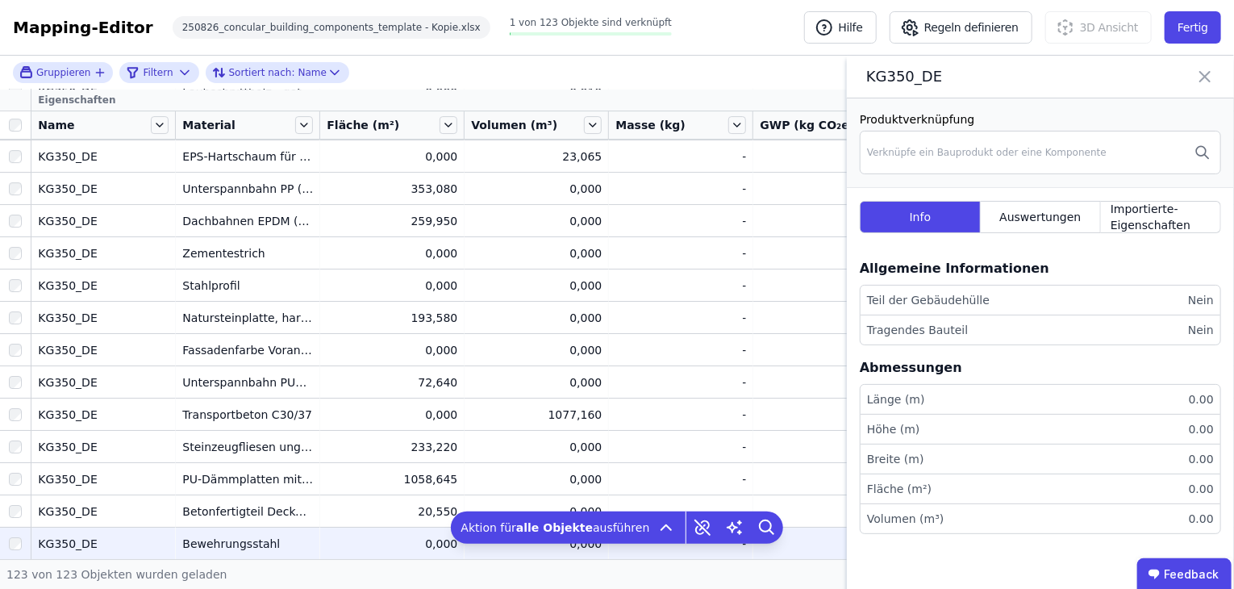
click at [558, 27] on span "1 von 123 Objekte sind verknüpft" at bounding box center [591, 22] width 162 height 11
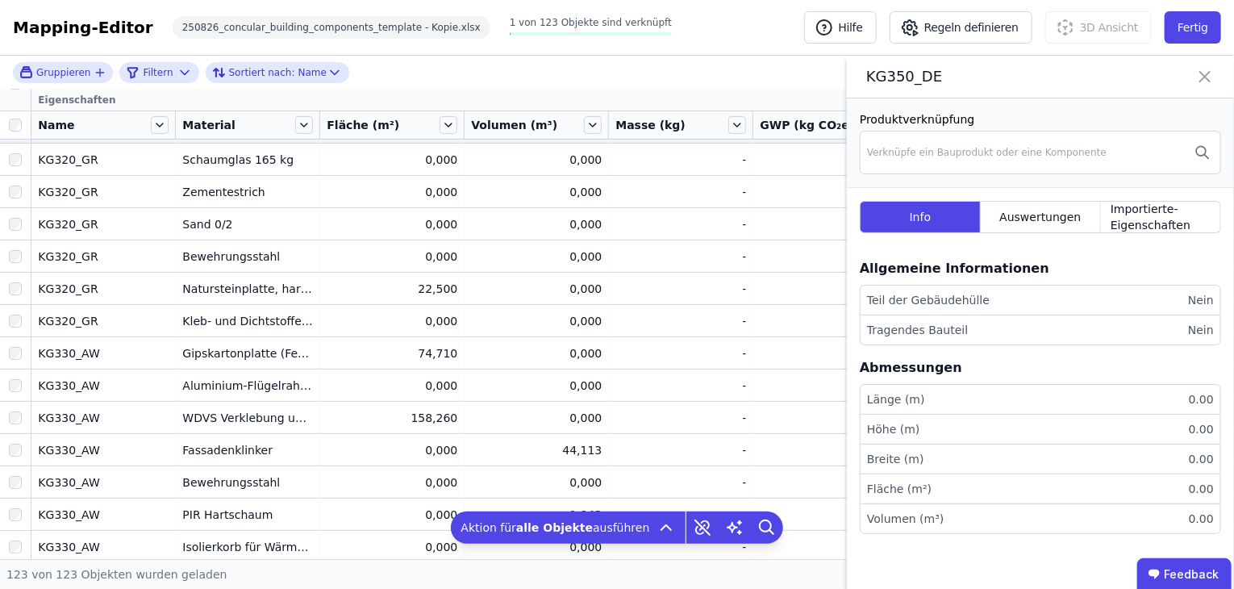
scroll to position [0, 0]
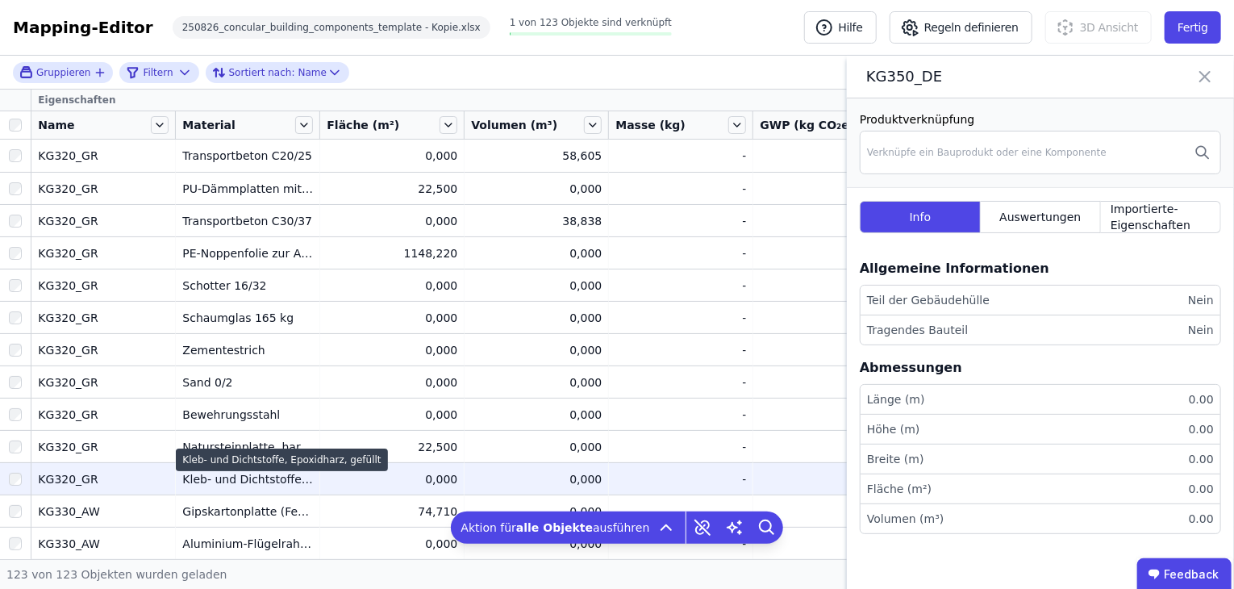
click at [283, 470] on div "Kleb- und Dichtstoffe, Epoxidharz, gefüllt" at bounding box center [281, 460] width 211 height 23
click at [267, 488] on td "Kleb- und Dichtstoffe, Epoxidharz, gefüllt Kleb- und Dichtstoffe, Epoxidharz, g…" at bounding box center [248, 478] width 144 height 32
